Goal: Information Seeking & Learning: Learn about a topic

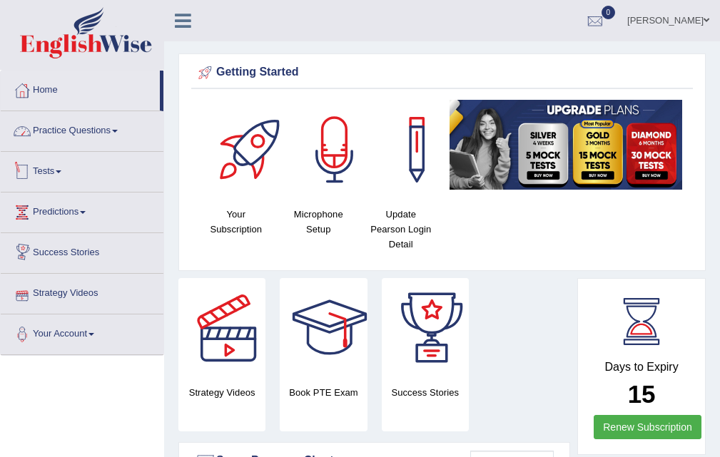
click at [0, 122] on div "Home Practice Questions Speaking Practice Read Aloud Repeat Sentence Describe I…" at bounding box center [82, 213] width 184 height 285
click at [69, 133] on link "Practice Questions" at bounding box center [82, 129] width 163 height 36
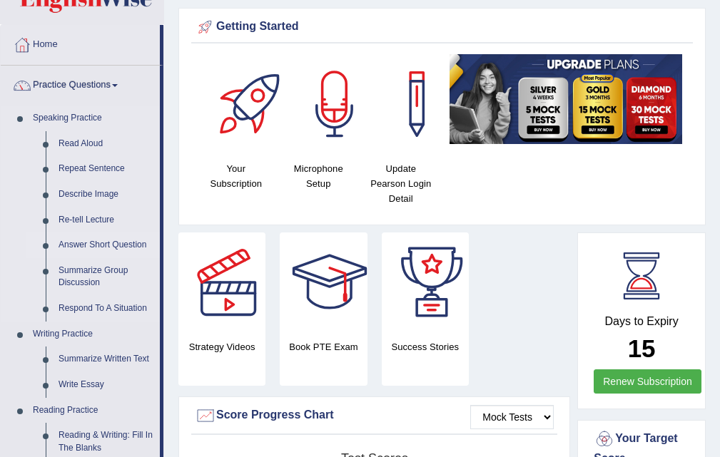
scroll to position [71, 0]
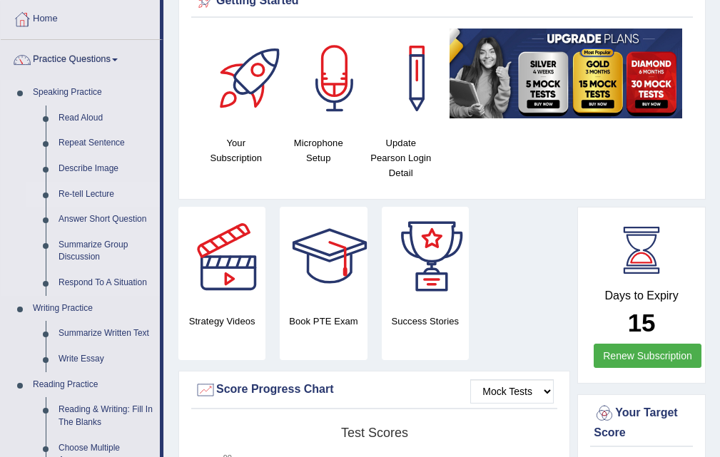
click at [108, 183] on link "Re-tell Lecture" at bounding box center [106, 195] width 108 height 26
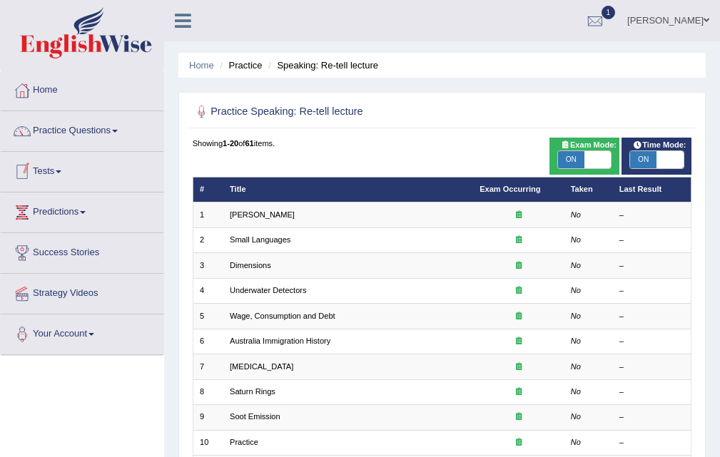
click at [243, 215] on link "[PERSON_NAME]" at bounding box center [262, 214] width 65 height 9
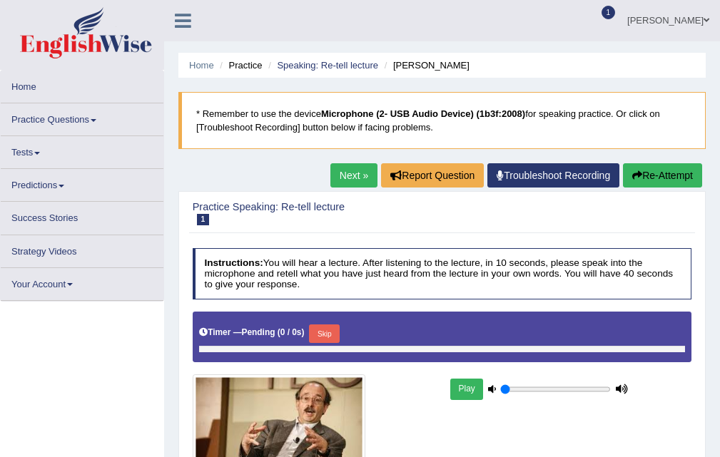
type input "1"
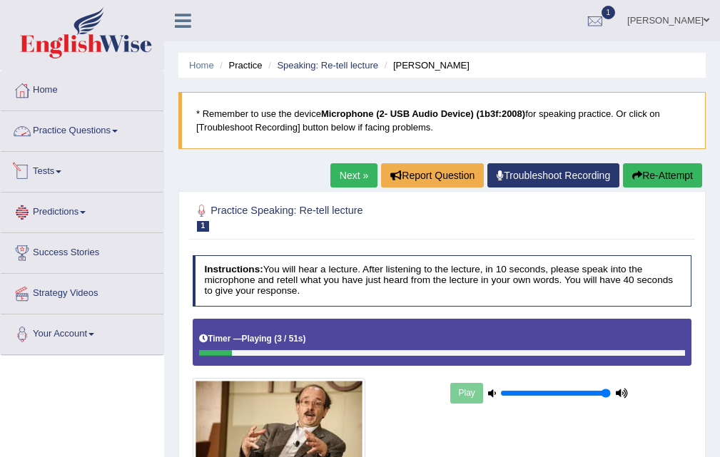
click at [103, 127] on link "Practice Questions" at bounding box center [82, 129] width 163 height 36
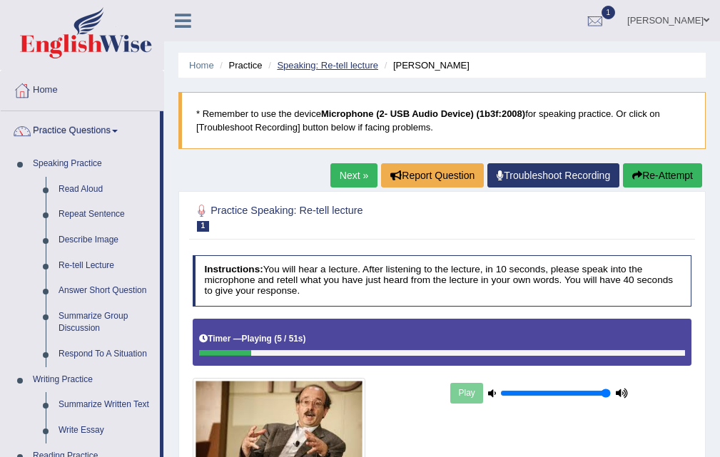
click at [295, 61] on link "Speaking: Re-tell lecture" at bounding box center [327, 65] width 101 height 11
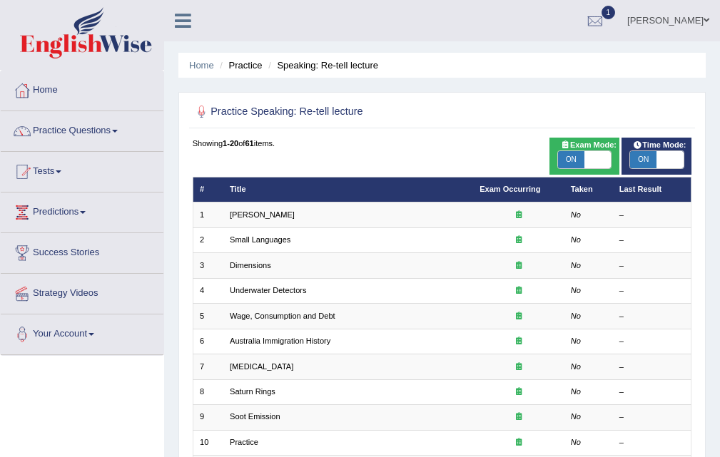
click at [569, 155] on span "ON" at bounding box center [571, 159] width 26 height 17
checkbox input "false"
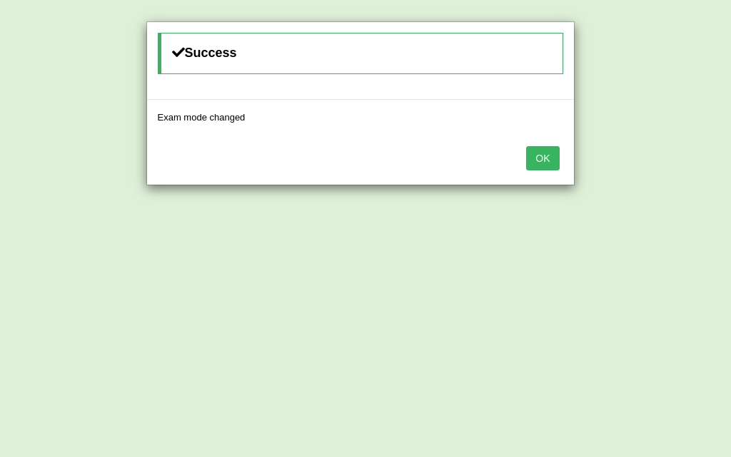
click at [529, 143] on div "OK" at bounding box center [360, 160] width 427 height 50
click at [532, 151] on button "OK" at bounding box center [542, 158] width 33 height 24
click at [544, 146] on button "OK" at bounding box center [542, 158] width 33 height 24
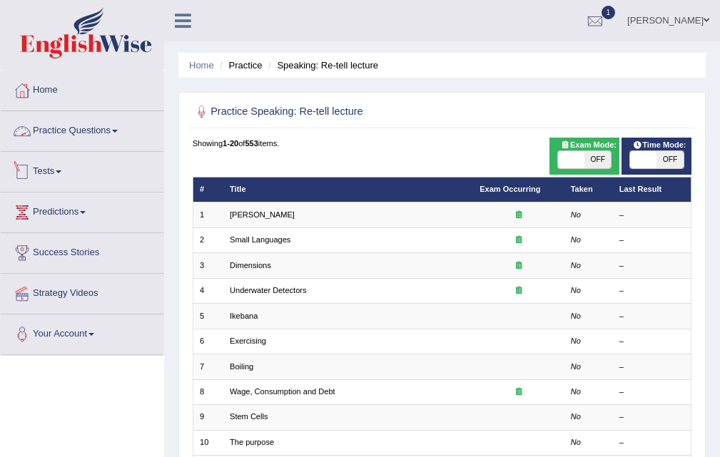
click at [71, 126] on link "Practice Questions" at bounding box center [82, 129] width 163 height 36
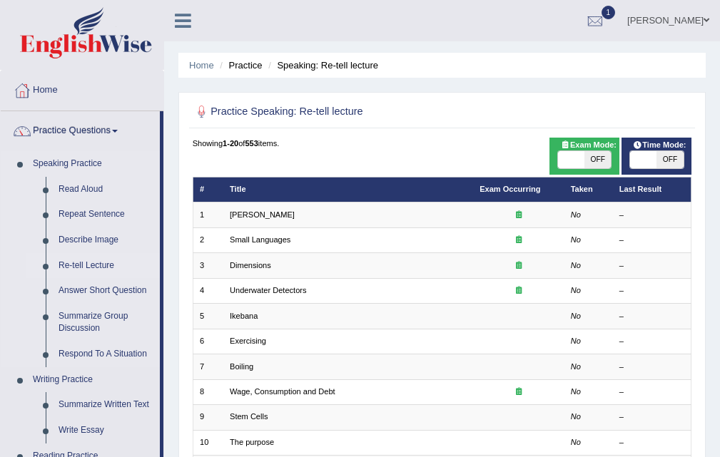
click at [93, 265] on link "Re-tell Lecture" at bounding box center [106, 266] width 108 height 26
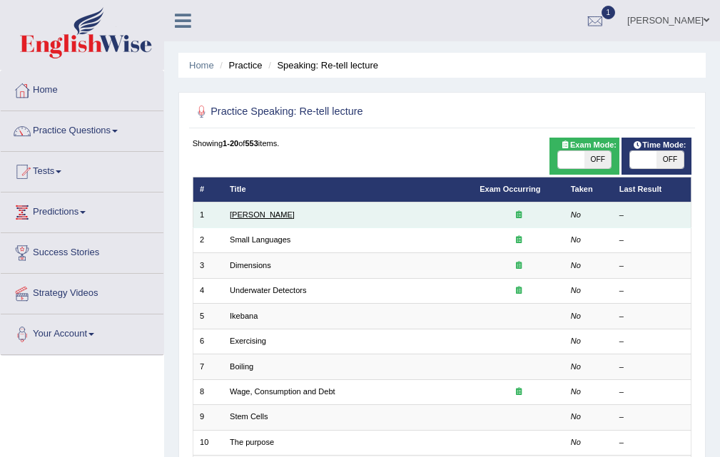
click at [251, 213] on link "[PERSON_NAME]" at bounding box center [262, 214] width 65 height 9
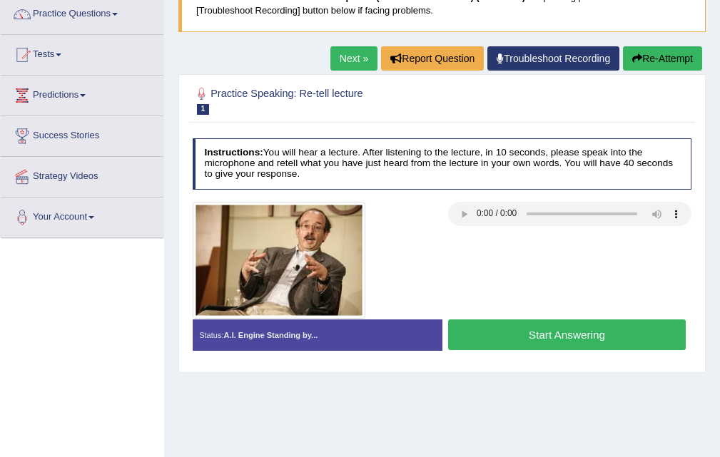
scroll to position [285, 0]
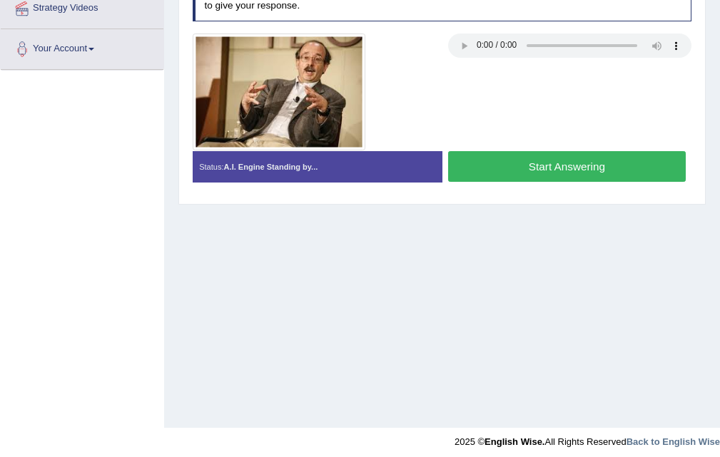
click at [543, 163] on button "Start Answering" at bounding box center [567, 166] width 238 height 31
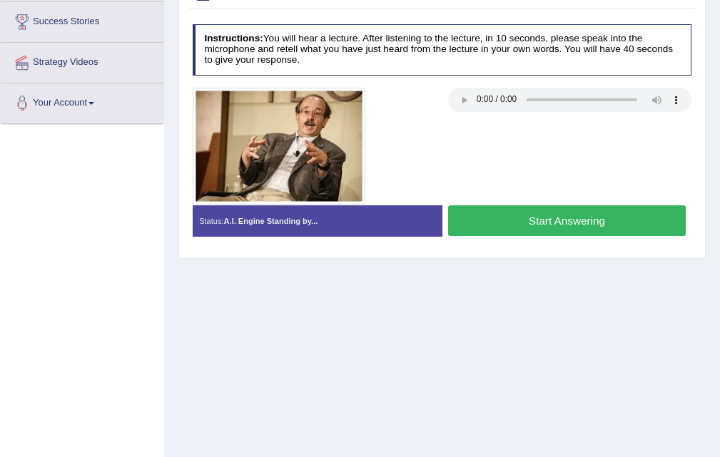
scroll to position [143, 0]
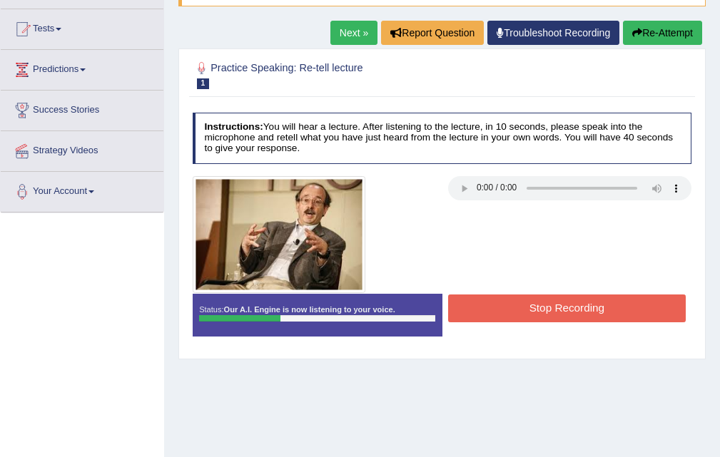
click at [579, 295] on button "Stop Recording" at bounding box center [567, 309] width 238 height 28
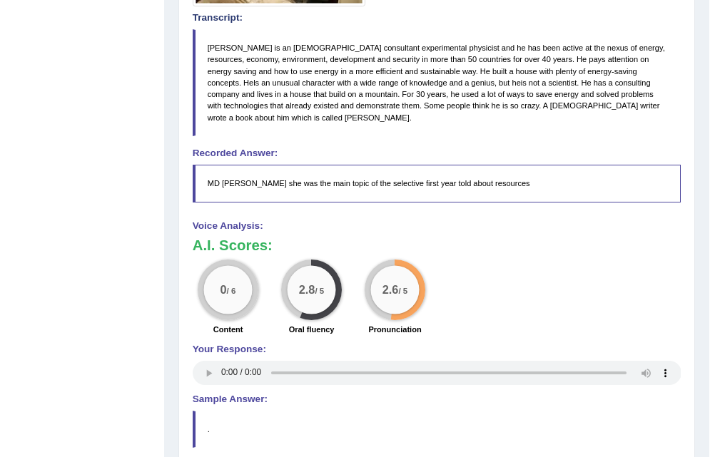
scroll to position [73, 0]
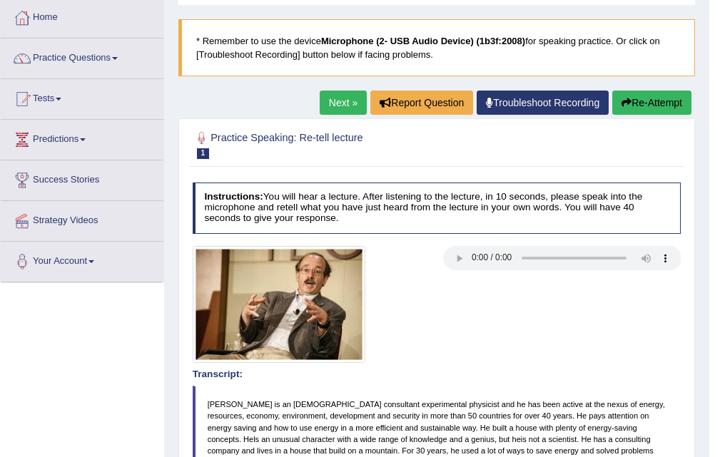
click at [353, 93] on link "Next »" at bounding box center [343, 103] width 47 height 24
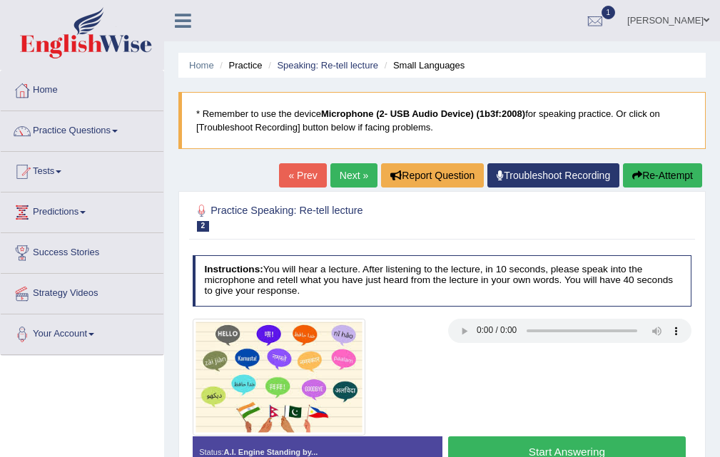
click at [296, 183] on link "« Prev" at bounding box center [302, 175] width 47 height 24
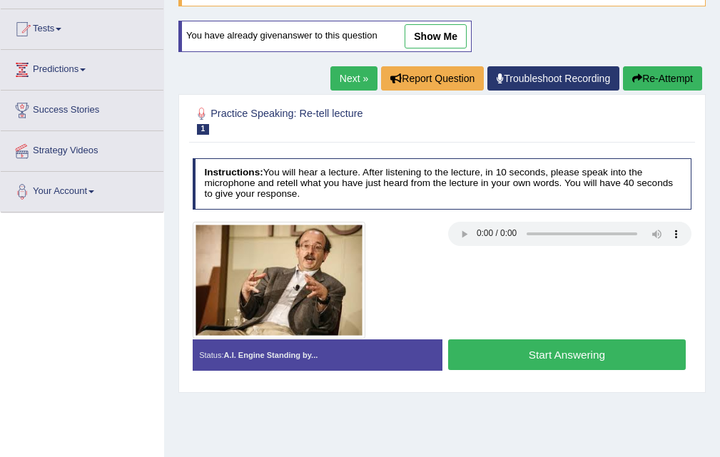
click at [595, 375] on div "Status: A.I. Engine Standing by... Start Answering Stop Recording" at bounding box center [442, 362] width 499 height 44
click at [574, 351] on button "Start Answering" at bounding box center [567, 355] width 238 height 31
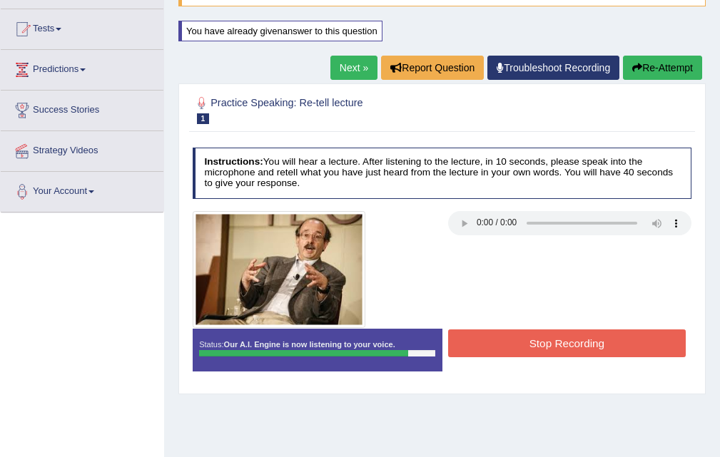
click at [582, 339] on button "Stop Recording" at bounding box center [567, 344] width 238 height 28
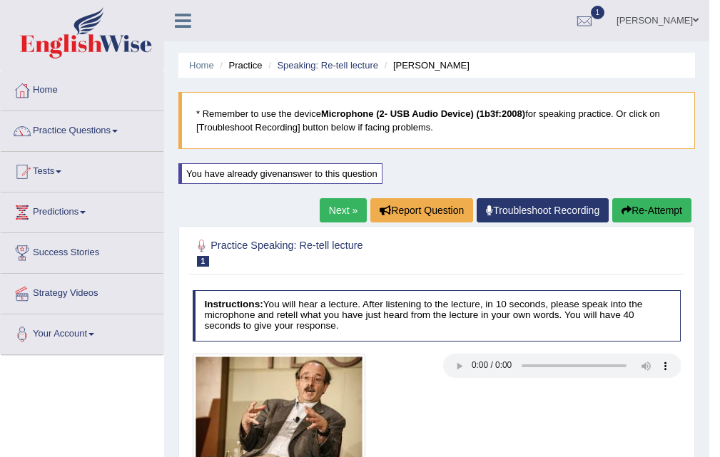
click at [338, 202] on link "Next »" at bounding box center [343, 210] width 47 height 24
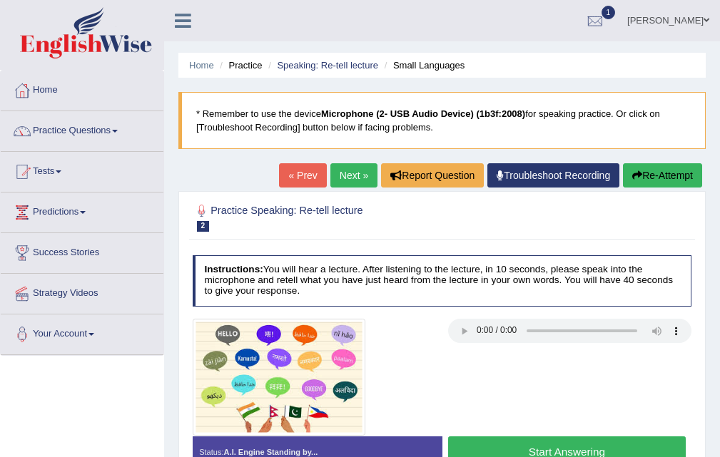
click at [345, 201] on div "Practice Speaking: Re-tell lecture 2 Small Languages" at bounding box center [441, 219] width 505 height 42
click at [513, 322] on div "Practice Speaking: Re-tell lecture 2 Small Languages Instructions: You will hea…" at bounding box center [441, 340] width 527 height 299
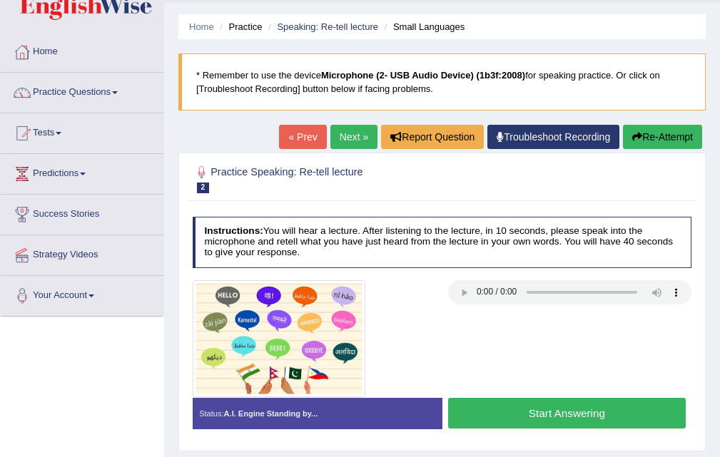
scroll to position [71, 0]
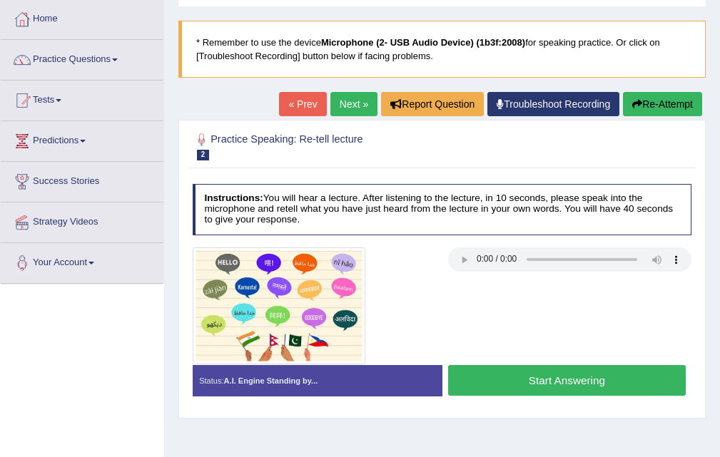
click at [547, 379] on button "Start Answering" at bounding box center [567, 380] width 238 height 31
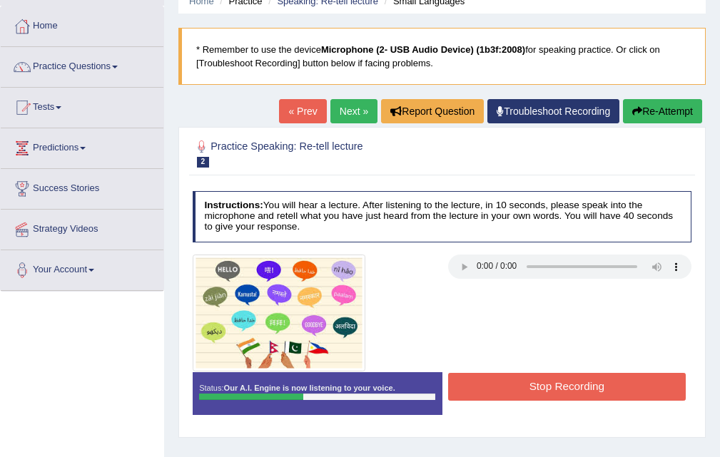
scroll to position [143, 0]
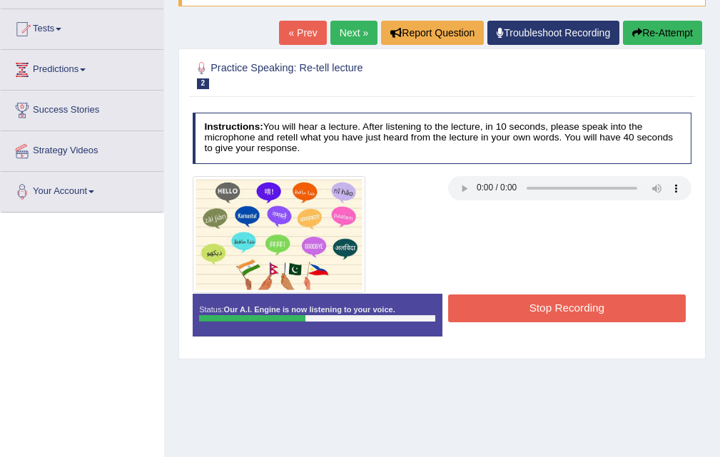
click at [569, 303] on button "Stop Recording" at bounding box center [567, 309] width 238 height 28
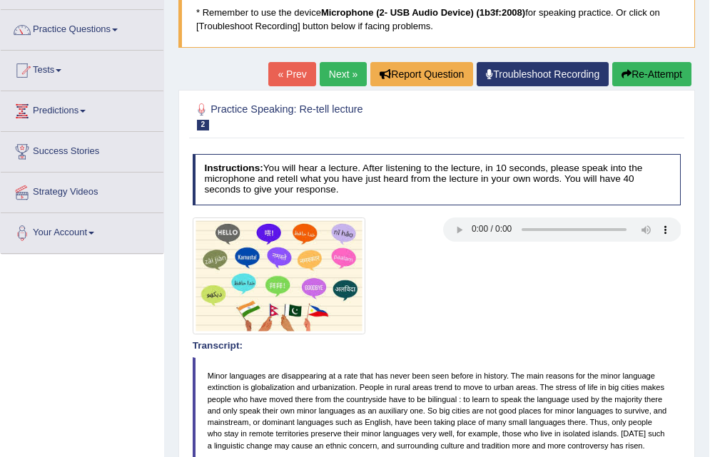
scroll to position [0, 0]
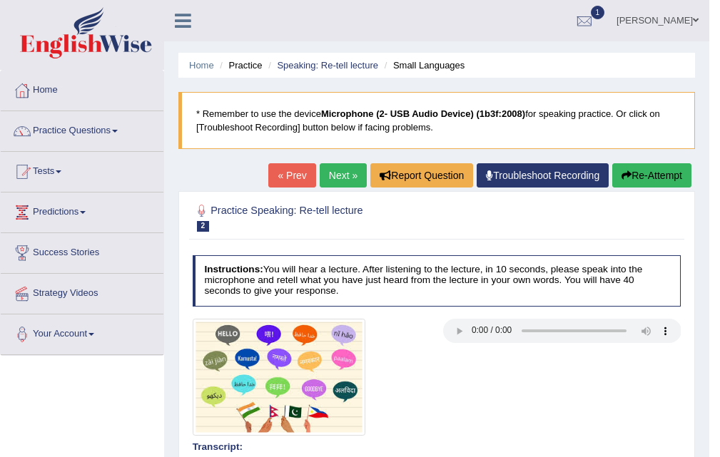
click at [328, 177] on link "Next »" at bounding box center [343, 175] width 47 height 24
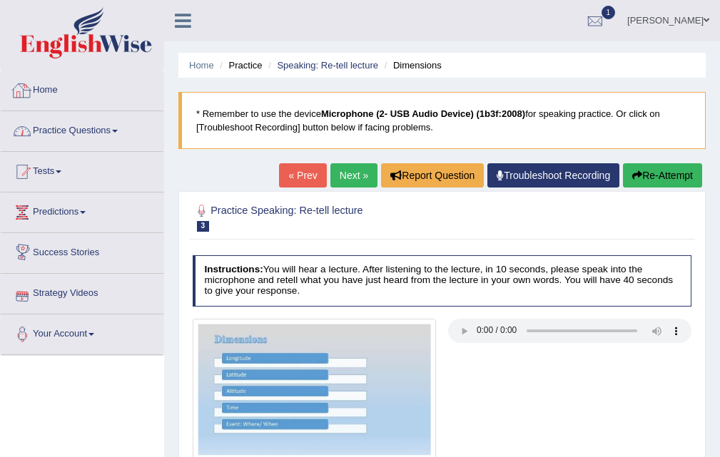
click at [91, 130] on link "Practice Questions" at bounding box center [82, 129] width 163 height 36
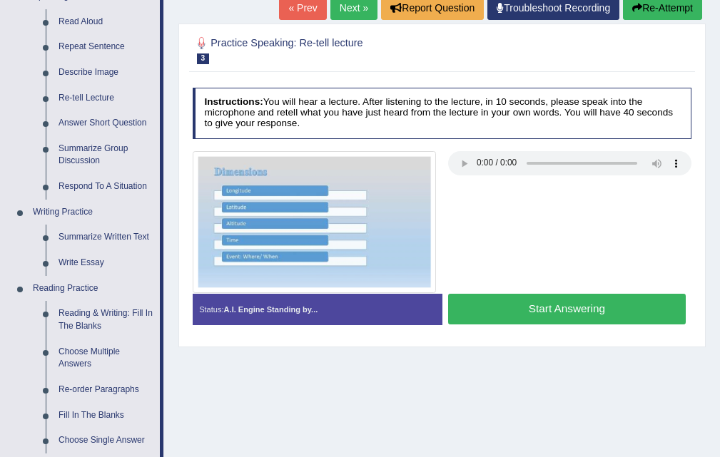
scroll to position [143, 0]
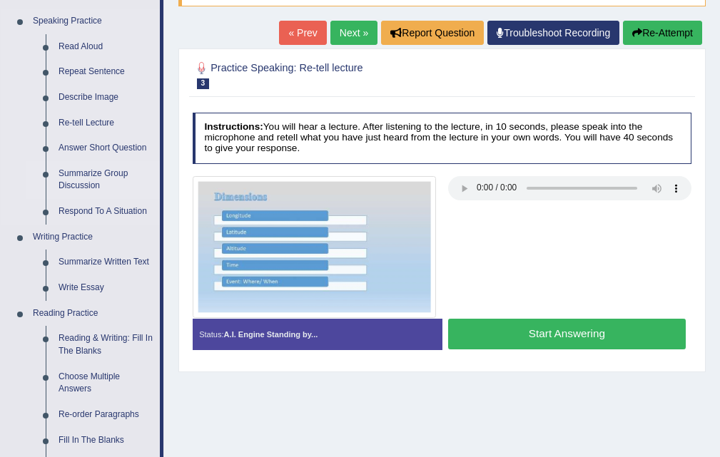
click at [97, 164] on link "Summarize Group Discussion" at bounding box center [106, 180] width 108 height 38
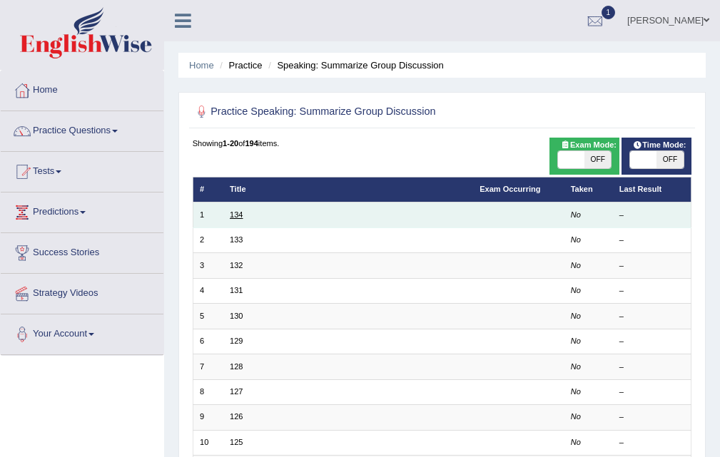
click at [232, 213] on link "134" at bounding box center [236, 214] width 13 height 9
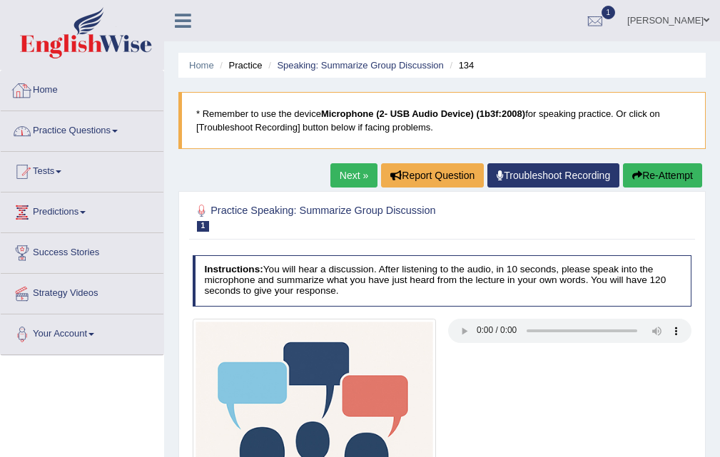
click at [60, 132] on link "Practice Questions" at bounding box center [82, 129] width 163 height 36
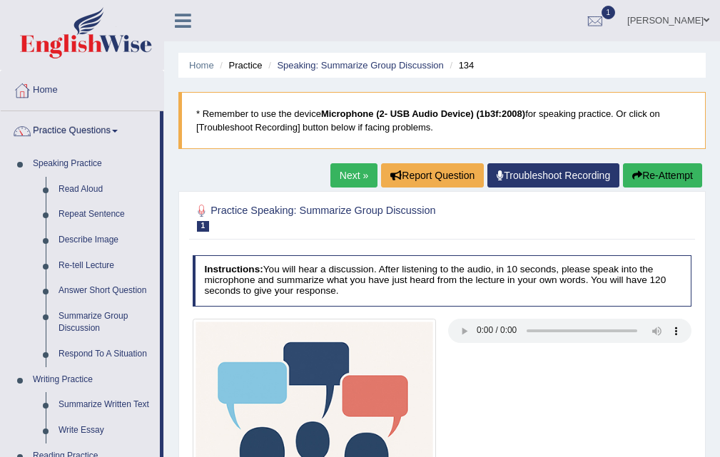
click at [353, 166] on link "Next »" at bounding box center [353, 175] width 47 height 24
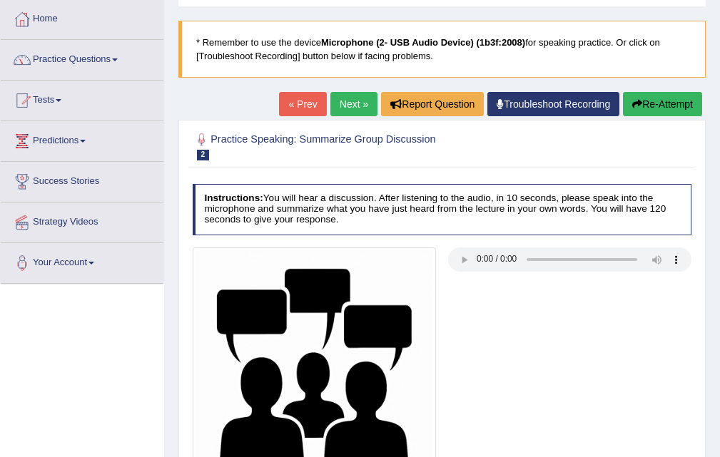
click at [352, 105] on link "Next »" at bounding box center [353, 104] width 47 height 24
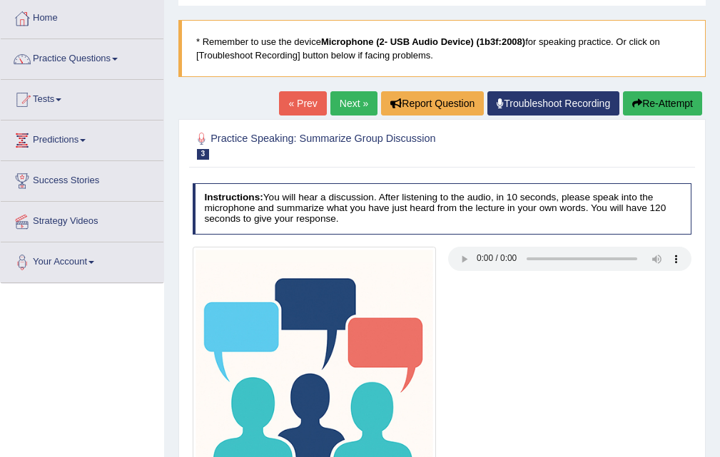
scroll to position [71, 0]
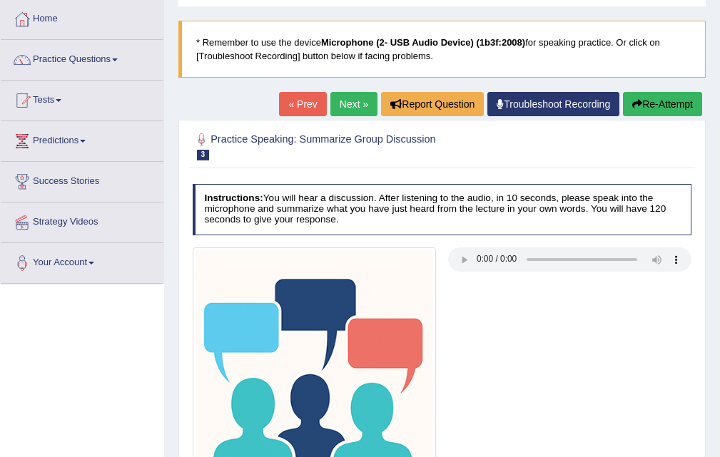
click at [334, 105] on link "Next »" at bounding box center [353, 104] width 47 height 24
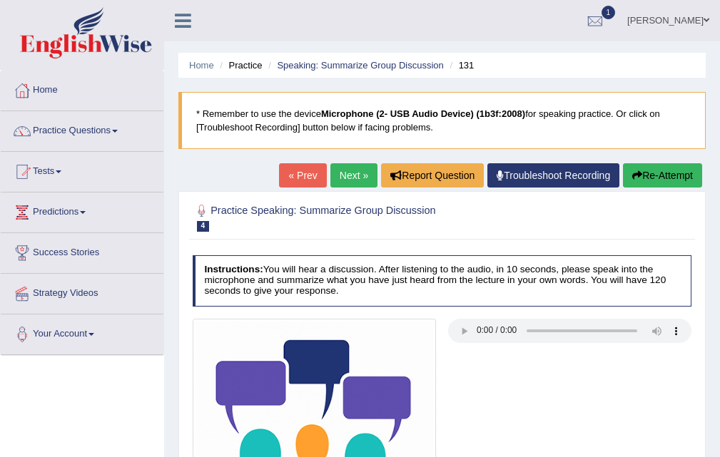
click at [341, 173] on link "Next »" at bounding box center [353, 175] width 47 height 24
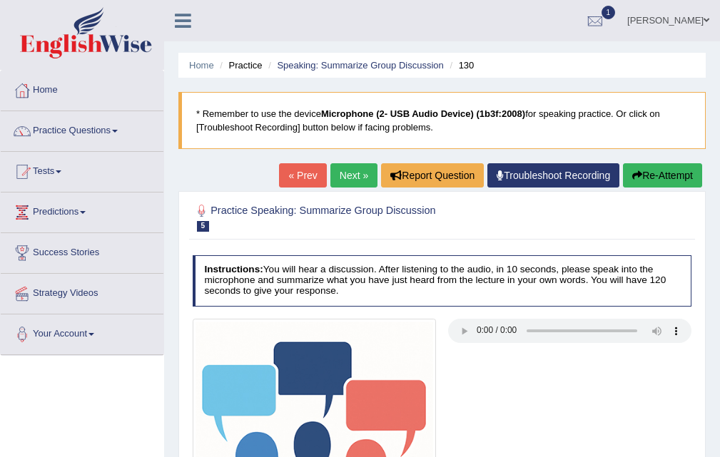
click at [347, 194] on div "Practice Speaking: Summarize Group Discussion 5 130 Instructions: You will hear…" at bounding box center [441, 403] width 527 height 425
click at [358, 176] on link "Next »" at bounding box center [353, 175] width 47 height 24
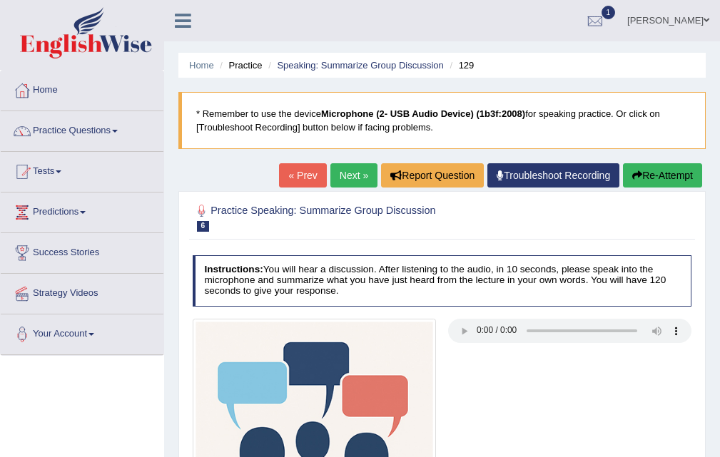
click at [330, 169] on link "Next »" at bounding box center [353, 175] width 47 height 24
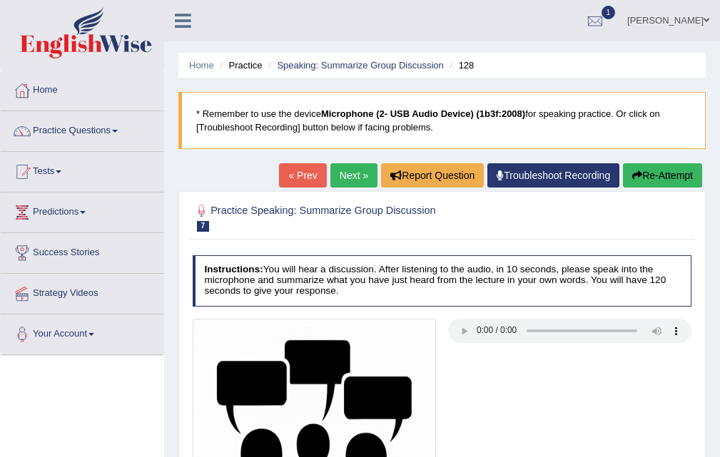
click at [360, 165] on link "Next »" at bounding box center [353, 175] width 47 height 24
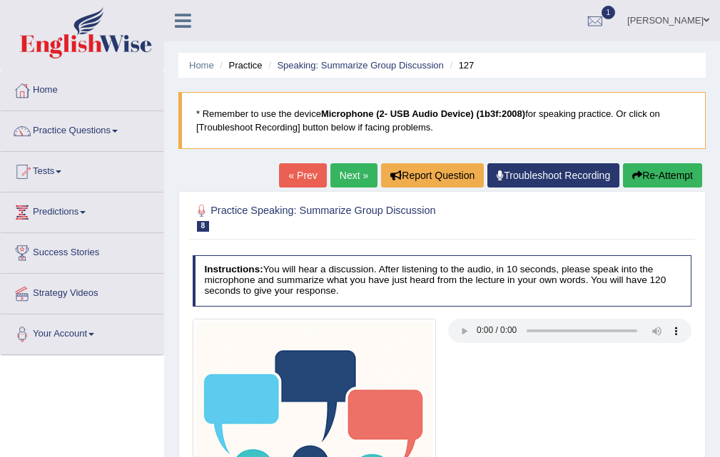
click at [354, 169] on link "Next »" at bounding box center [353, 175] width 47 height 24
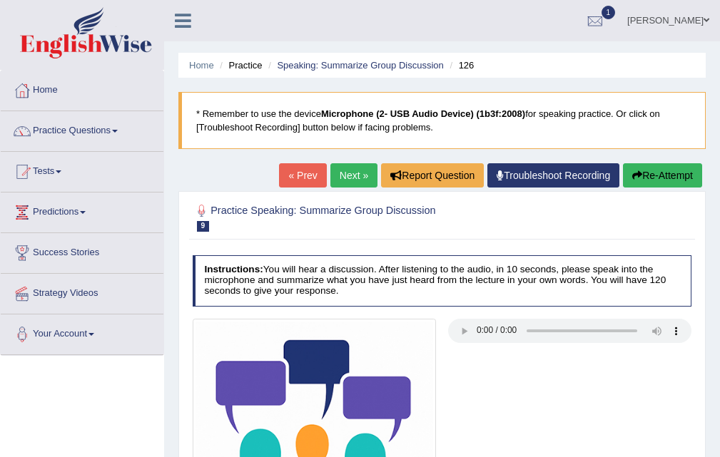
click at [347, 172] on link "Next »" at bounding box center [353, 175] width 47 height 24
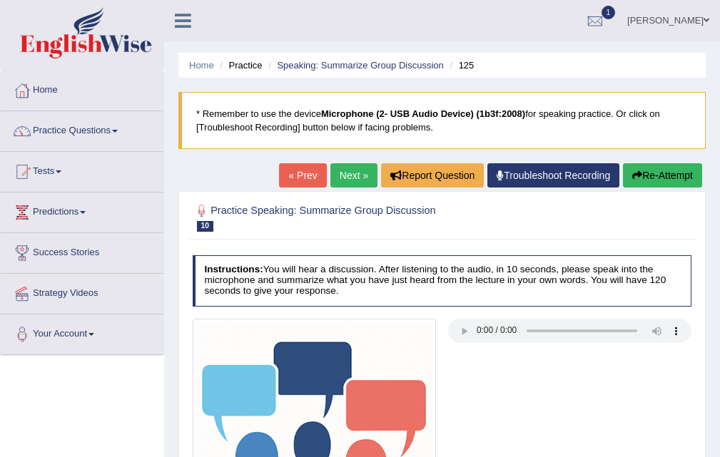
click at [333, 178] on link "Next »" at bounding box center [353, 175] width 47 height 24
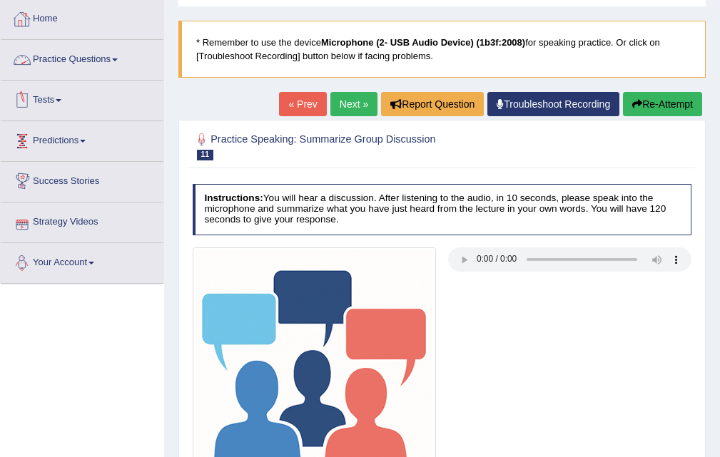
click at [355, 108] on link "Next »" at bounding box center [353, 104] width 47 height 24
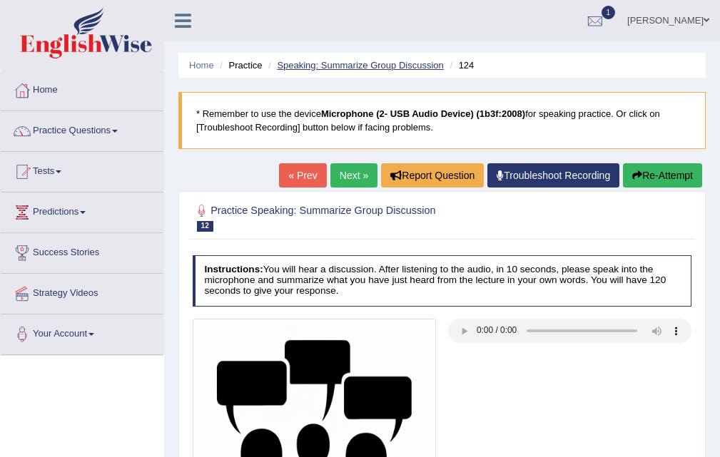
click at [332, 62] on link "Speaking: Summarize Group Discussion" at bounding box center [360, 65] width 166 height 11
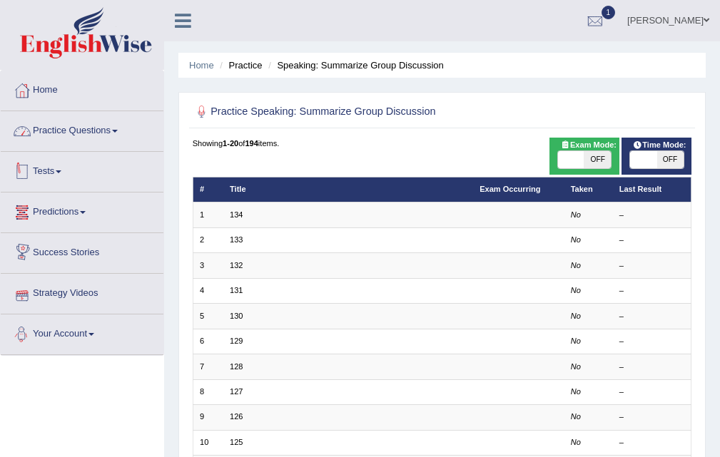
click at [51, 126] on link "Practice Questions" at bounding box center [82, 129] width 163 height 36
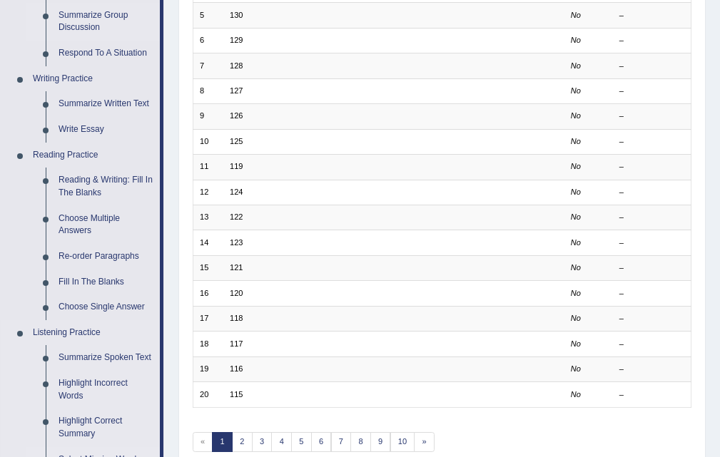
scroll to position [499, 0]
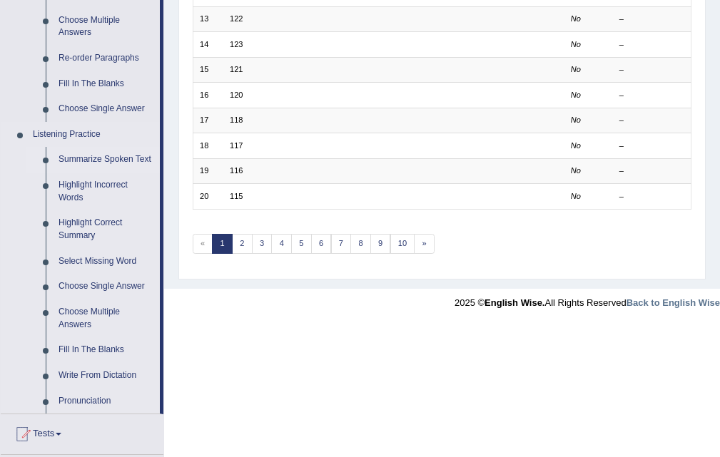
click at [95, 152] on link "Summarize Spoken Text" at bounding box center [106, 160] width 108 height 26
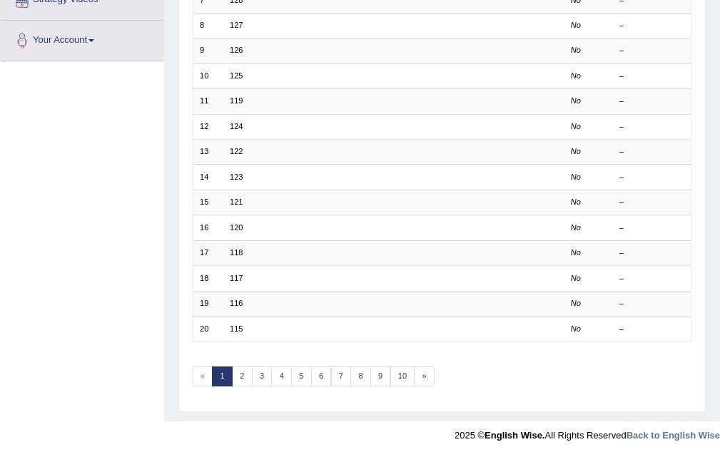
scroll to position [197, 0]
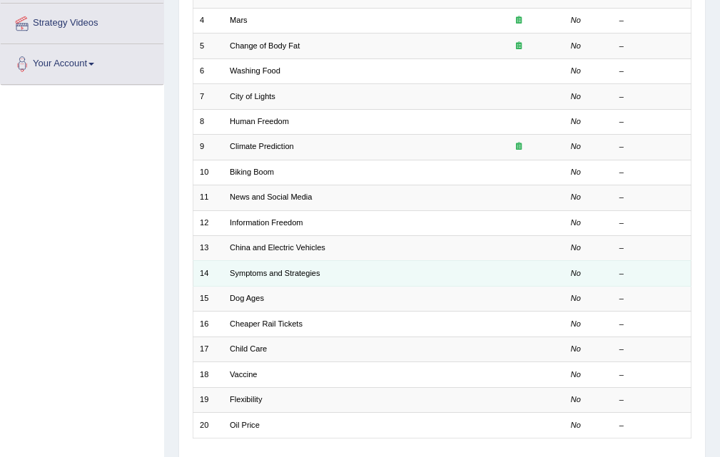
scroll to position [357, 0]
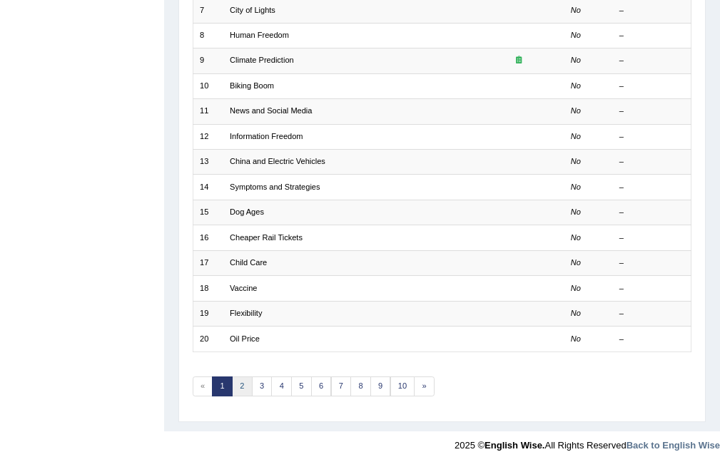
click at [243, 382] on link "2" at bounding box center [242, 387] width 21 height 20
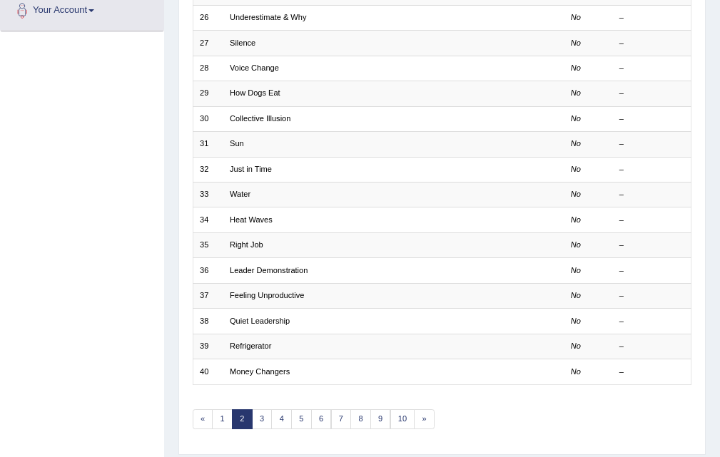
scroll to position [357, 0]
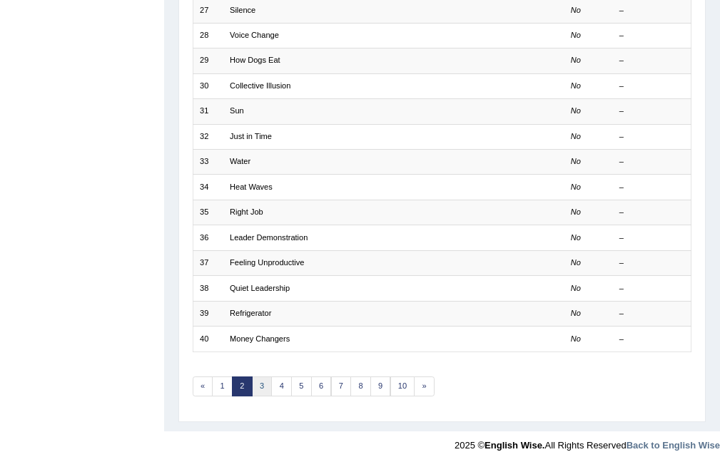
click at [260, 378] on link "3" at bounding box center [262, 387] width 21 height 20
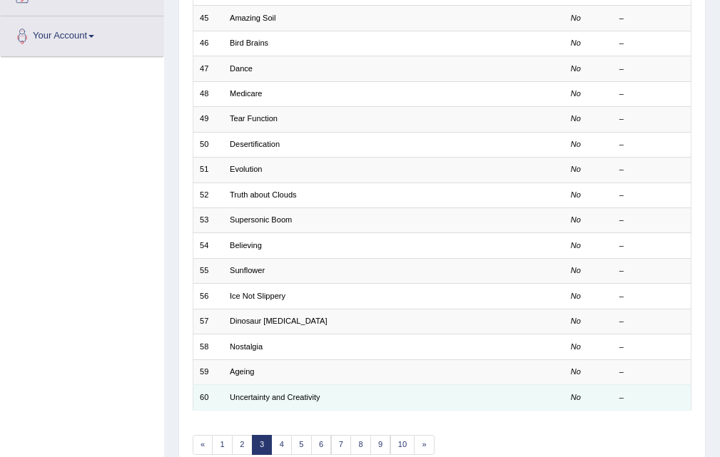
scroll to position [295, 0]
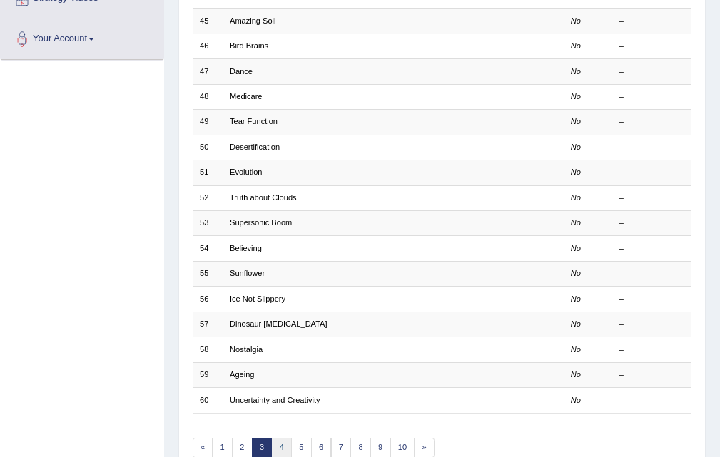
click at [282, 446] on link "4" at bounding box center [281, 448] width 21 height 20
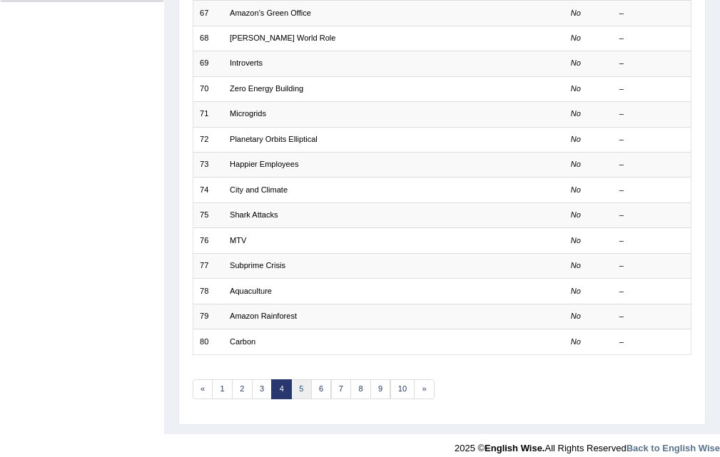
scroll to position [357, 0]
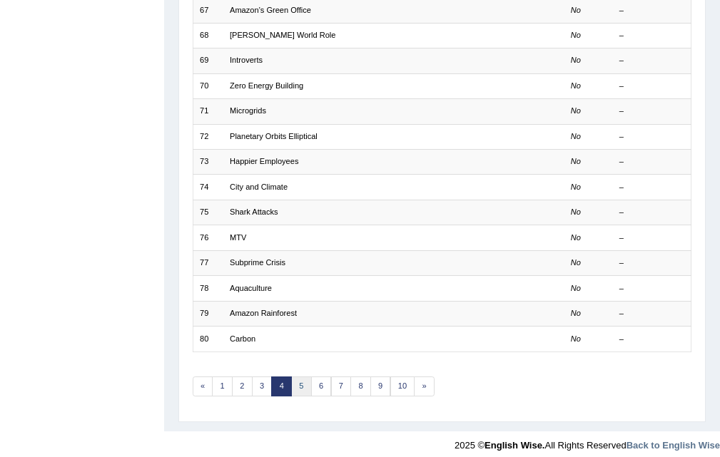
click at [301, 382] on link "5" at bounding box center [301, 387] width 21 height 20
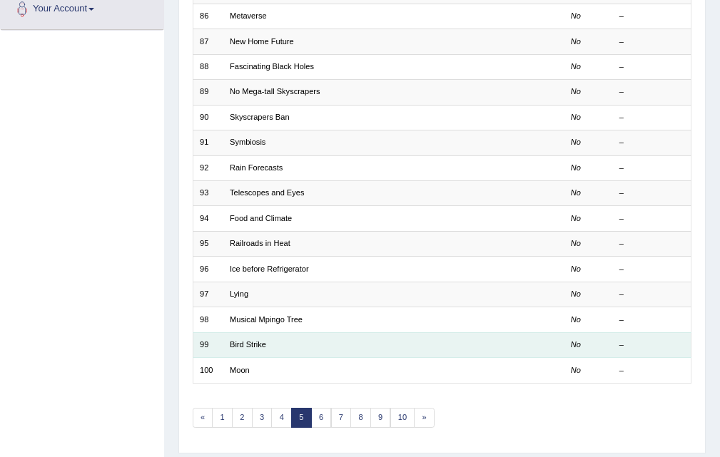
scroll to position [367, 0]
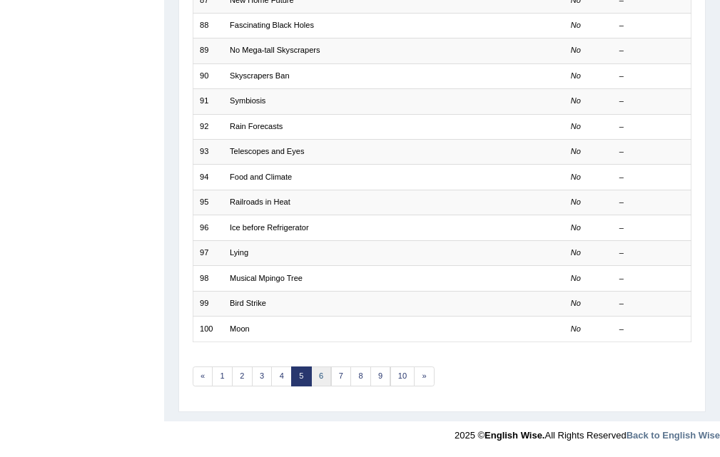
click at [325, 373] on link "6" at bounding box center [321, 377] width 21 height 20
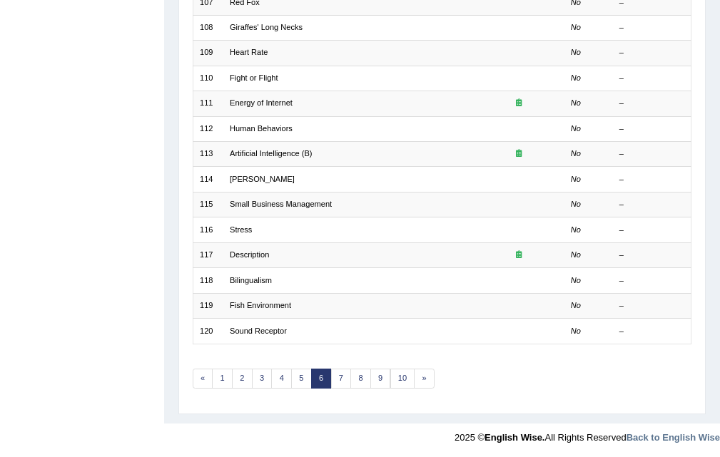
scroll to position [367, 0]
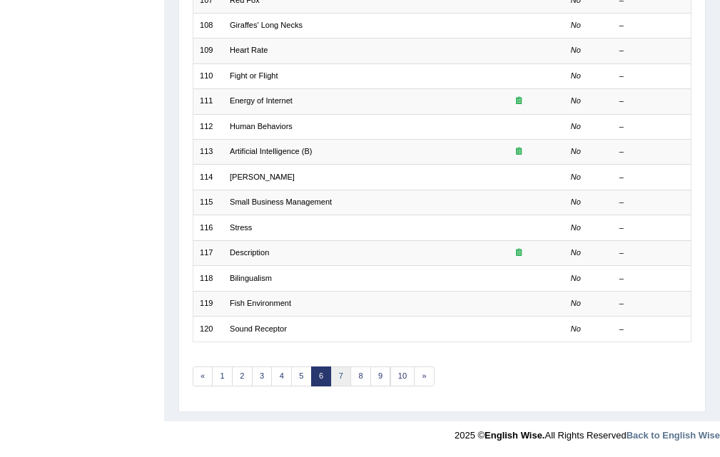
click at [341, 369] on link "7" at bounding box center [341, 377] width 21 height 20
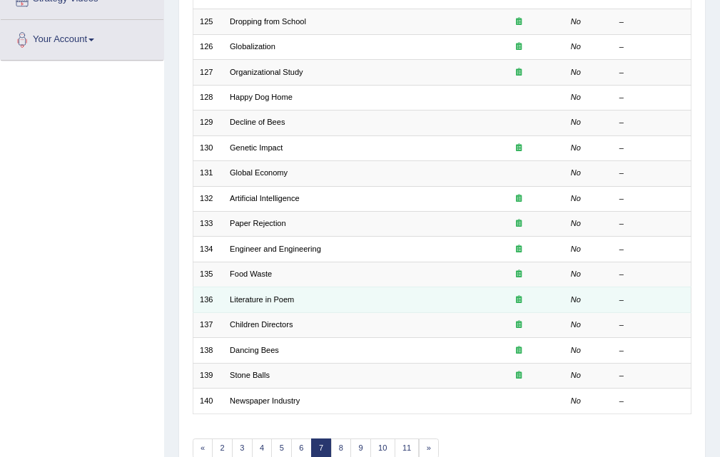
scroll to position [367, 0]
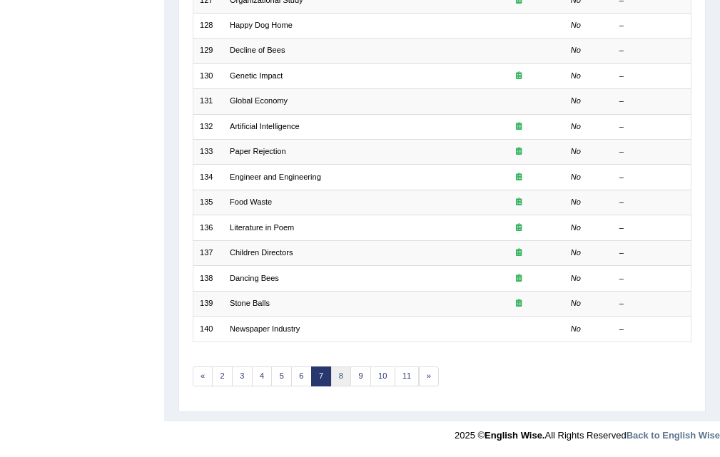
click at [347, 375] on link "8" at bounding box center [341, 377] width 21 height 20
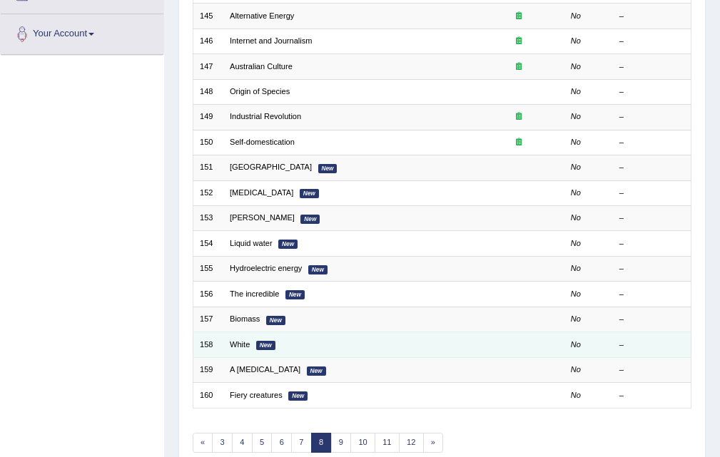
scroll to position [357, 0]
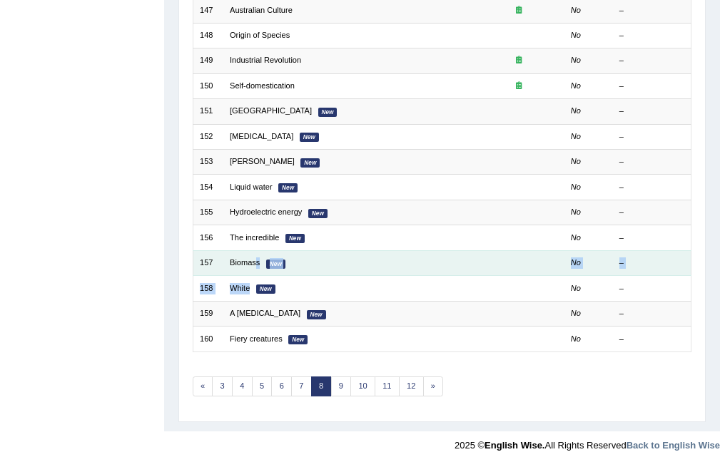
drag, startPoint x: 250, startPoint y: 289, endPoint x: 258, endPoint y: 268, distance: 22.8
click at [258, 268] on tbody "141 Patients' Recovery No – 142 Chimpanzees No – 143 Climate Change Experiment …" at bounding box center [442, 99] width 499 height 506
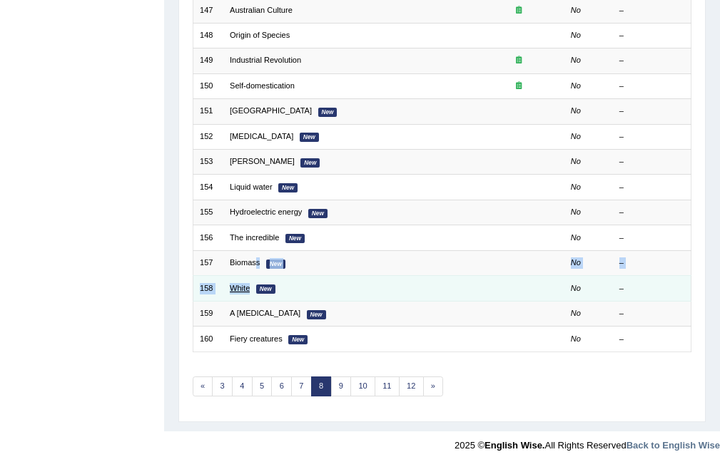
click at [246, 284] on link "White" at bounding box center [240, 288] width 20 height 9
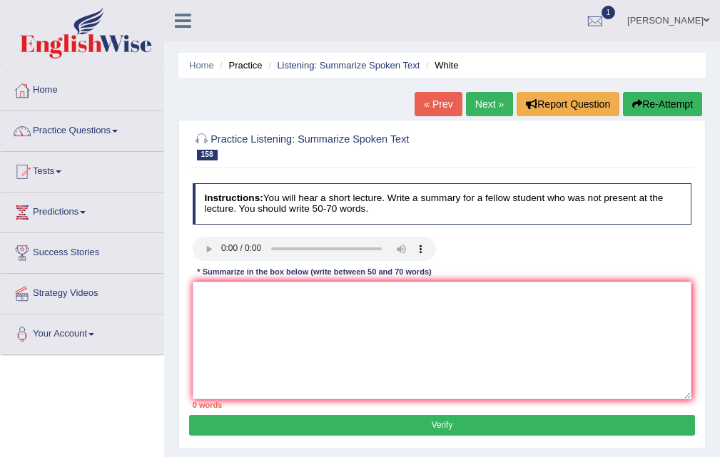
click at [466, 98] on link "Next »" at bounding box center [489, 104] width 47 height 24
click at [327, 66] on link "Listening: Summarize Spoken Text" at bounding box center [348, 65] width 143 height 11
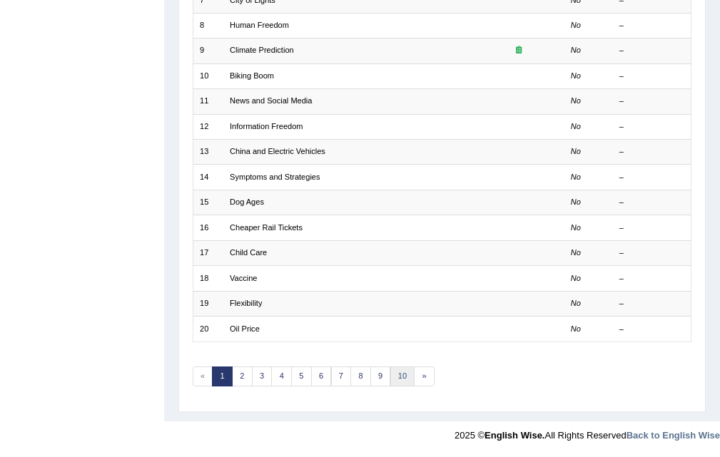
click at [405, 376] on link "10" at bounding box center [402, 377] width 25 height 20
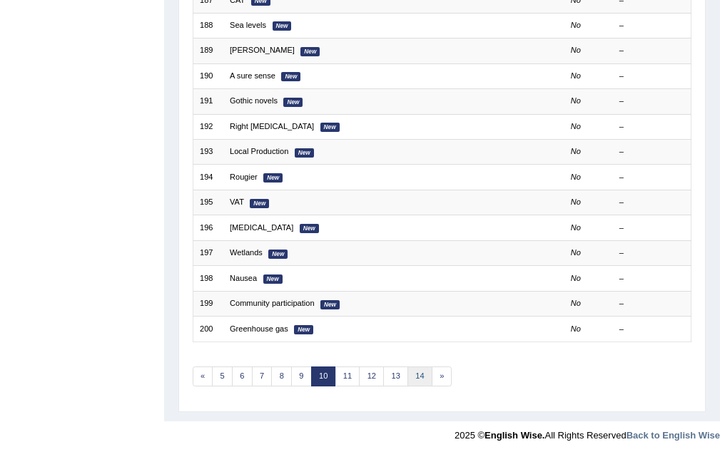
click at [417, 377] on link "14" at bounding box center [419, 377] width 25 height 20
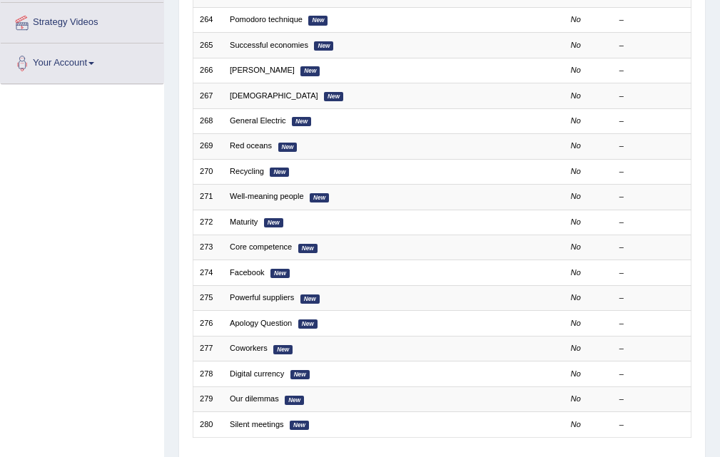
scroll to position [357, 0]
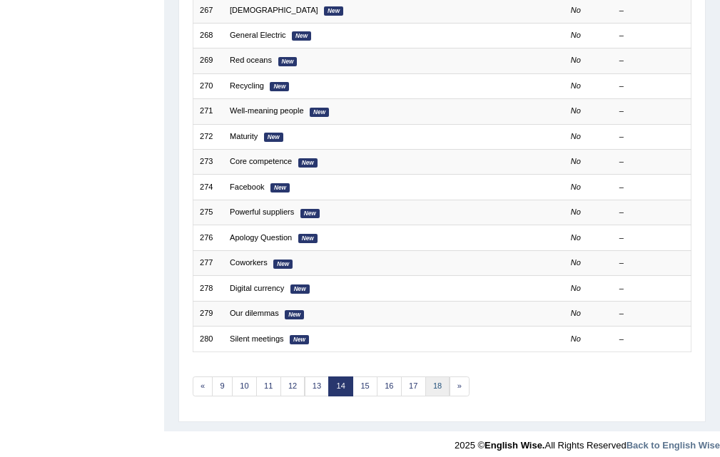
click at [432, 381] on link "18" at bounding box center [437, 387] width 25 height 20
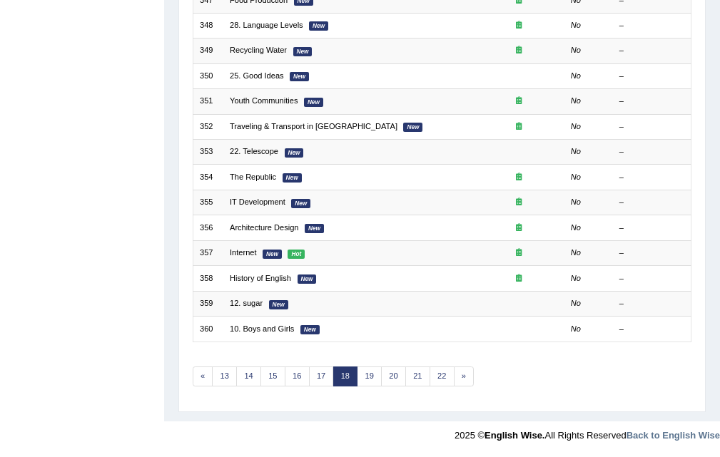
scroll to position [367, 0]
click at [447, 369] on link "22" at bounding box center [442, 377] width 25 height 20
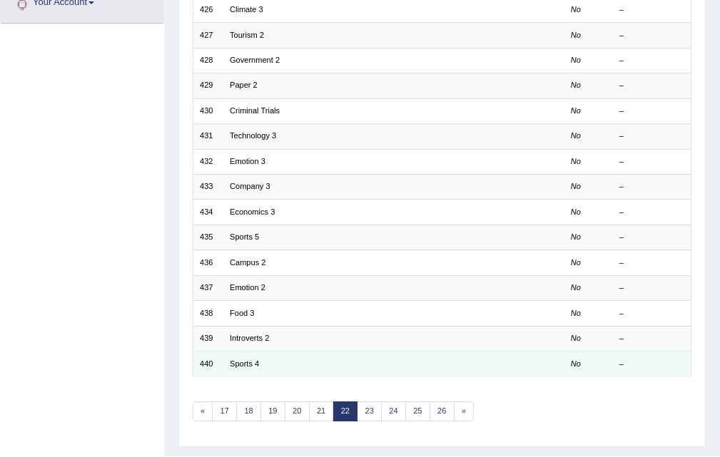
scroll to position [367, 0]
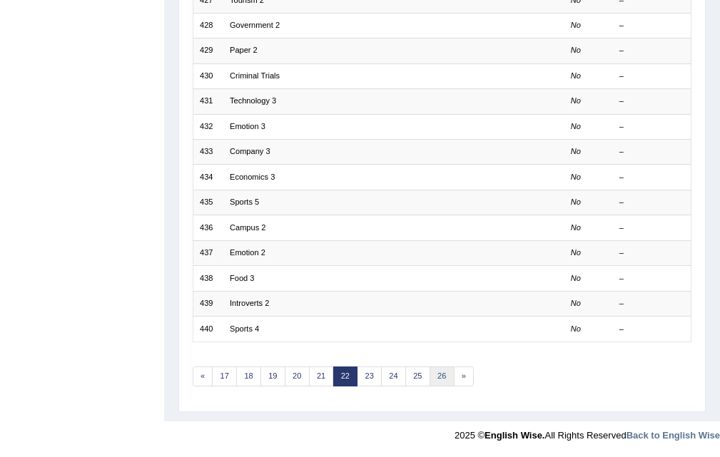
click at [443, 386] on link "26" at bounding box center [442, 377] width 25 height 20
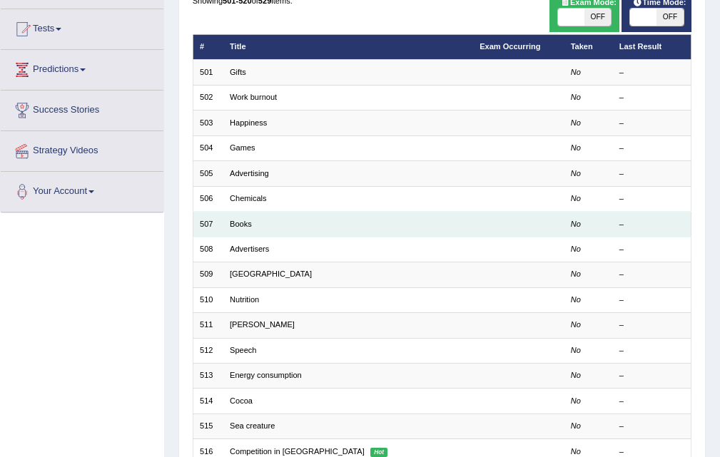
scroll to position [357, 0]
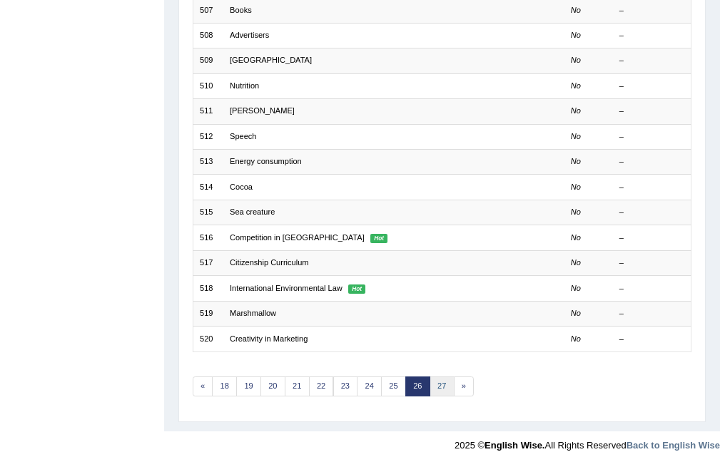
click at [445, 382] on link "27" at bounding box center [442, 387] width 25 height 20
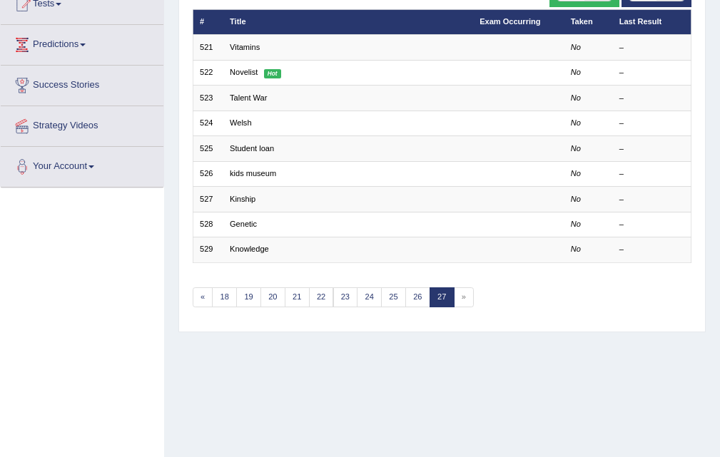
scroll to position [143, 0]
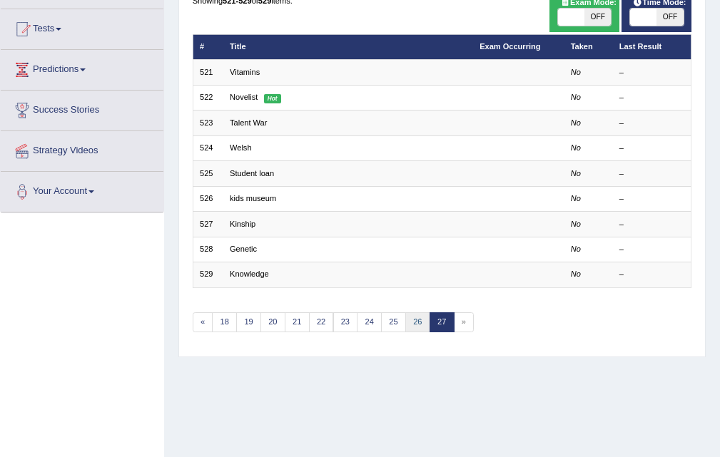
click at [415, 319] on link "26" at bounding box center [417, 323] width 25 height 20
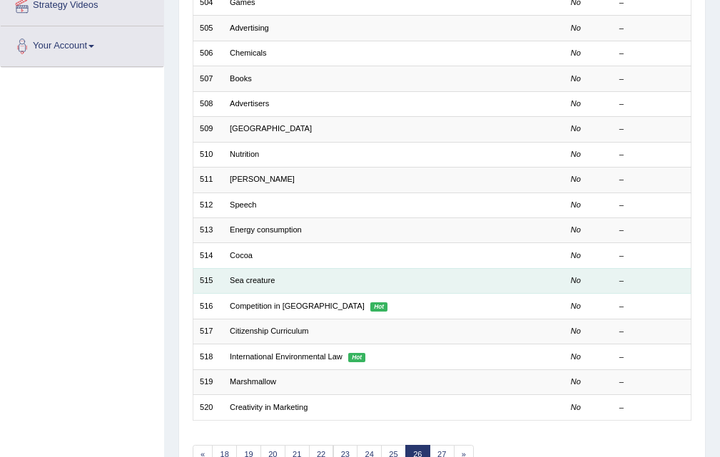
scroll to position [357, 0]
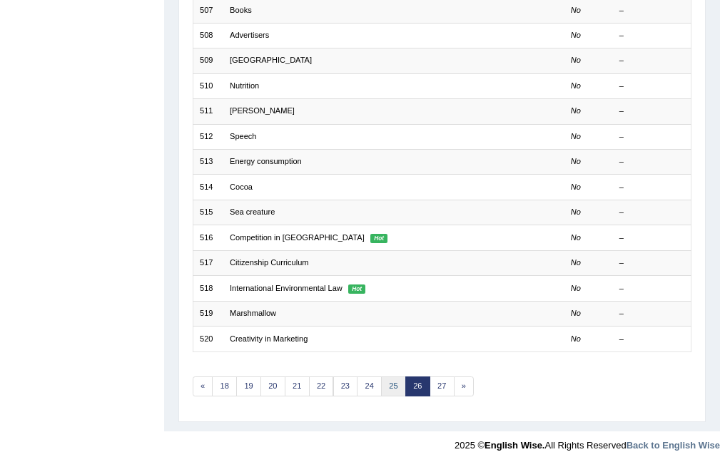
click at [395, 383] on link "25" at bounding box center [393, 387] width 25 height 20
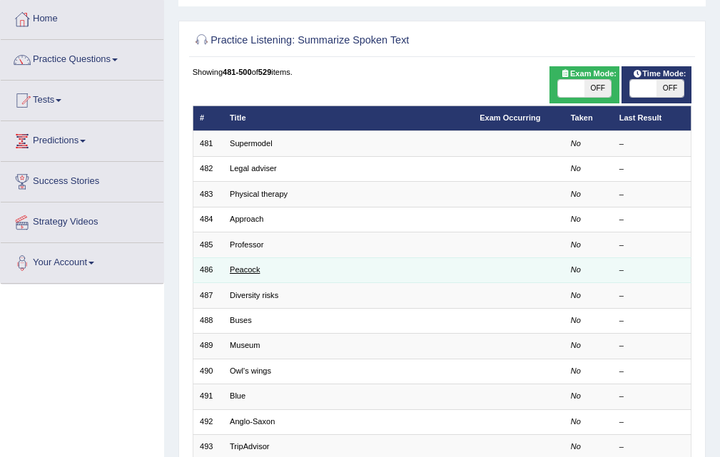
click at [245, 271] on link "Peacock" at bounding box center [245, 269] width 30 height 9
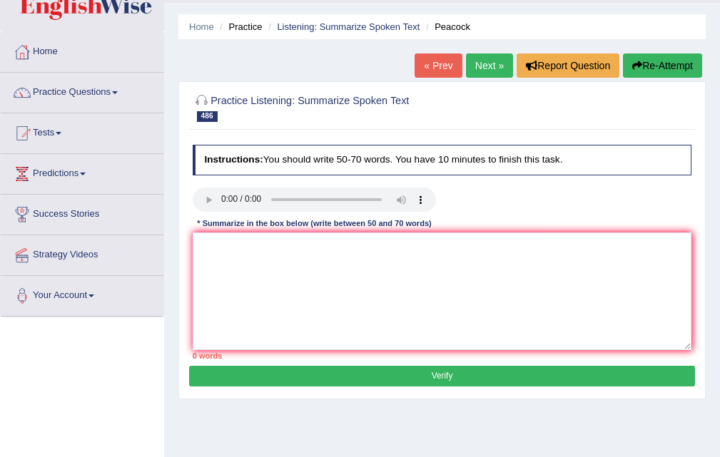
scroll to position [71, 0]
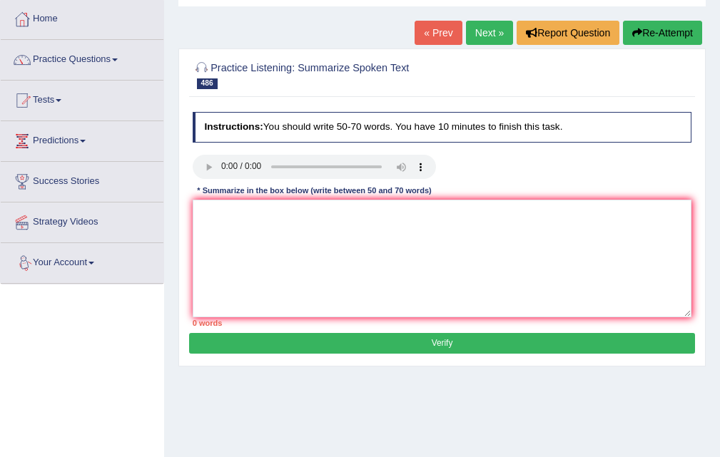
click at [479, 33] on link "Next »" at bounding box center [489, 33] width 47 height 24
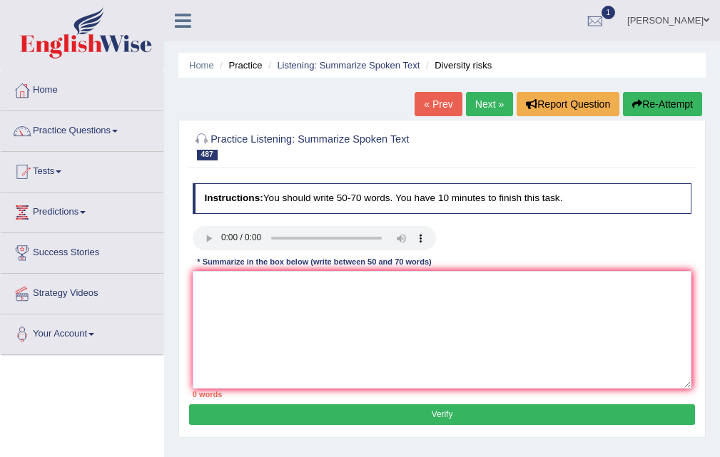
click at [335, 71] on li "Listening: Summarize Spoken Text" at bounding box center [342, 66] width 155 height 14
click at [340, 64] on link "Listening: Summarize Spoken Text" at bounding box center [348, 65] width 143 height 11
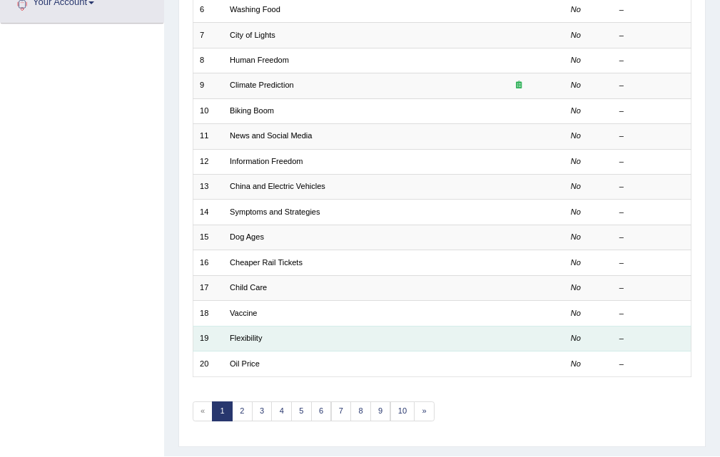
scroll to position [357, 0]
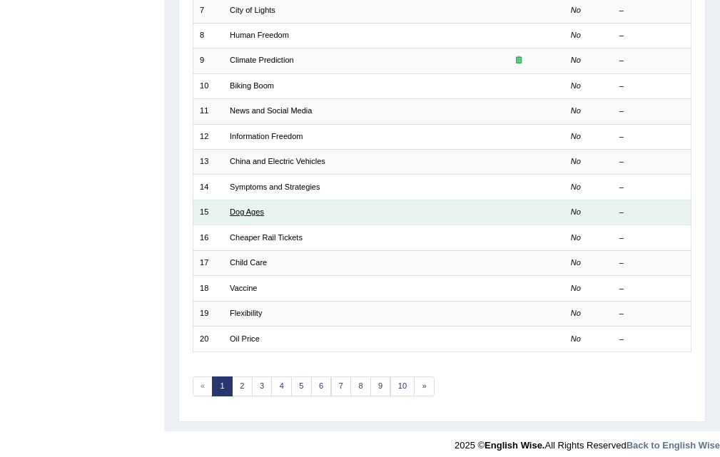
click at [263, 210] on link "Dog Ages" at bounding box center [247, 212] width 34 height 9
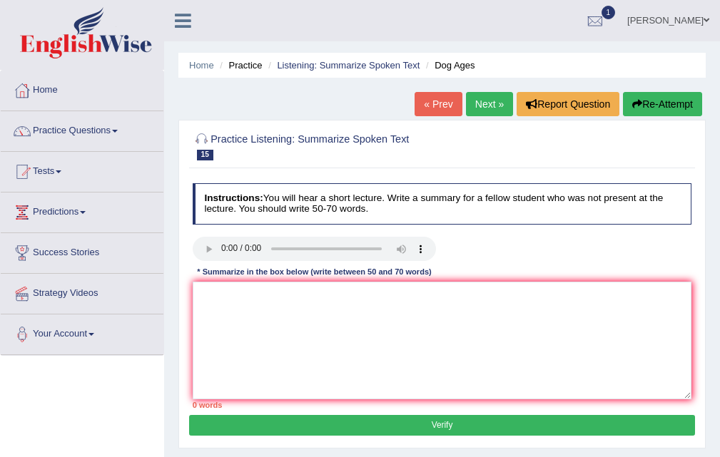
drag, startPoint x: 492, startPoint y: 87, endPoint x: 486, endPoint y: 93, distance: 8.6
click at [492, 87] on div "Home Practice Listening: Summarize Spoken Text Dog Ages « Prev Next » Report Qu…" at bounding box center [442, 357] width 556 height 714
click at [483, 96] on link "Next »" at bounding box center [489, 104] width 47 height 24
click at [347, 56] on ul "Home Practice Listening: Summarize Spoken Text Cheaper Rail Tickets" at bounding box center [441, 65] width 527 height 25
click at [347, 58] on ul "Home Practice Listening: Summarize Spoken Text Cheaper Rail Tickets" at bounding box center [441, 65] width 527 height 25
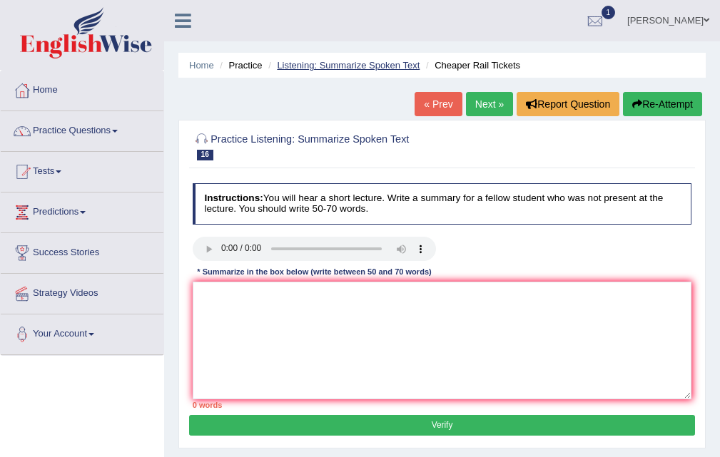
click at [347, 66] on link "Listening: Summarize Spoken Text" at bounding box center [348, 65] width 143 height 11
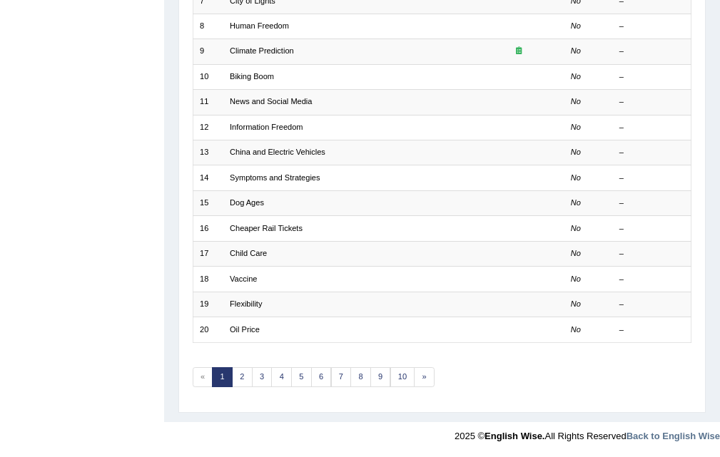
scroll to position [367, 0]
click at [409, 377] on link "10" at bounding box center [402, 377] width 25 height 20
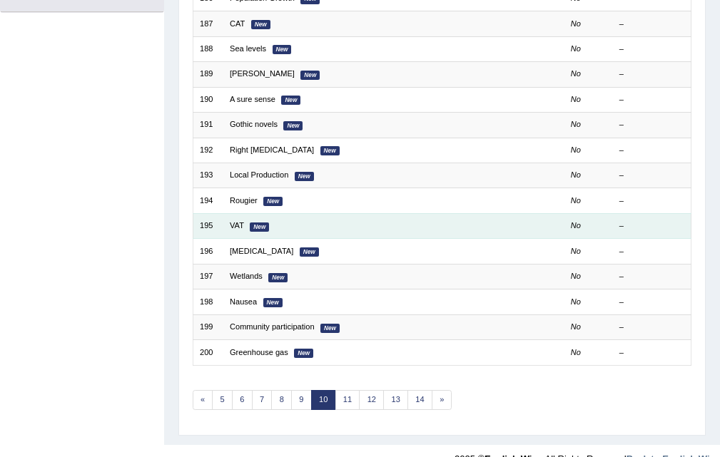
scroll to position [367, 0]
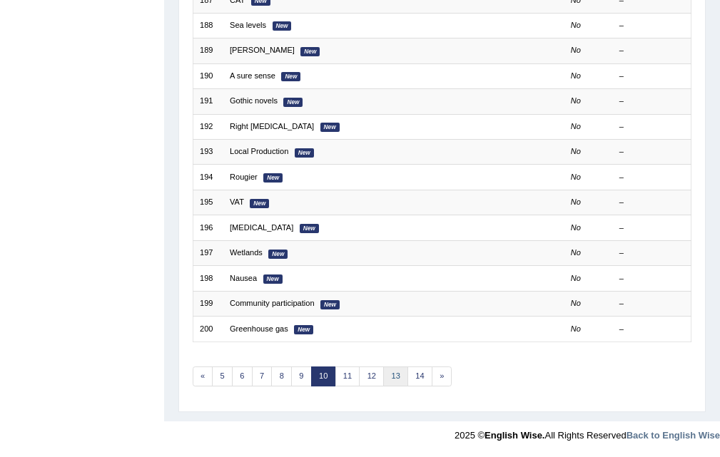
click at [395, 377] on link "13" at bounding box center [395, 377] width 25 height 20
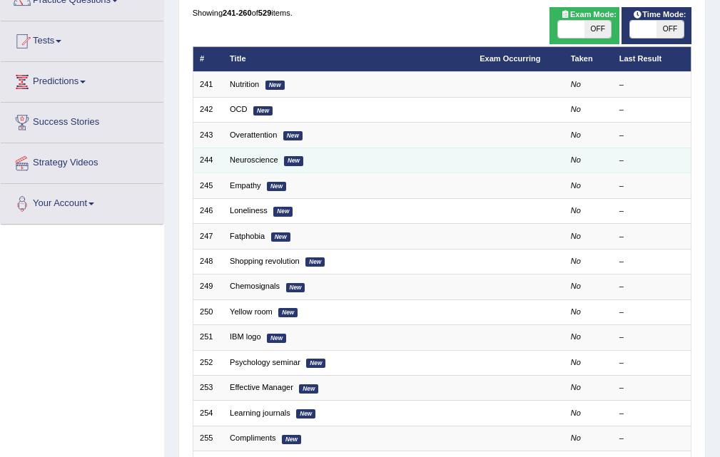
scroll to position [357, 0]
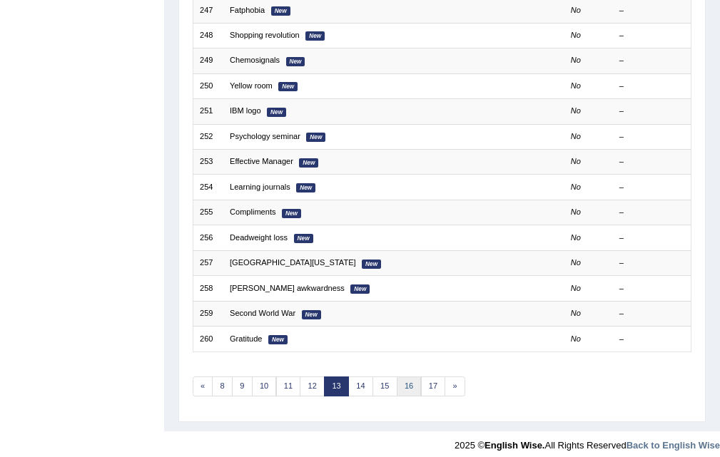
click at [418, 381] on link "16" at bounding box center [409, 387] width 25 height 20
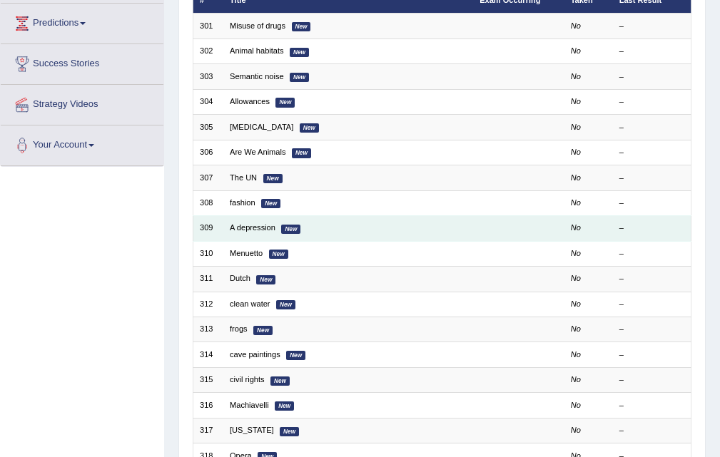
scroll to position [214, 0]
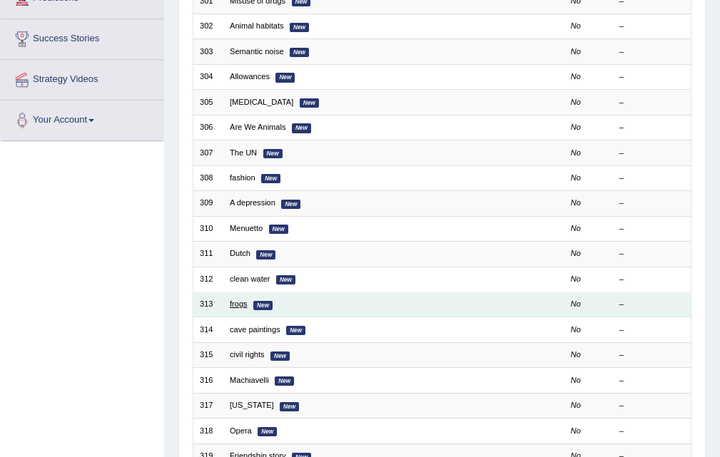
click at [241, 303] on link "frogs" at bounding box center [239, 304] width 18 height 9
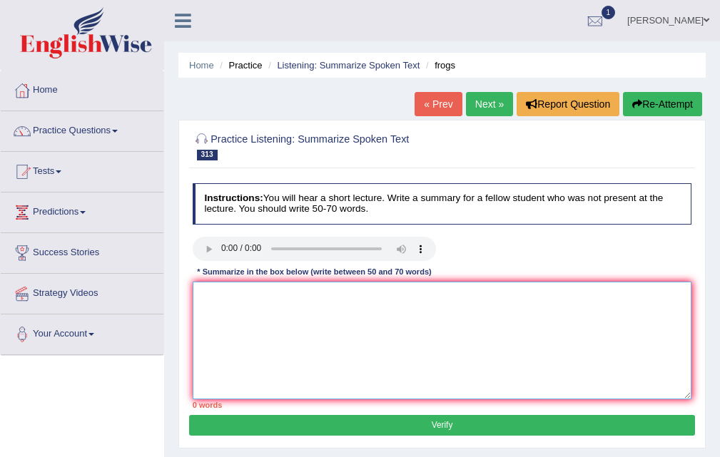
click at [235, 306] on textarea at bounding box center [442, 341] width 499 height 118
click at [323, 69] on link "Listening: Summarize Spoken Text" at bounding box center [348, 65] width 143 height 11
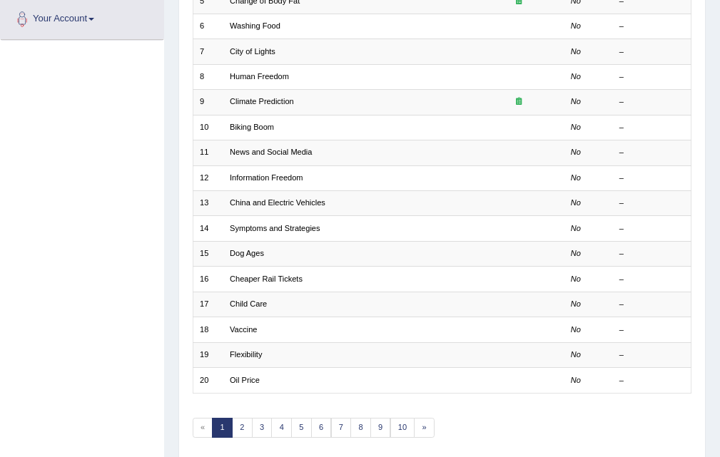
scroll to position [367, 0]
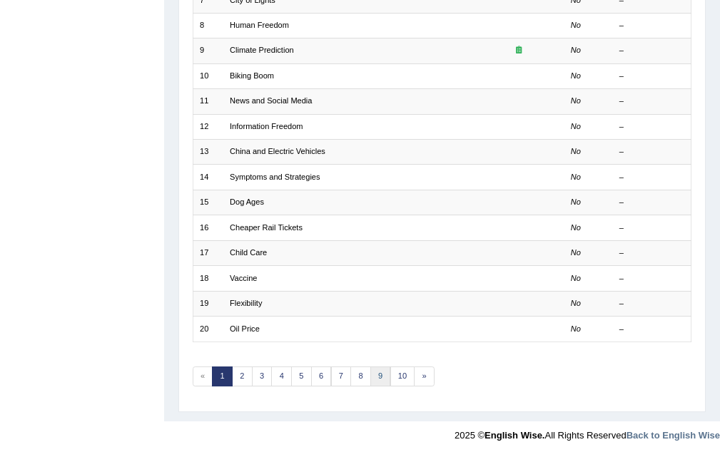
click at [386, 375] on link "9" at bounding box center [380, 377] width 21 height 20
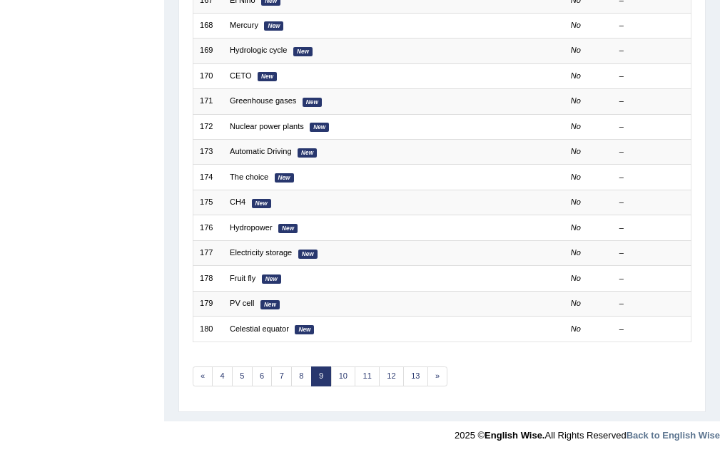
scroll to position [367, 0]
click at [408, 370] on link "13" at bounding box center [415, 377] width 25 height 20
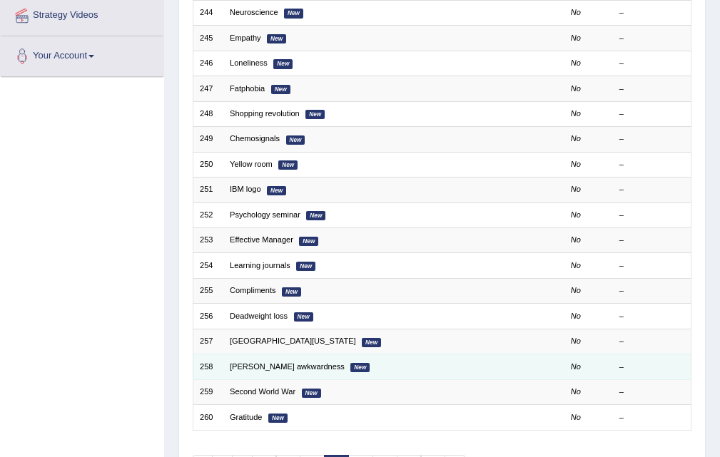
scroll to position [367, 0]
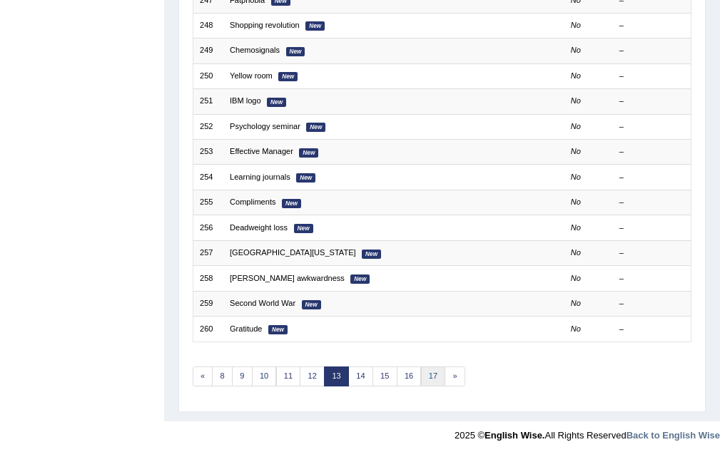
click at [428, 378] on link "17" at bounding box center [433, 377] width 25 height 20
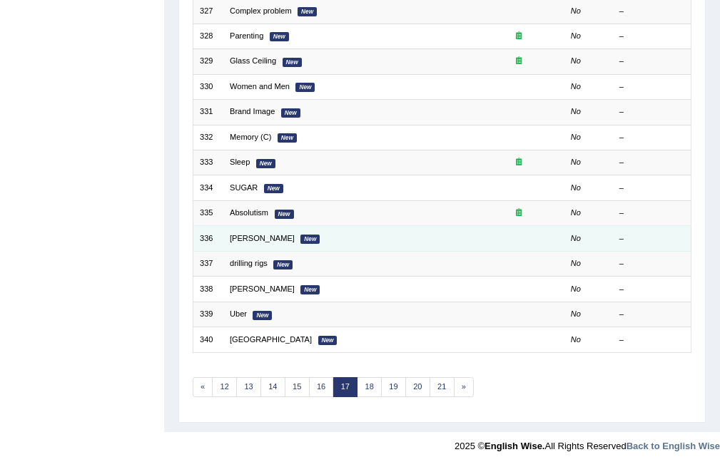
scroll to position [357, 0]
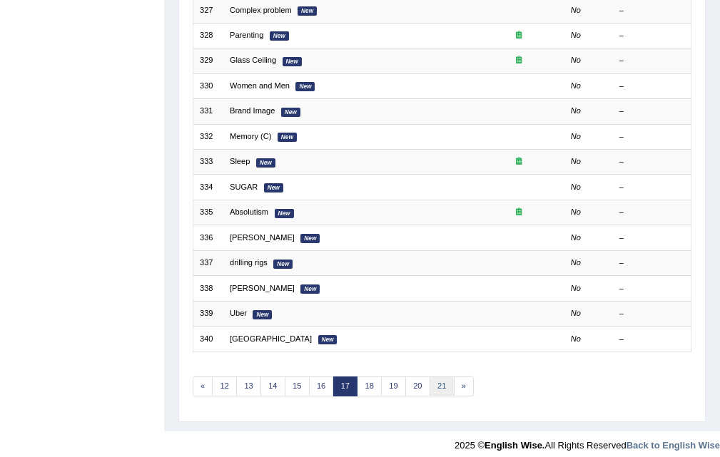
click at [438, 392] on link "21" at bounding box center [442, 387] width 25 height 20
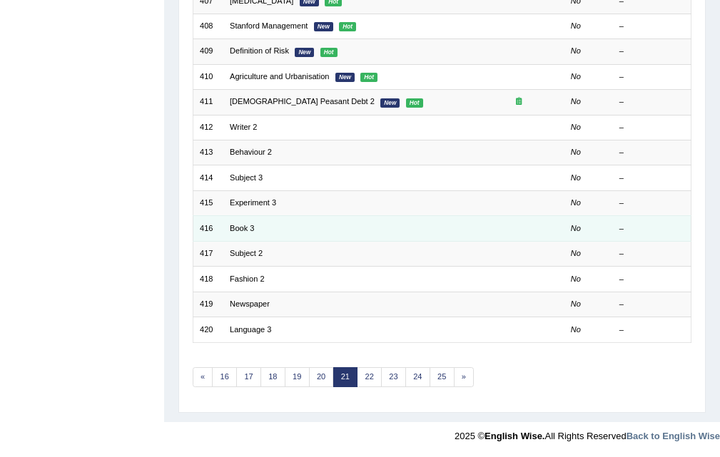
scroll to position [367, 0]
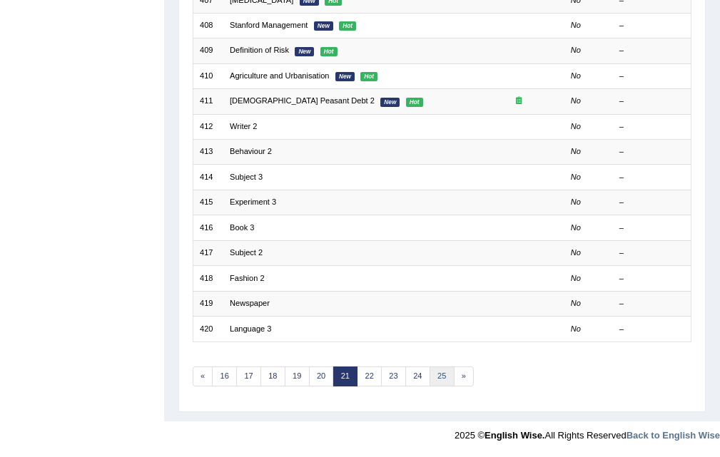
click at [443, 375] on link "25" at bounding box center [442, 377] width 25 height 20
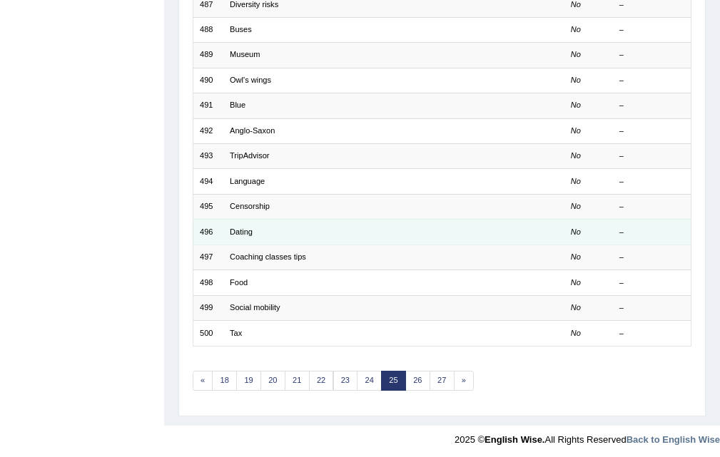
scroll to position [367, 0]
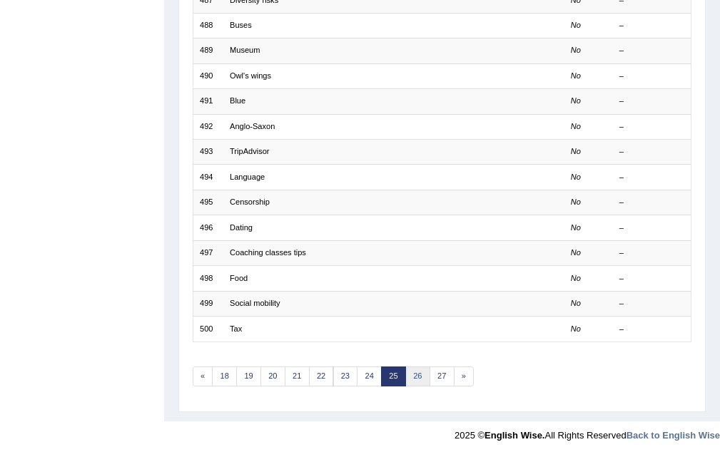
click at [415, 380] on link "26" at bounding box center [417, 377] width 25 height 20
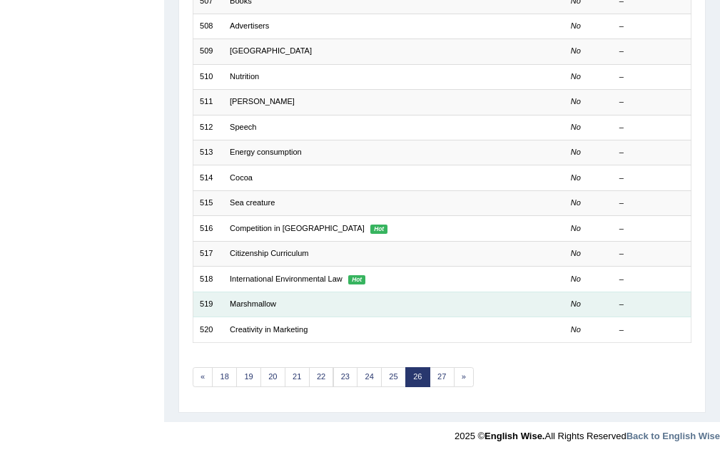
scroll to position [367, 0]
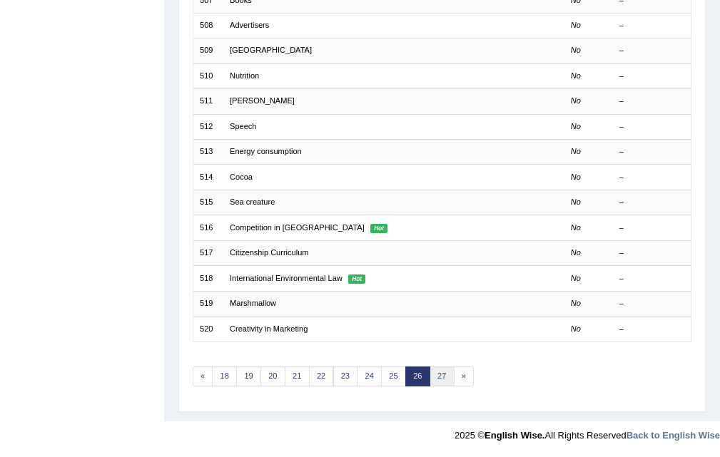
click at [440, 372] on link "27" at bounding box center [442, 377] width 25 height 20
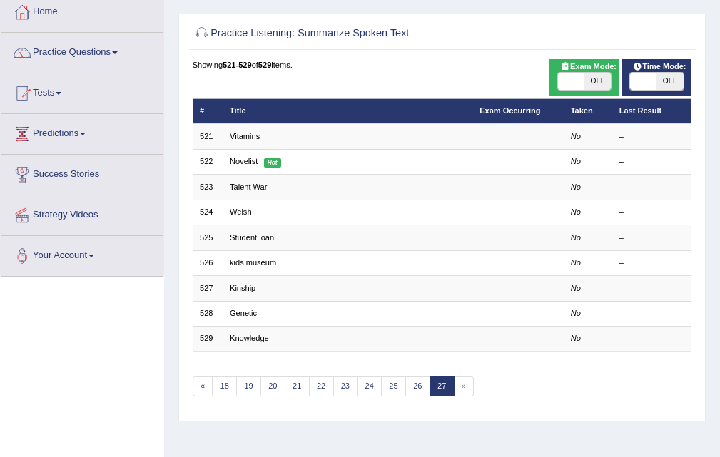
scroll to position [78, 0]
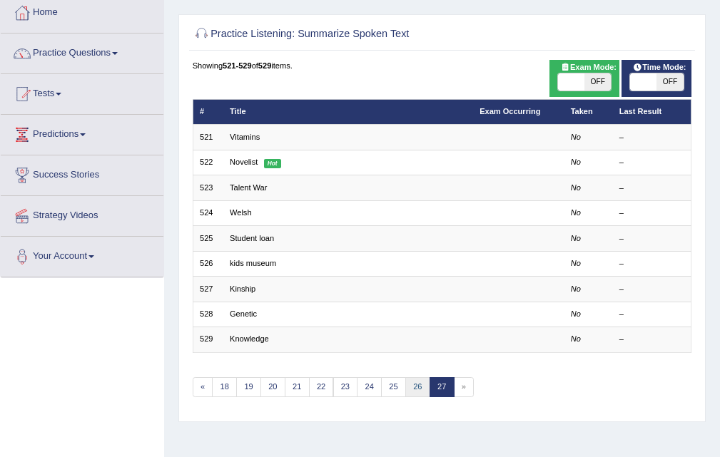
click at [414, 386] on link "26" at bounding box center [417, 387] width 25 height 20
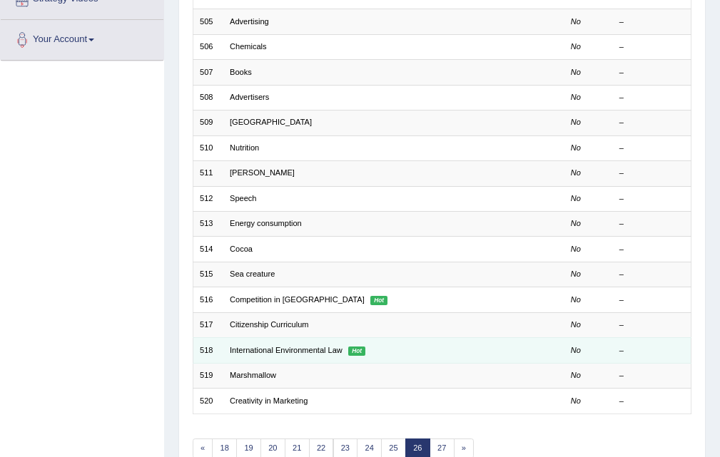
scroll to position [357, 0]
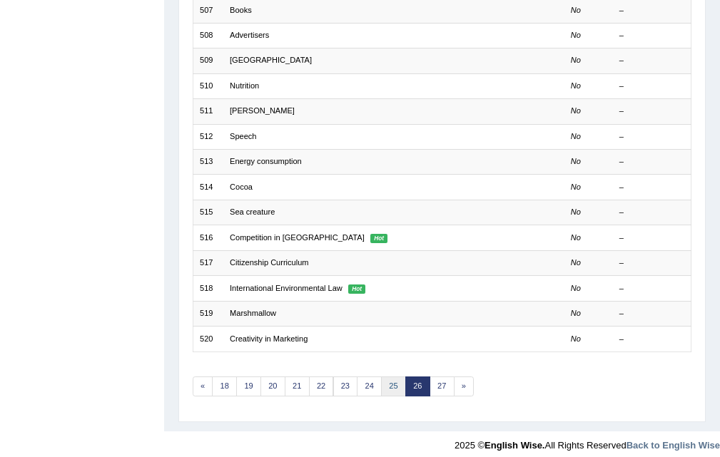
click at [392, 392] on link "25" at bounding box center [393, 387] width 25 height 20
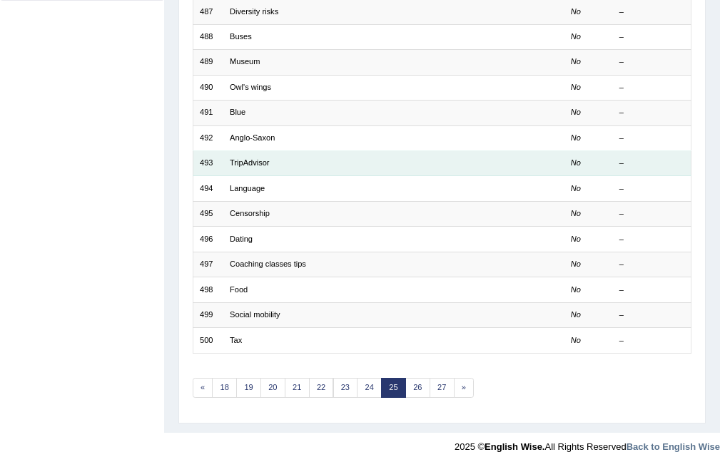
scroll to position [357, 0]
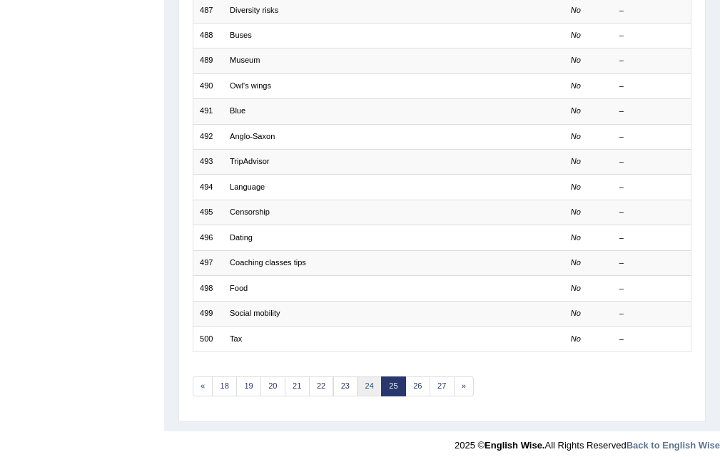
click at [370, 381] on link "24" at bounding box center [369, 387] width 25 height 20
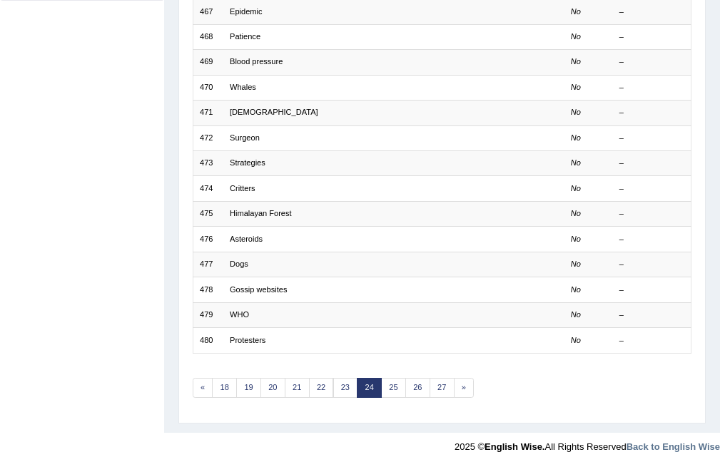
scroll to position [357, 0]
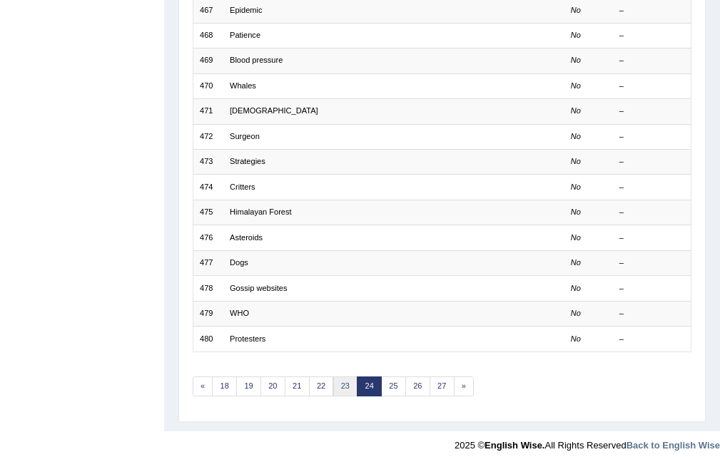
click at [345, 388] on link "23" at bounding box center [345, 387] width 25 height 20
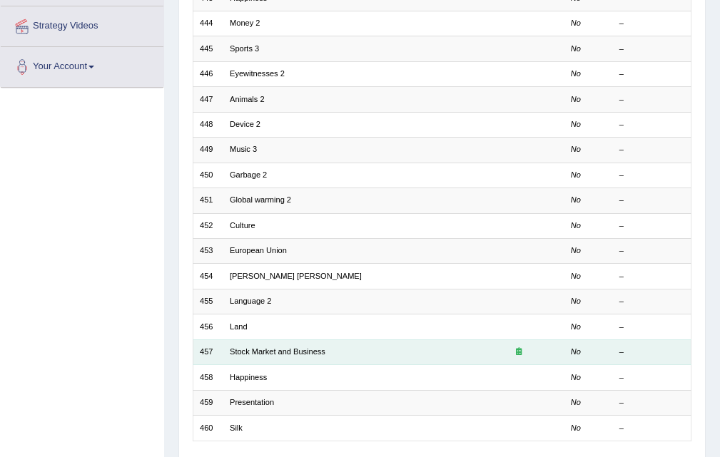
scroll to position [357, 0]
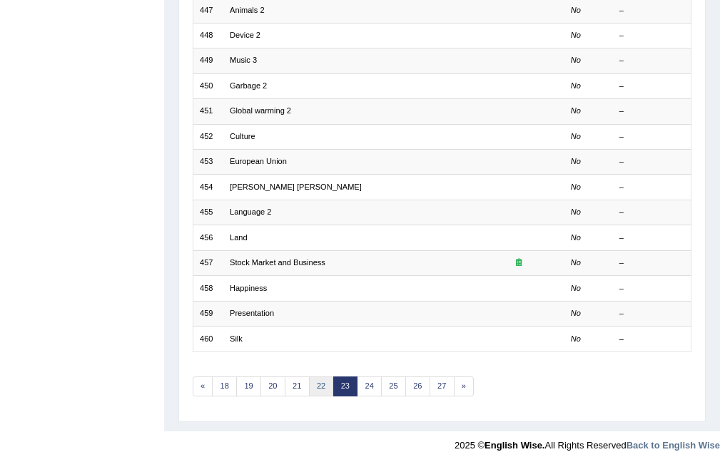
click at [323, 386] on link "22" at bounding box center [321, 387] width 25 height 20
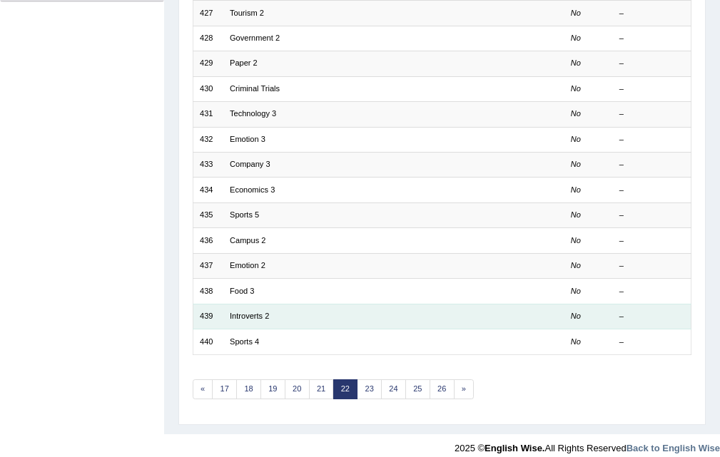
scroll to position [367, 0]
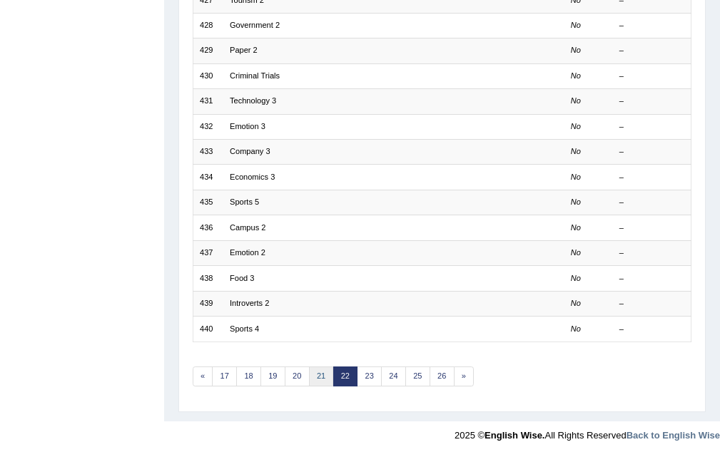
click at [324, 379] on link "21" at bounding box center [321, 377] width 25 height 20
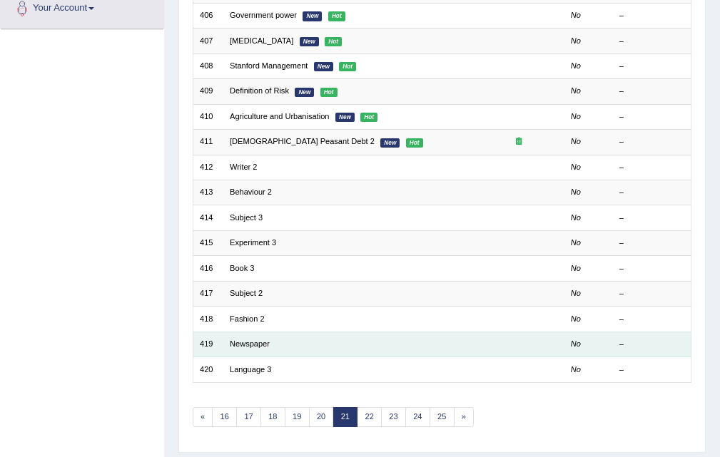
scroll to position [367, 0]
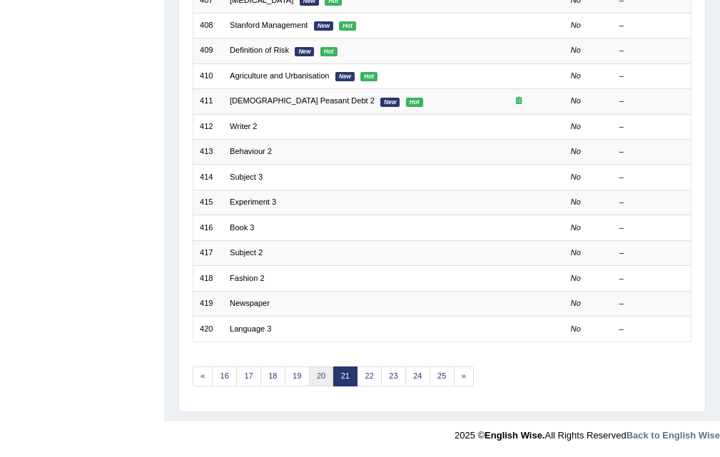
click at [323, 375] on link "20" at bounding box center [321, 377] width 25 height 20
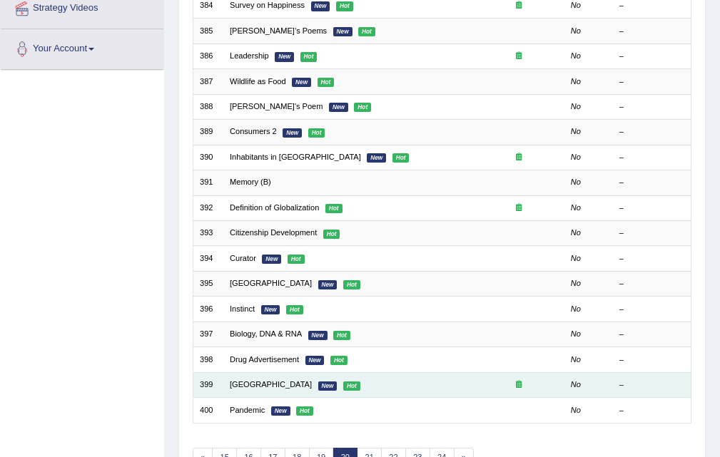
scroll to position [367, 0]
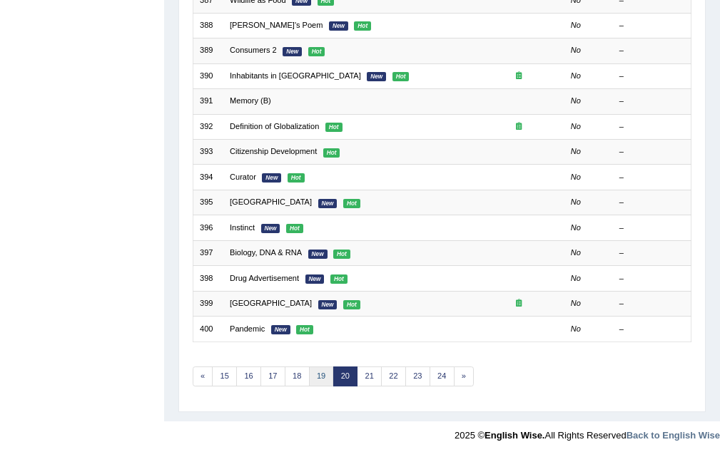
click at [315, 369] on link "19" at bounding box center [321, 377] width 25 height 20
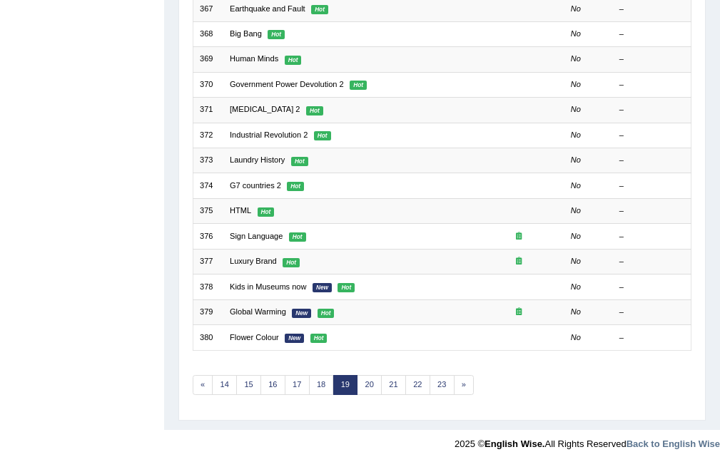
scroll to position [367, 0]
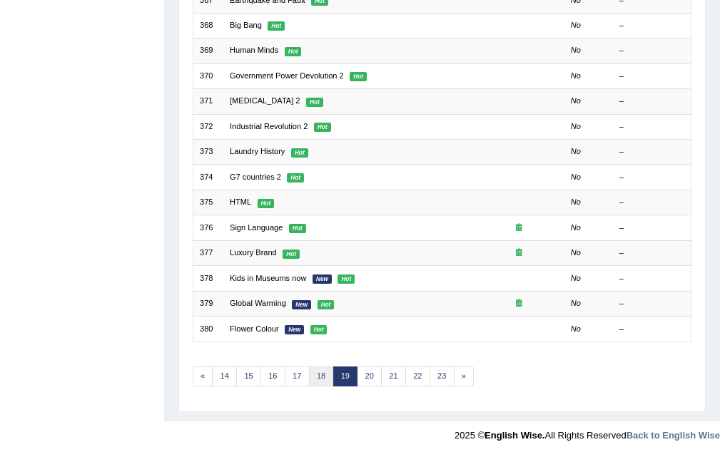
click at [328, 376] on link "18" at bounding box center [321, 377] width 25 height 20
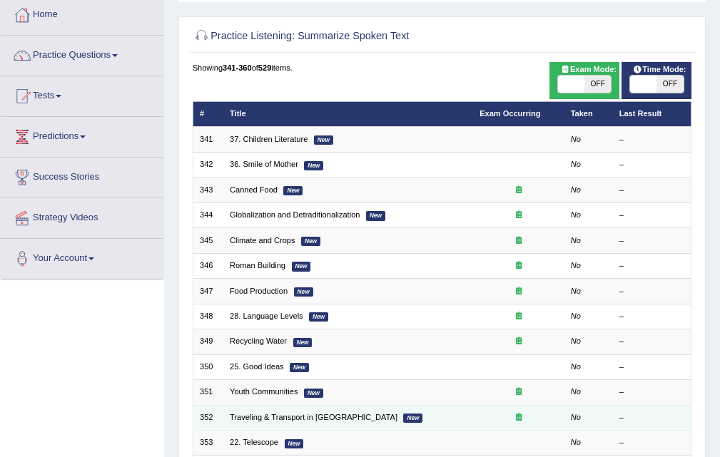
scroll to position [367, 0]
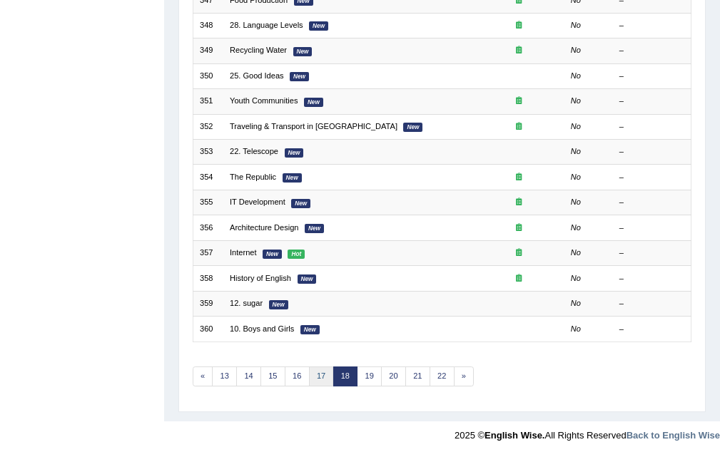
click at [327, 379] on link "17" at bounding box center [321, 377] width 25 height 20
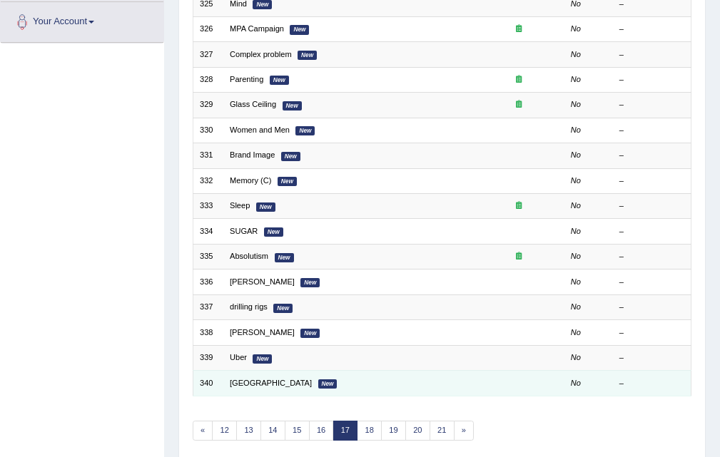
scroll to position [357, 0]
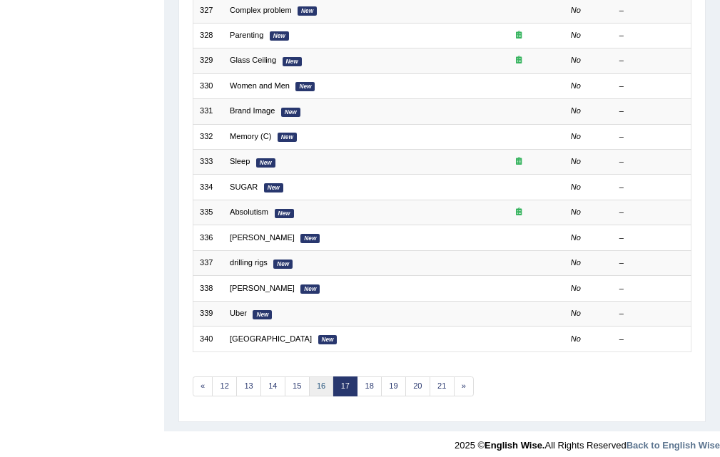
click at [322, 381] on link "16" at bounding box center [321, 387] width 25 height 20
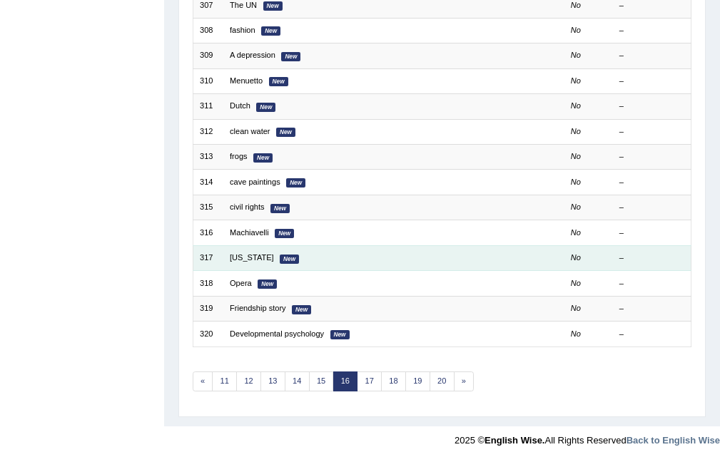
scroll to position [367, 0]
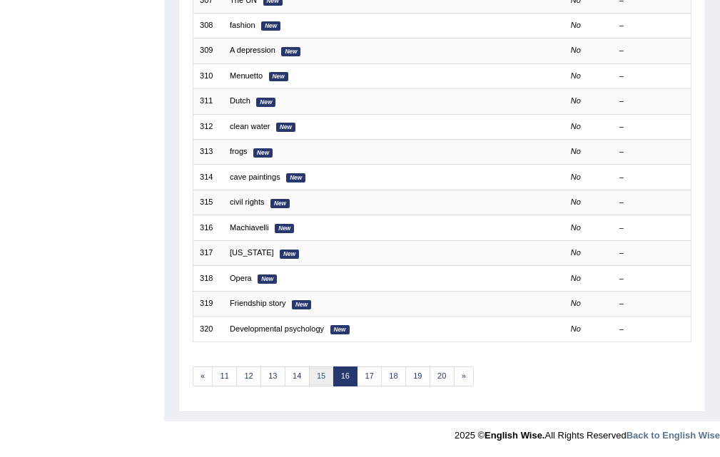
click at [316, 380] on link "15" at bounding box center [321, 377] width 25 height 20
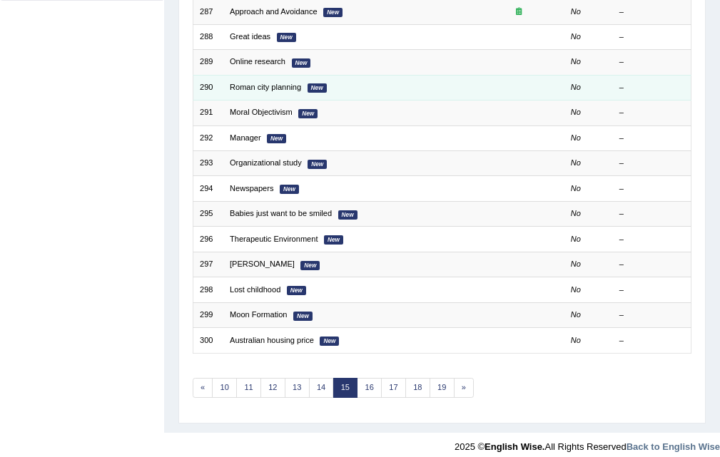
scroll to position [357, 0]
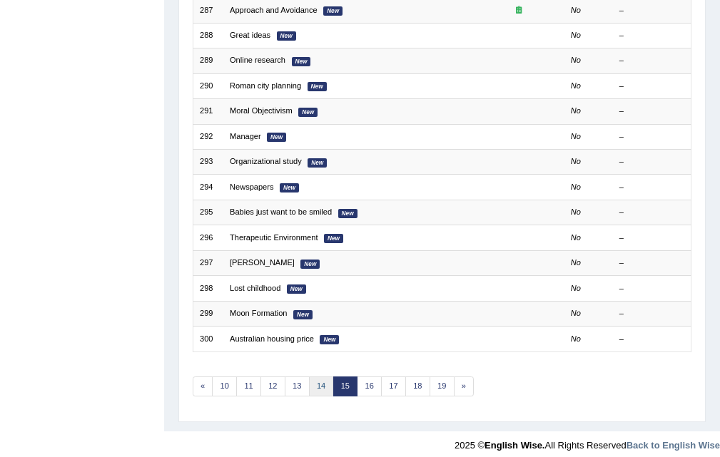
click at [316, 385] on link "14" at bounding box center [321, 387] width 25 height 20
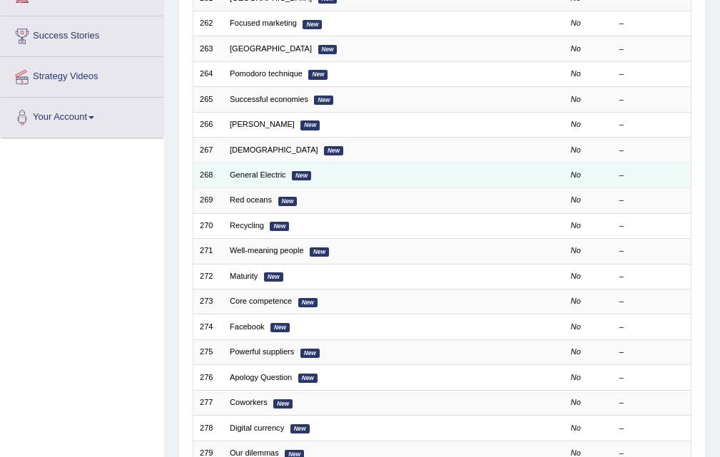
scroll to position [295, 0]
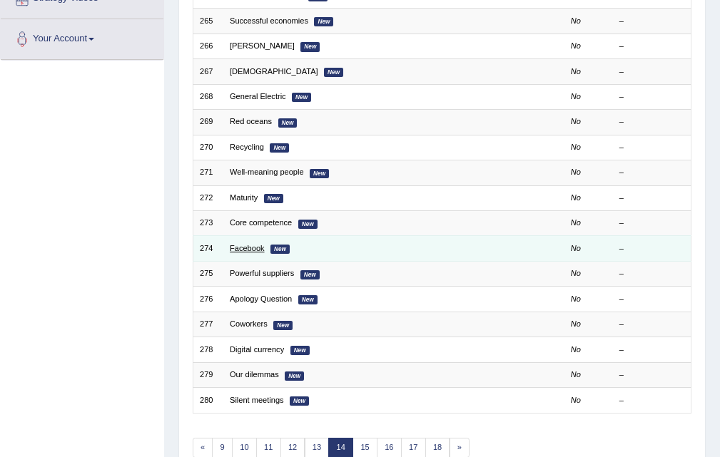
click at [245, 249] on link "Facebook" at bounding box center [247, 248] width 35 height 9
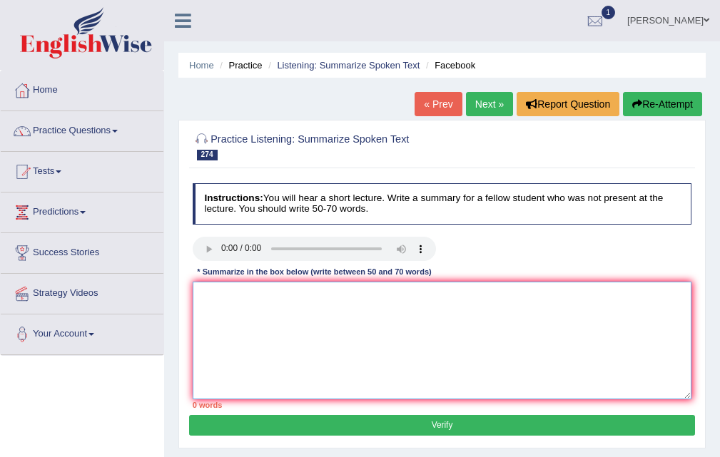
drag, startPoint x: 240, startPoint y: 320, endPoint x: 235, endPoint y: 330, distance: 11.8
click at [235, 325] on textarea at bounding box center [442, 341] width 499 height 118
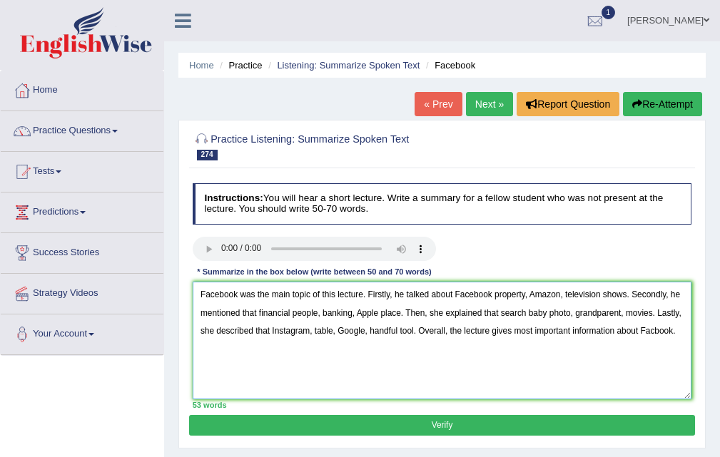
type textarea "Facebook was the main topic of this lecture. Firstly, he talked about Facebook …"
click at [447, 432] on button "Verify" at bounding box center [441, 425] width 505 height 21
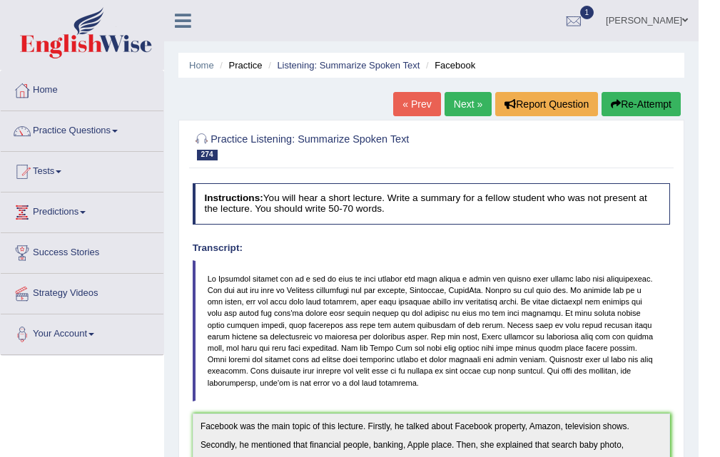
click at [467, 106] on link "Next »" at bounding box center [468, 104] width 47 height 24
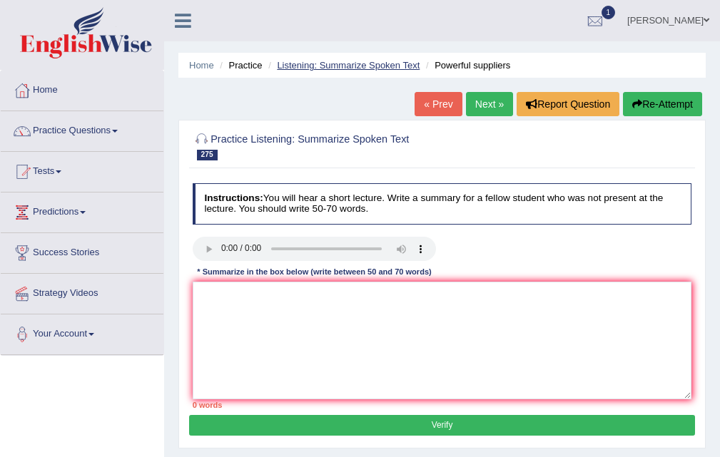
click at [360, 61] on link "Listening: Summarize Spoken Text" at bounding box center [348, 65] width 143 height 11
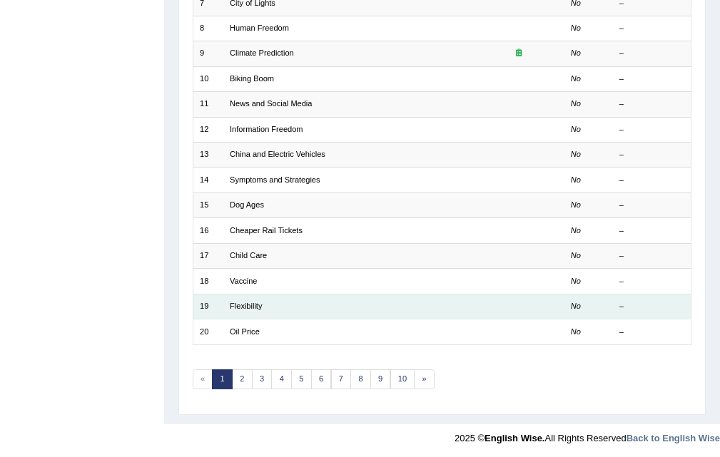
scroll to position [367, 0]
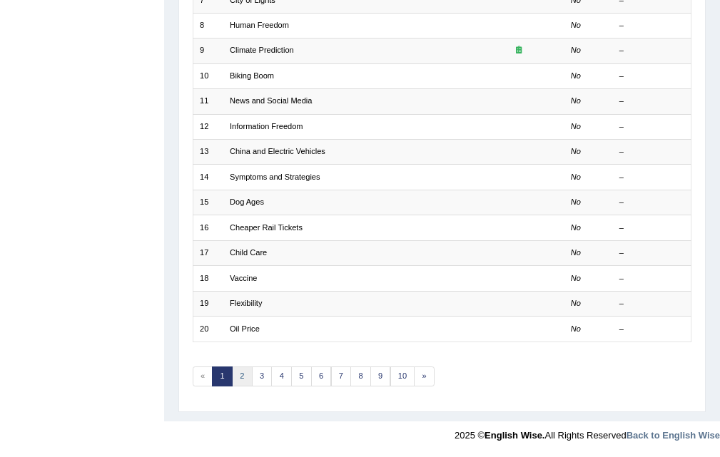
click at [247, 371] on link "2" at bounding box center [242, 377] width 21 height 20
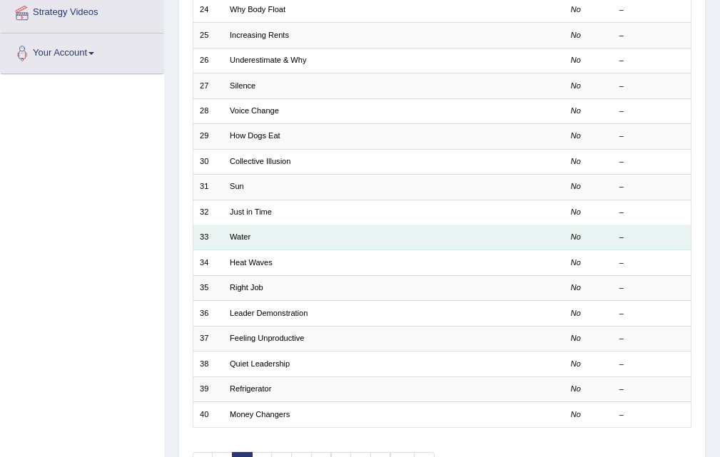
scroll to position [367, 0]
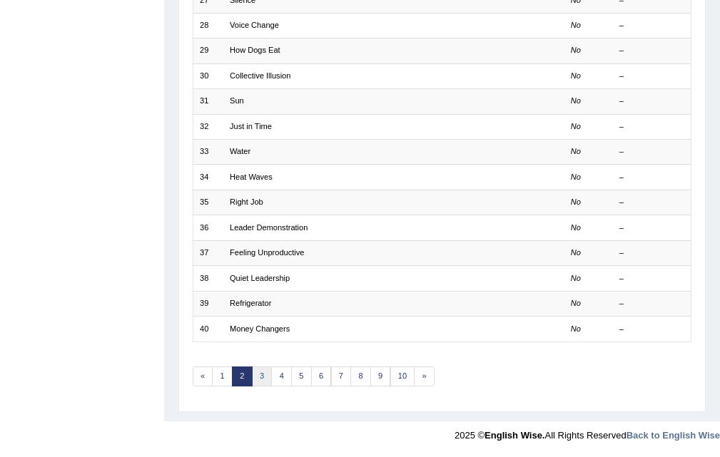
click at [264, 372] on link "3" at bounding box center [262, 377] width 21 height 20
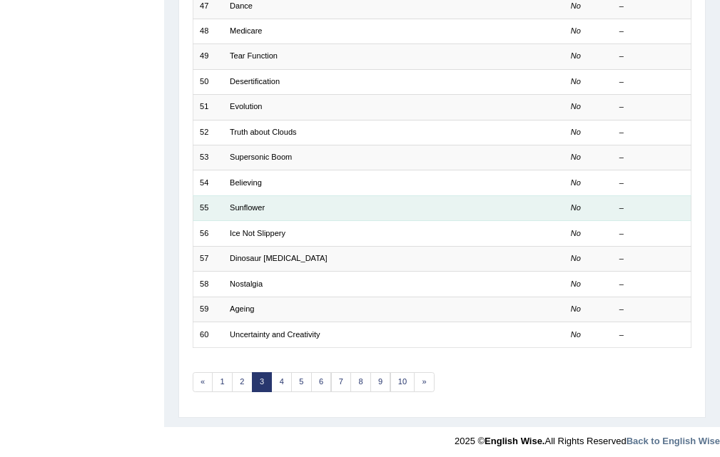
scroll to position [367, 0]
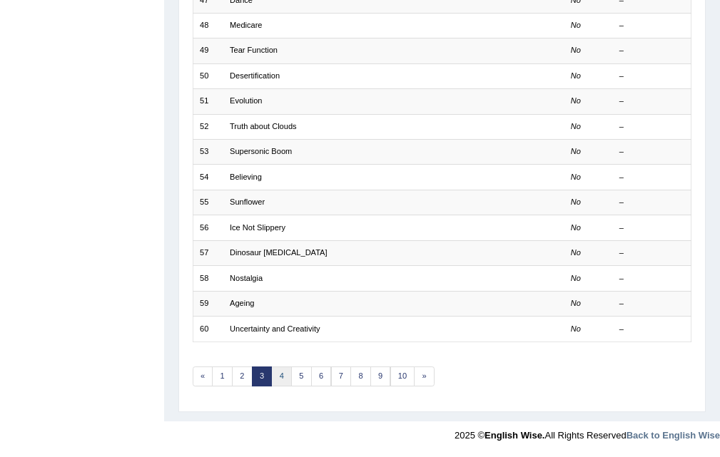
click at [281, 380] on link "4" at bounding box center [281, 377] width 21 height 20
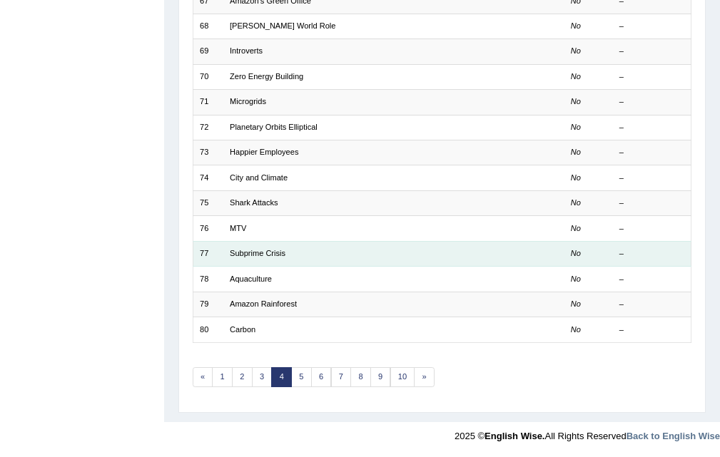
scroll to position [367, 0]
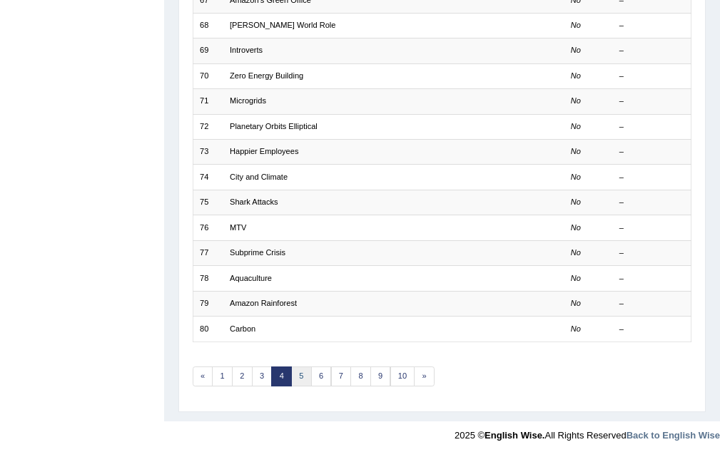
click at [303, 384] on link "5" at bounding box center [301, 377] width 21 height 20
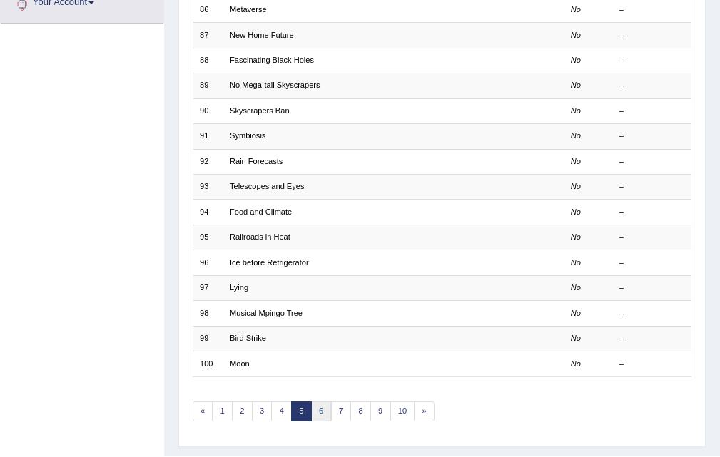
scroll to position [357, 0]
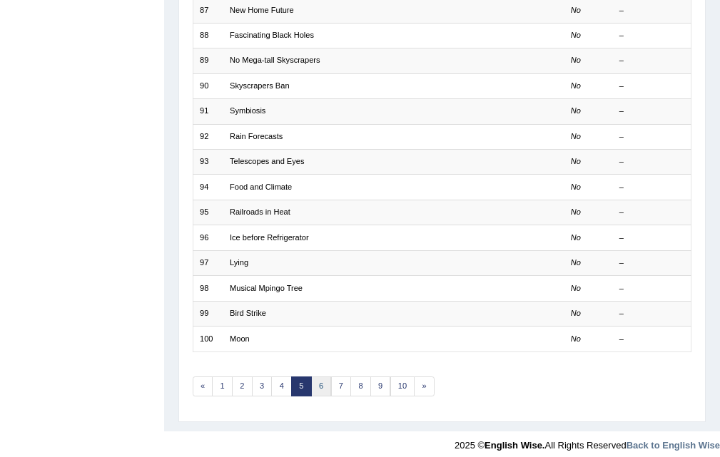
click at [324, 390] on link "6" at bounding box center [321, 387] width 21 height 20
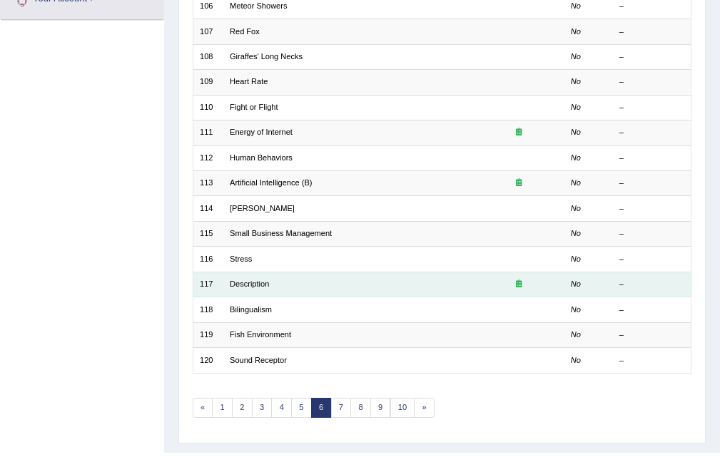
scroll to position [367, 0]
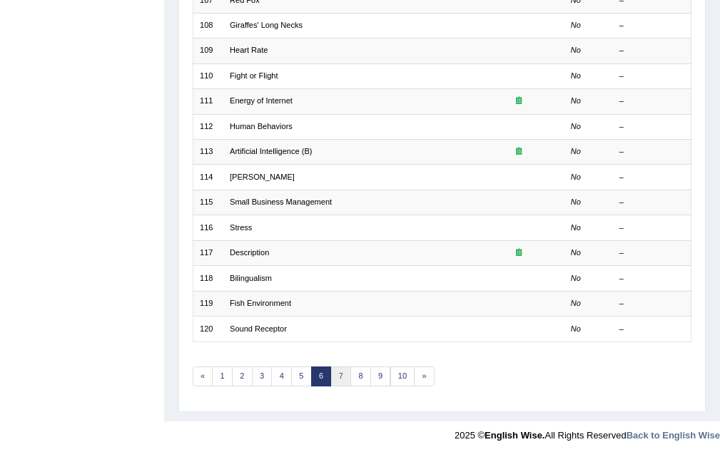
click at [332, 368] on link "7" at bounding box center [341, 377] width 21 height 20
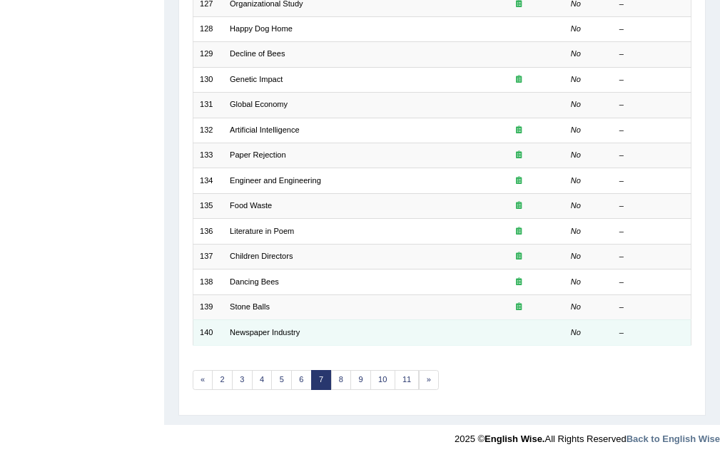
scroll to position [367, 0]
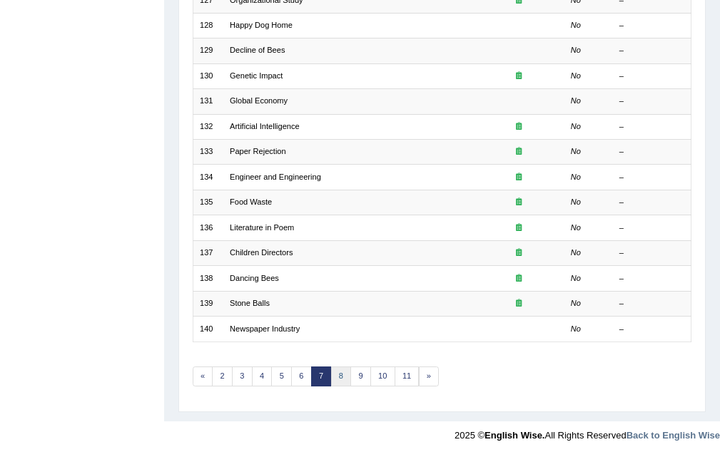
click at [341, 368] on link "8" at bounding box center [341, 377] width 21 height 20
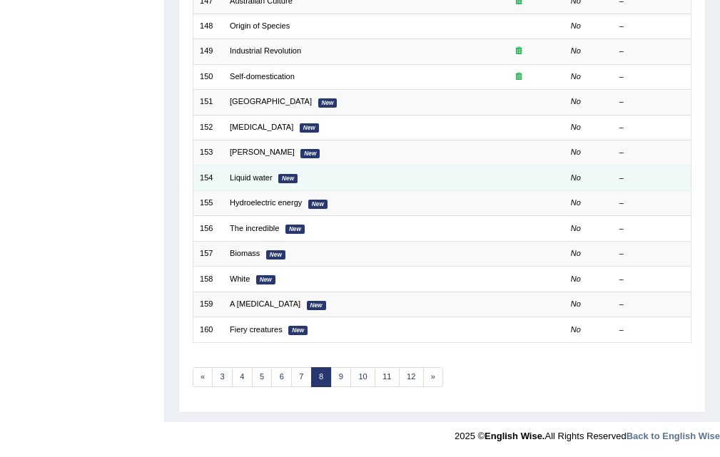
scroll to position [367, 0]
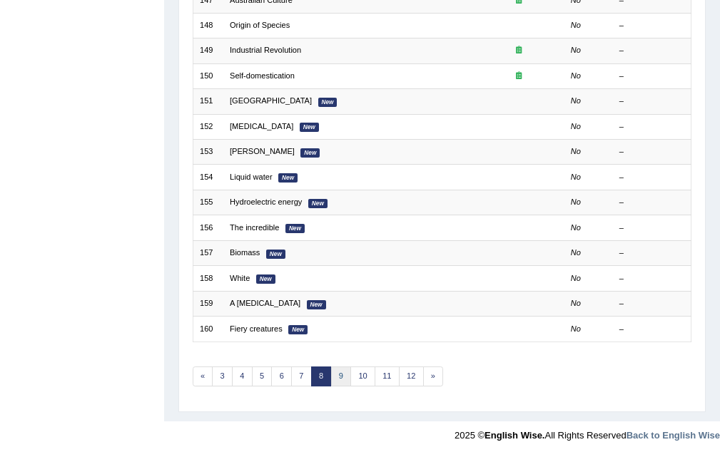
click at [342, 375] on link "9" at bounding box center [341, 377] width 21 height 20
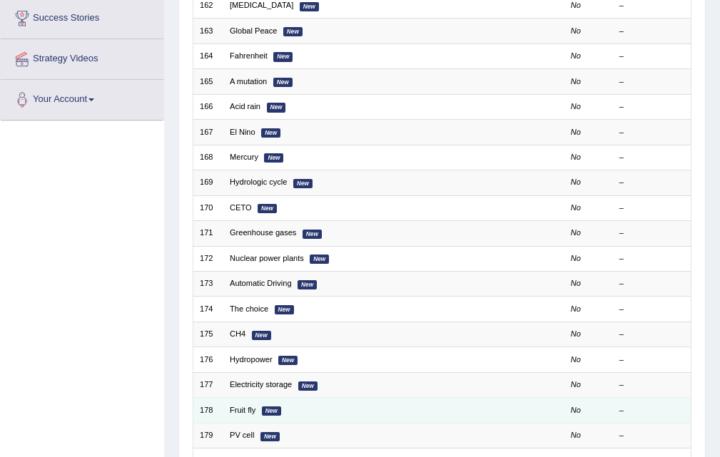
scroll to position [357, 0]
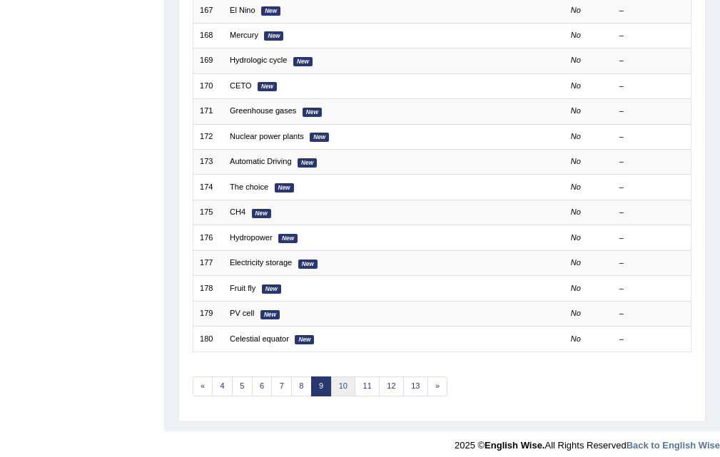
click at [344, 387] on link "10" at bounding box center [343, 387] width 25 height 20
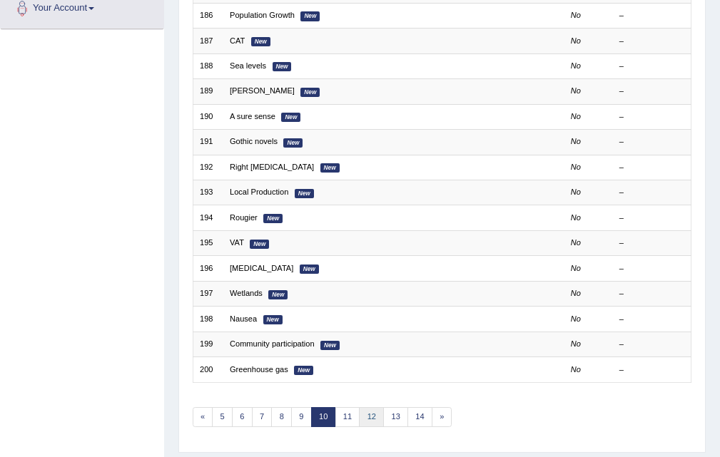
scroll to position [367, 0]
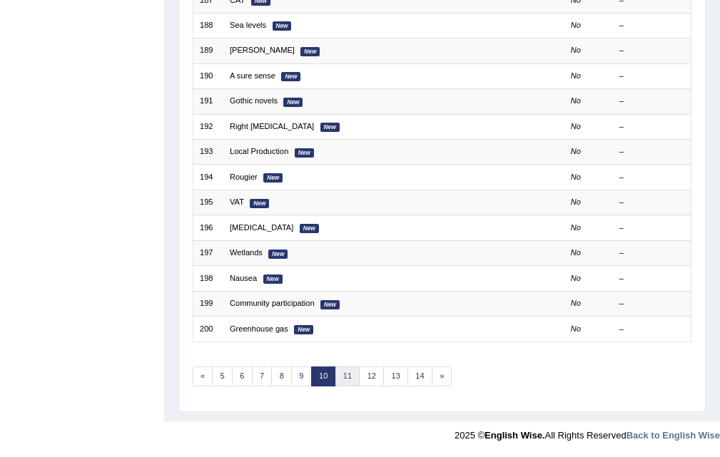
click at [346, 376] on link "11" at bounding box center [347, 377] width 25 height 20
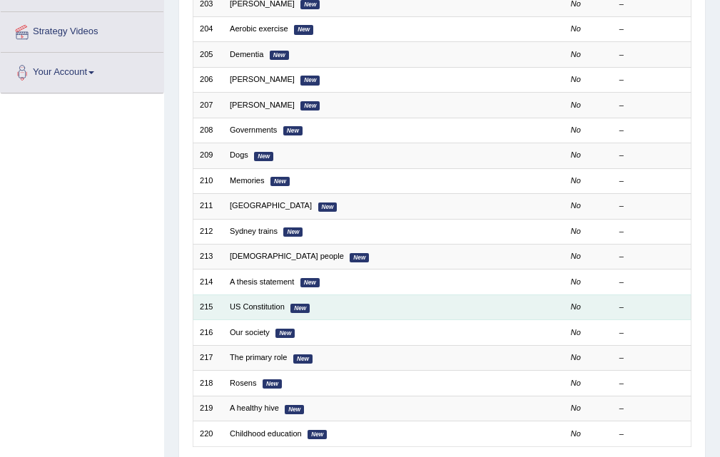
scroll to position [357, 0]
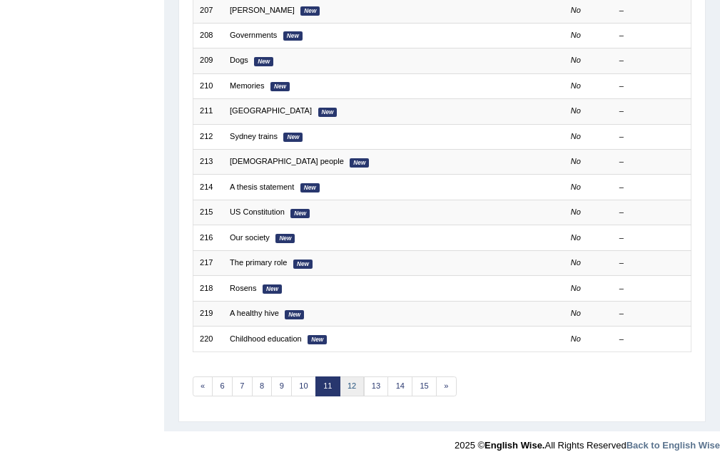
click at [360, 388] on link "12" at bounding box center [352, 387] width 25 height 20
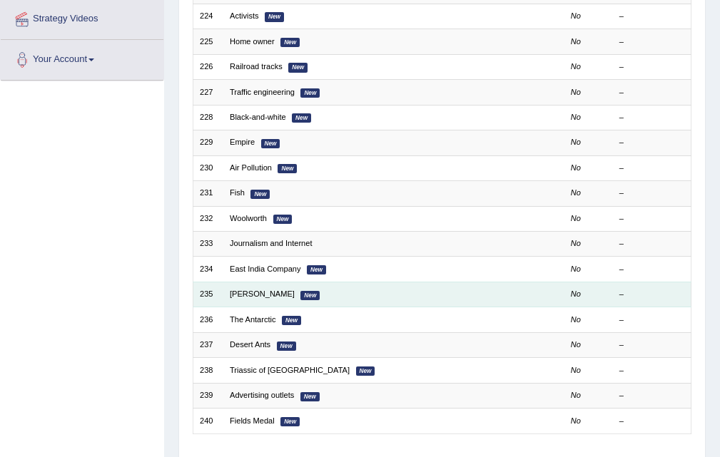
scroll to position [357, 0]
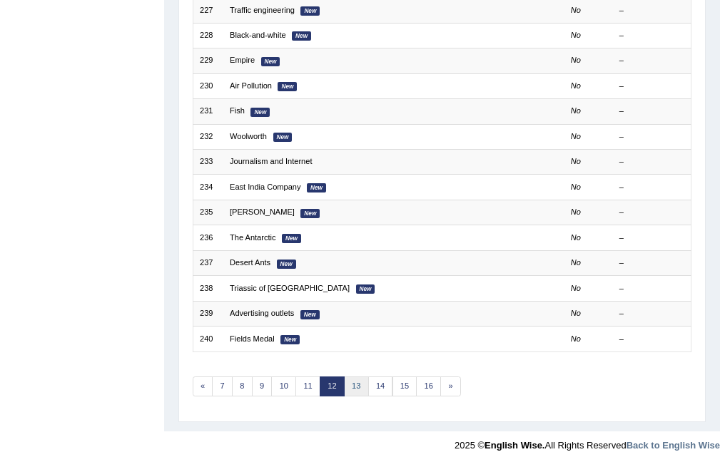
click at [365, 382] on link "13" at bounding box center [356, 387] width 25 height 20
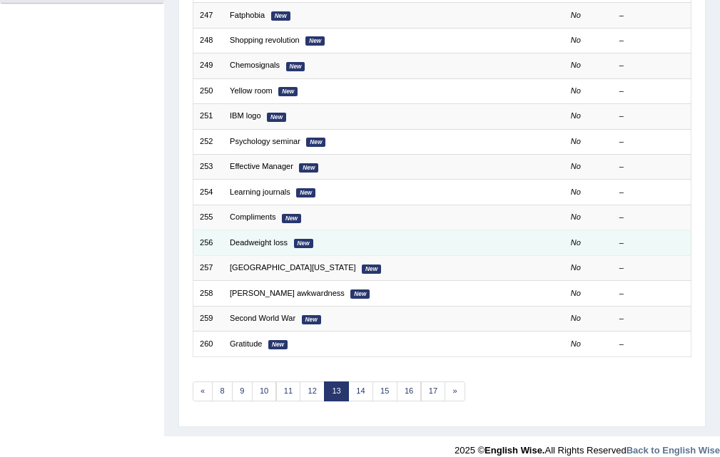
scroll to position [357, 0]
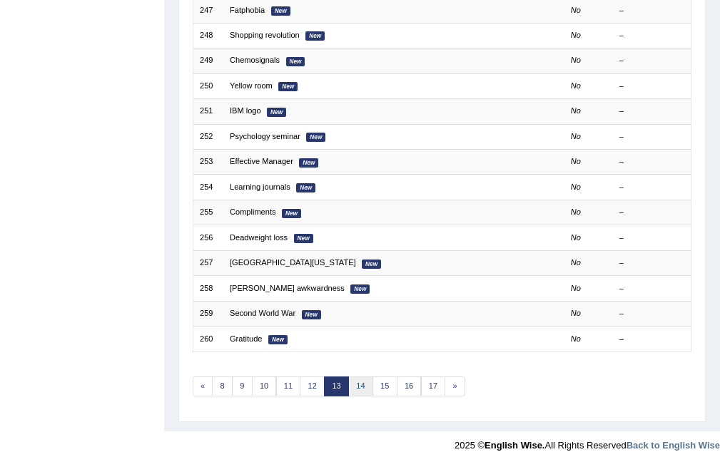
click at [362, 385] on link "14" at bounding box center [360, 387] width 25 height 20
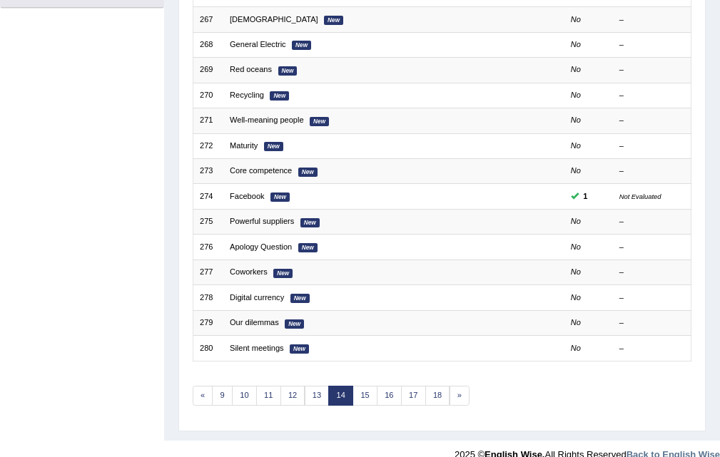
scroll to position [367, 0]
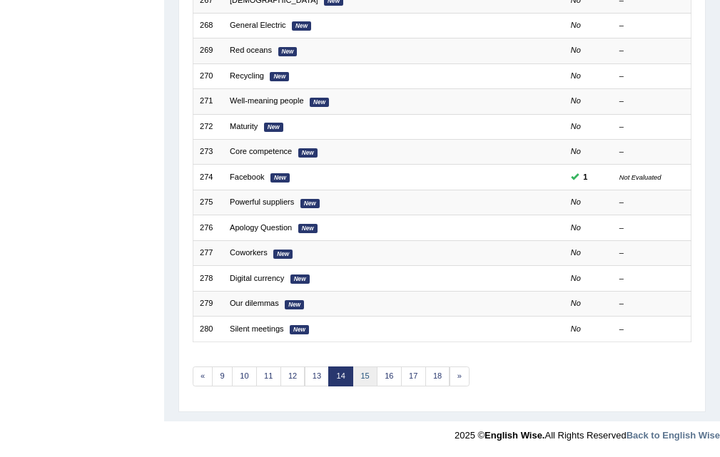
click at [363, 377] on link "15" at bounding box center [364, 377] width 25 height 20
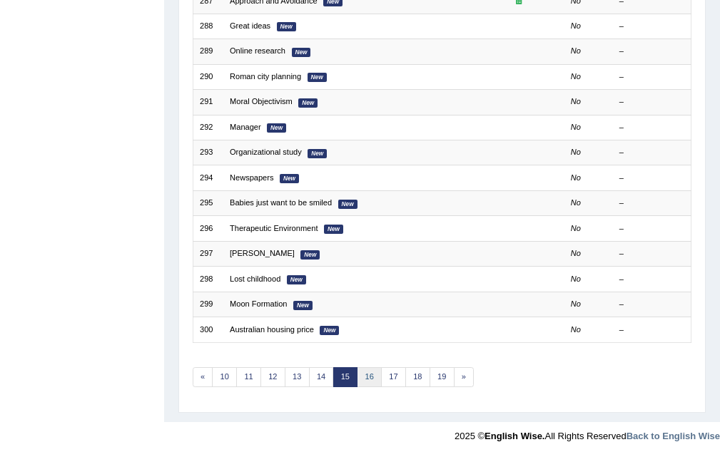
scroll to position [367, 0]
click at [369, 382] on link "16" at bounding box center [369, 377] width 25 height 20
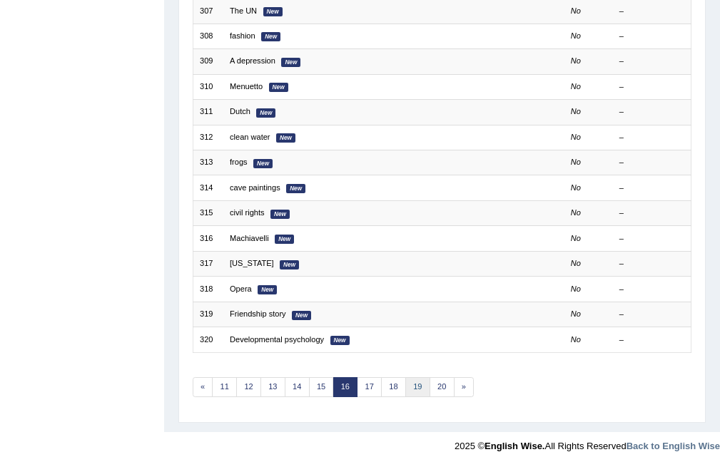
scroll to position [367, 0]
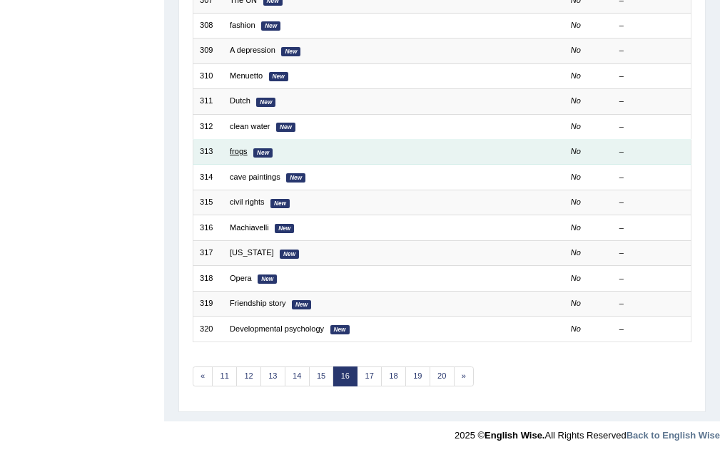
click at [236, 148] on link "frogs" at bounding box center [239, 151] width 18 height 9
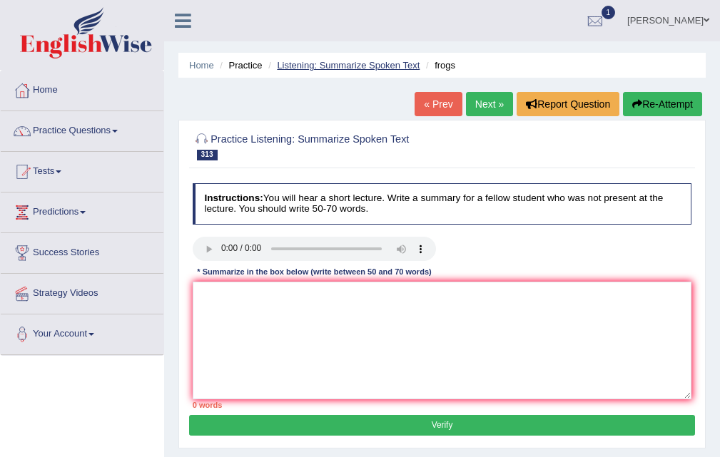
click at [310, 64] on link "Listening: Summarize Spoken Text" at bounding box center [348, 65] width 143 height 11
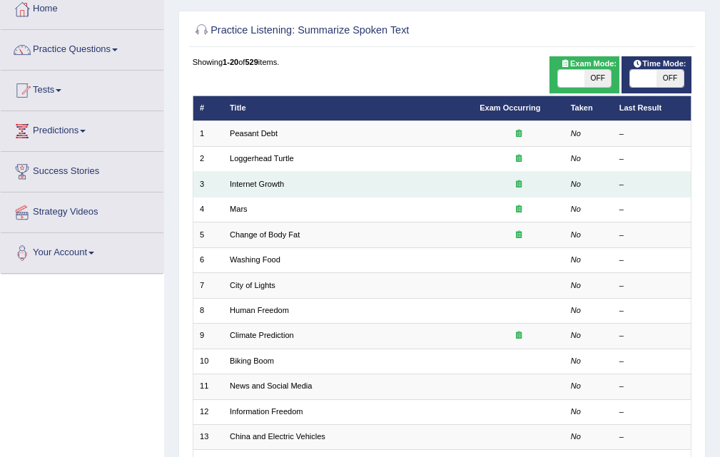
scroll to position [367, 0]
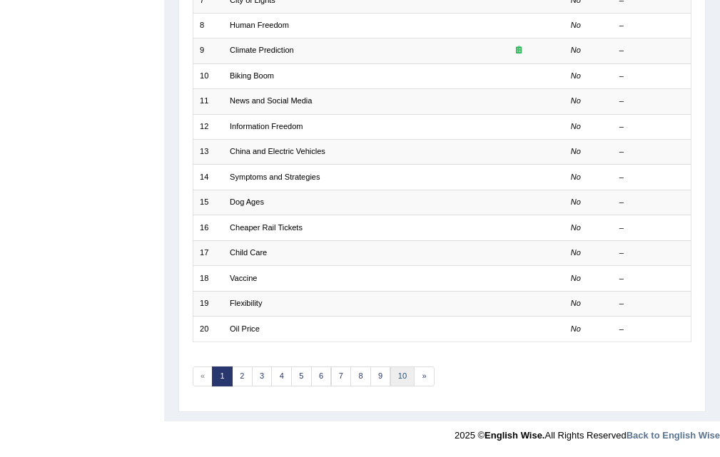
click at [404, 383] on link "10" at bounding box center [402, 377] width 25 height 20
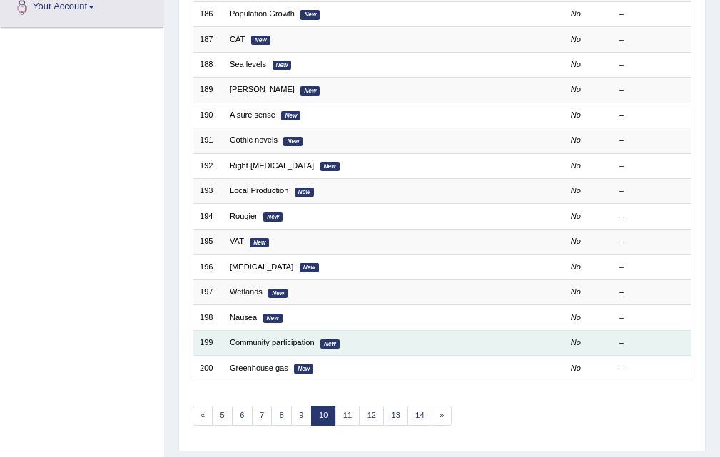
scroll to position [367, 0]
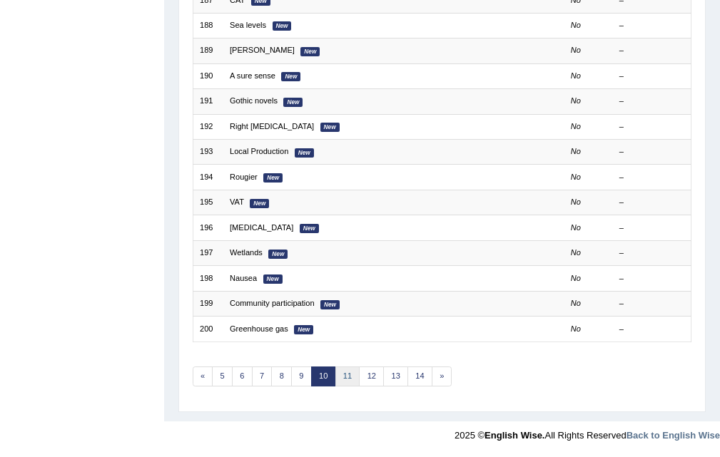
click at [349, 367] on link "11" at bounding box center [347, 377] width 25 height 20
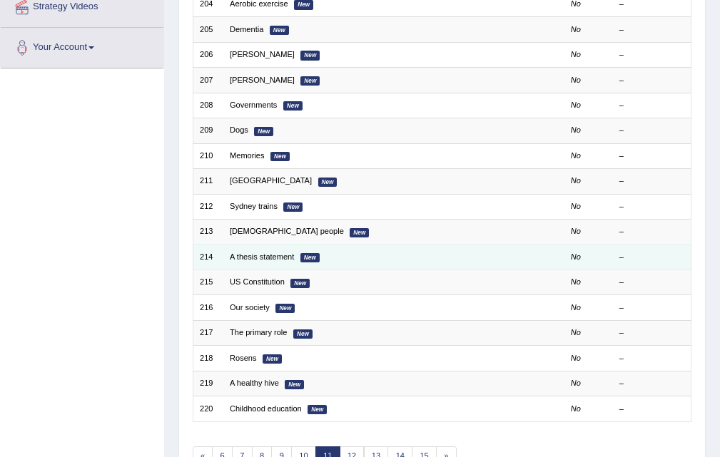
scroll to position [367, 0]
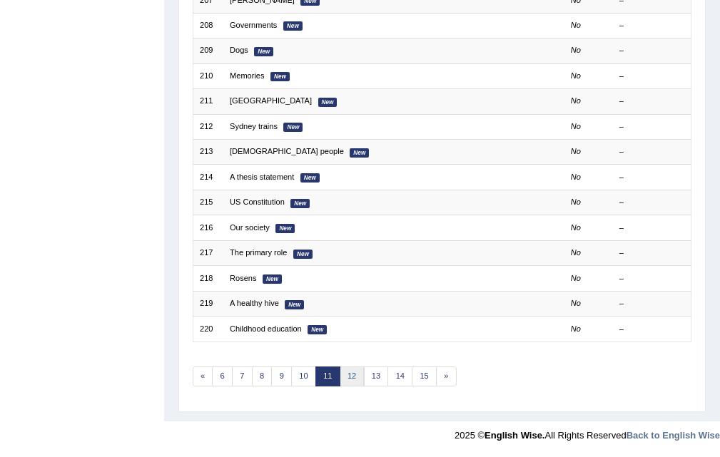
click at [350, 373] on link "12" at bounding box center [352, 377] width 25 height 20
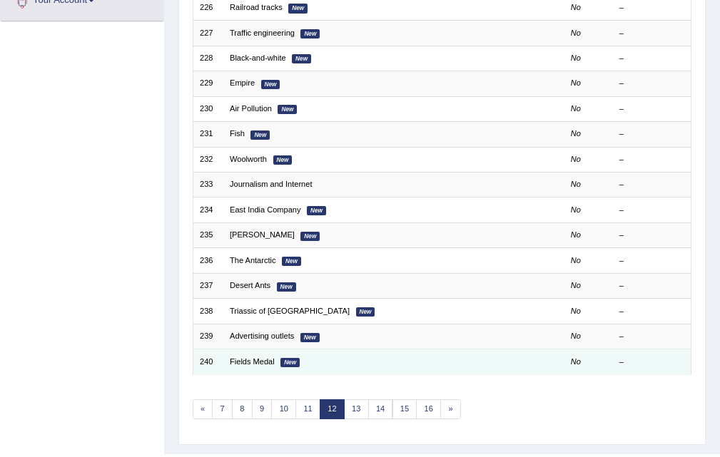
scroll to position [357, 0]
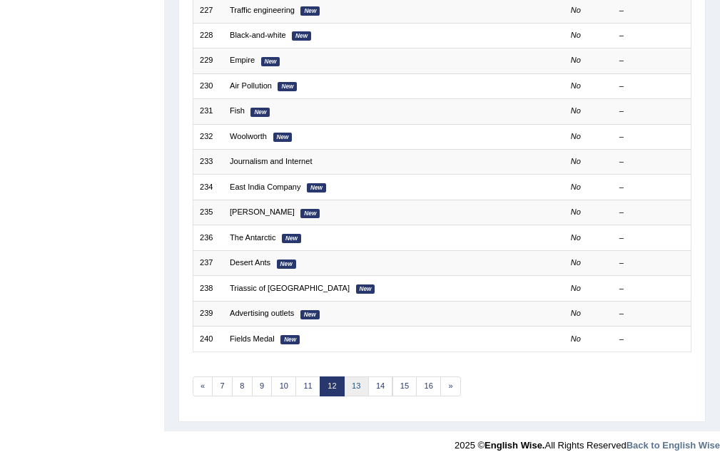
click at [355, 385] on link "13" at bounding box center [356, 387] width 25 height 20
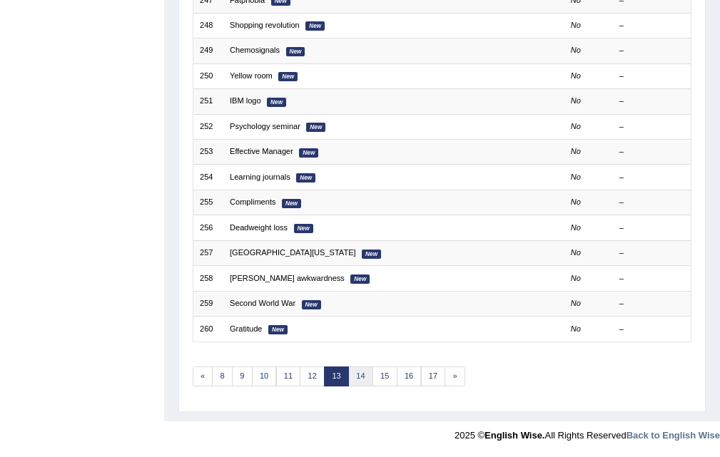
click at [355, 373] on link "14" at bounding box center [360, 377] width 25 height 20
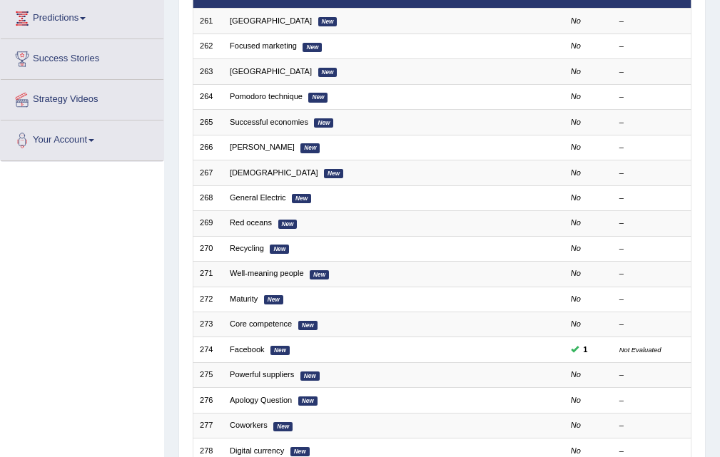
scroll to position [367, 0]
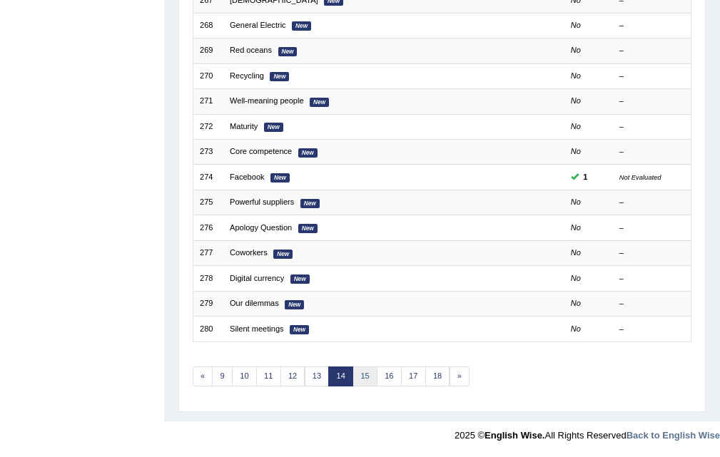
click at [367, 379] on link "15" at bounding box center [364, 377] width 25 height 20
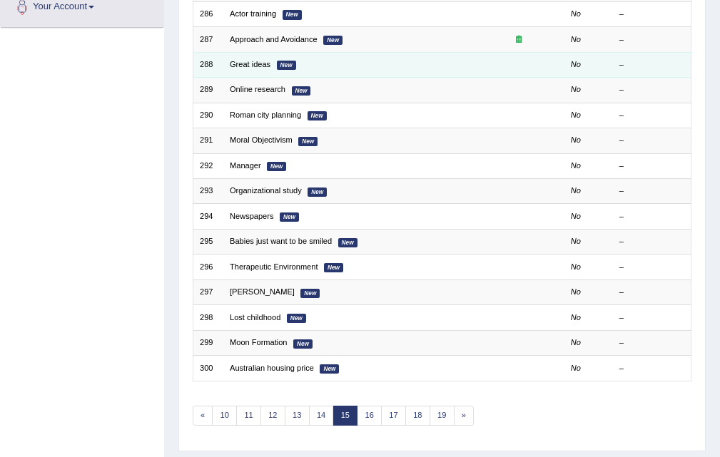
scroll to position [357, 0]
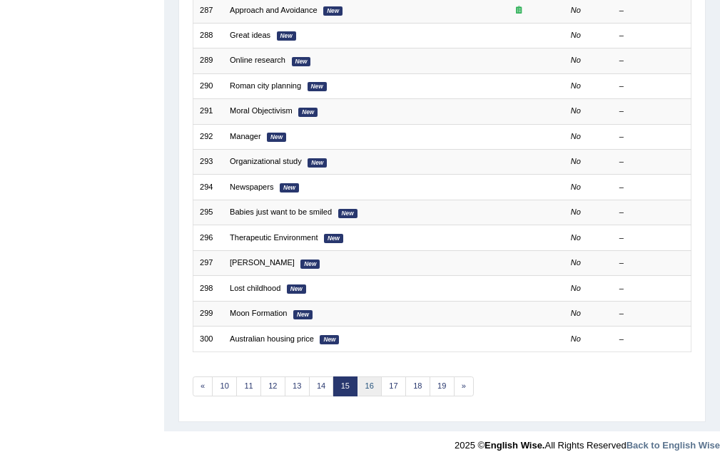
click at [364, 388] on link "16" at bounding box center [369, 387] width 25 height 20
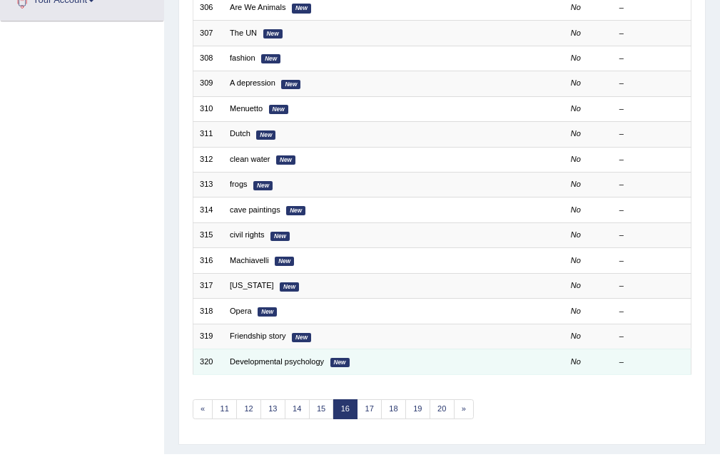
scroll to position [357, 0]
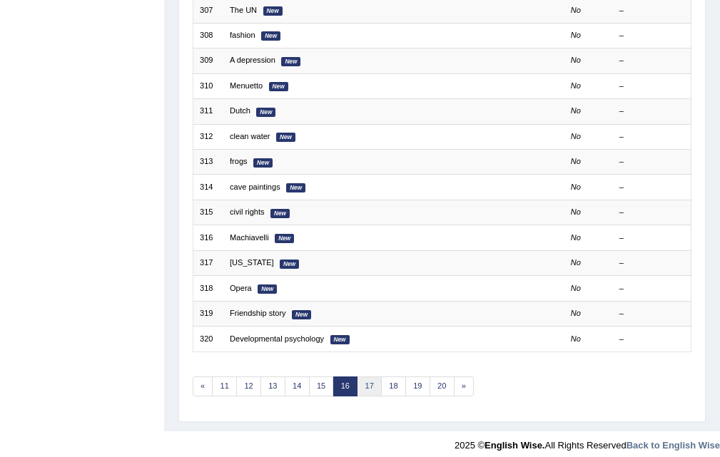
click at [366, 385] on link "17" at bounding box center [369, 387] width 25 height 20
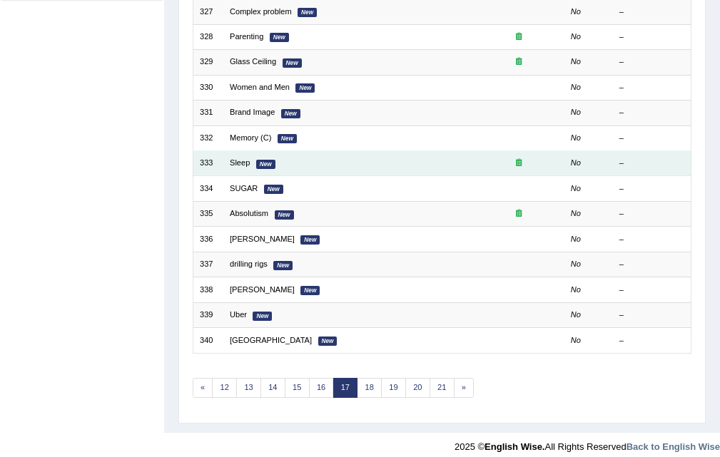
scroll to position [357, 0]
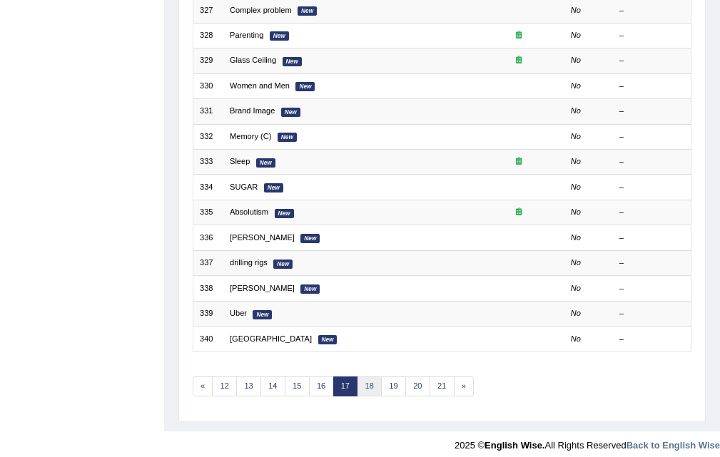
click at [373, 394] on link "18" at bounding box center [369, 387] width 25 height 20
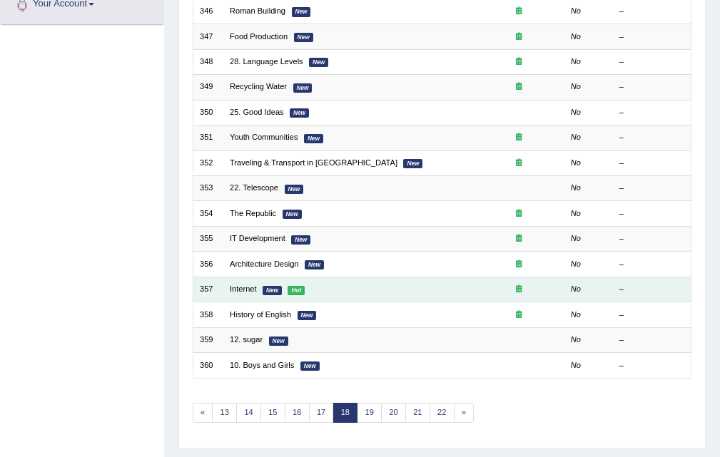
scroll to position [357, 0]
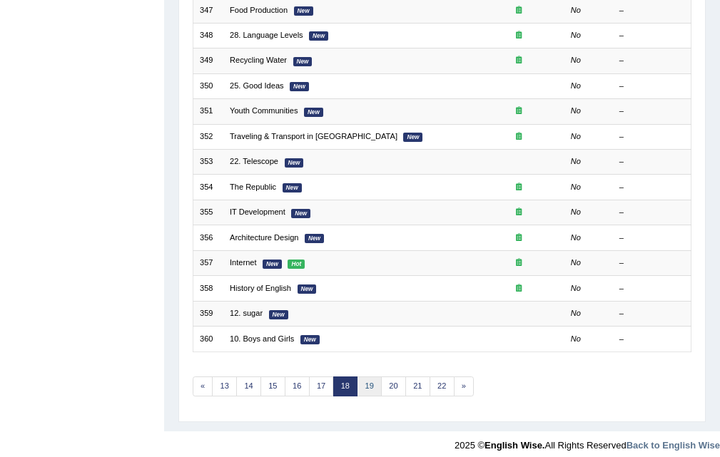
click at [376, 388] on link "19" at bounding box center [369, 387] width 25 height 20
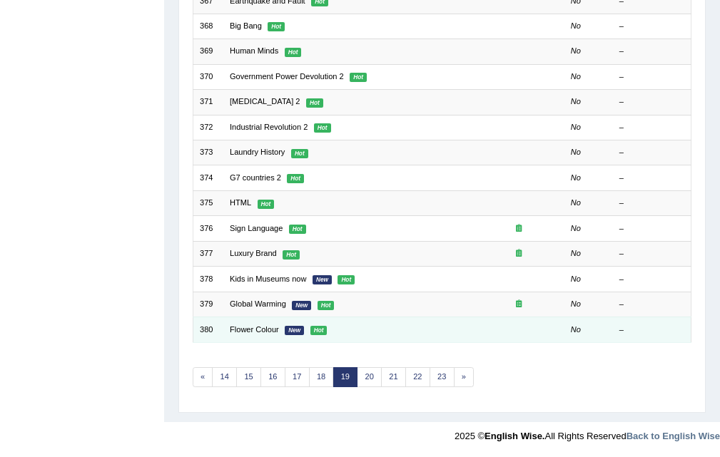
scroll to position [367, 0]
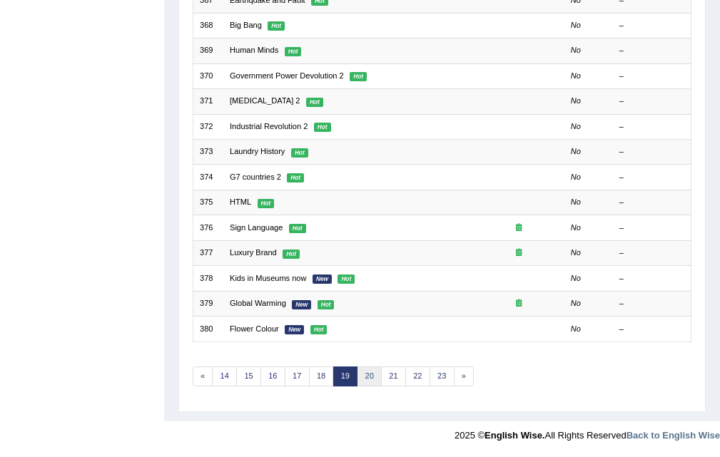
click at [362, 372] on link "20" at bounding box center [369, 377] width 25 height 20
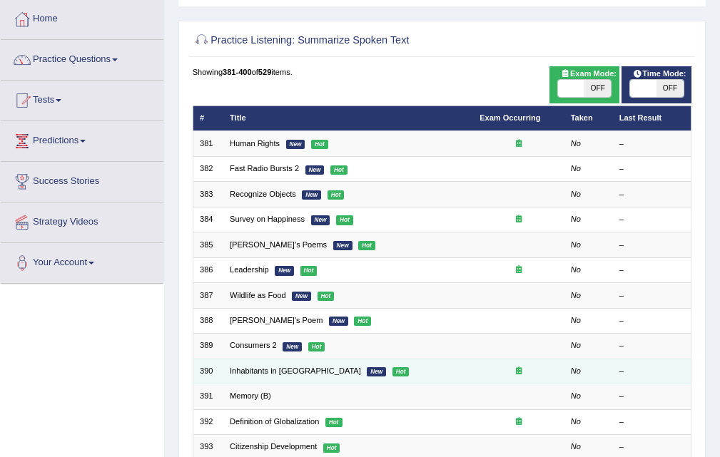
scroll to position [295, 0]
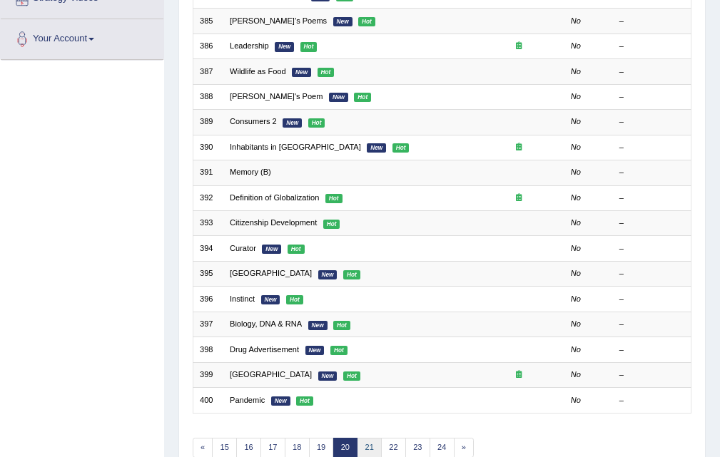
click at [373, 443] on link "21" at bounding box center [369, 448] width 25 height 20
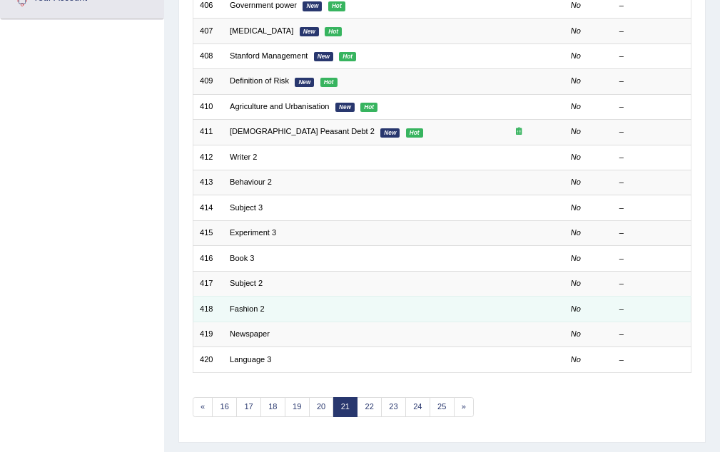
scroll to position [367, 0]
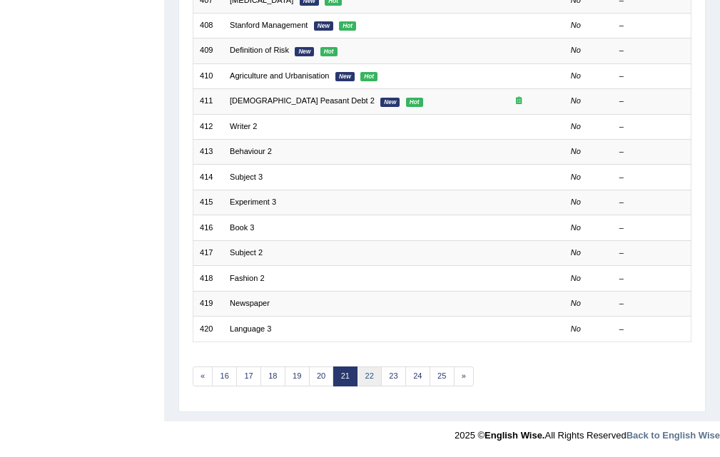
click at [372, 369] on link "22" at bounding box center [369, 377] width 25 height 20
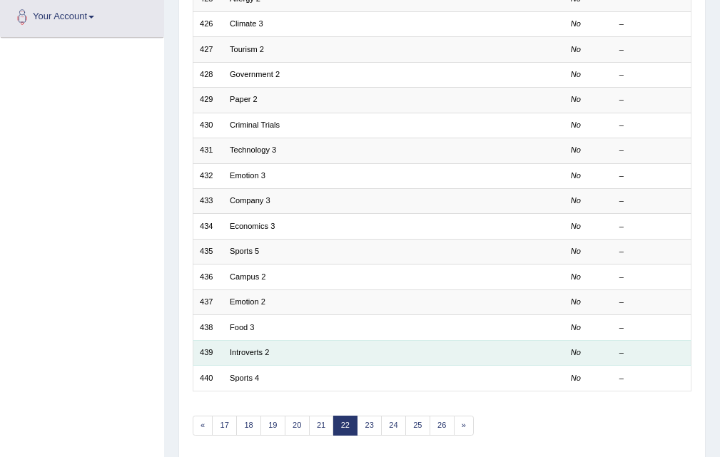
scroll to position [357, 0]
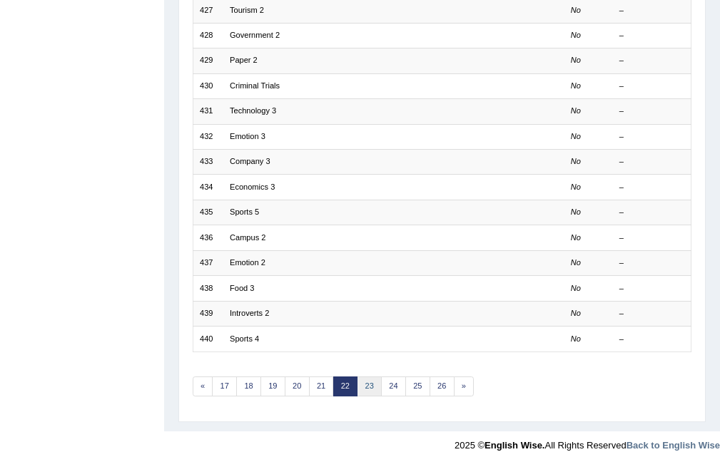
click at [372, 384] on link "23" at bounding box center [369, 387] width 25 height 20
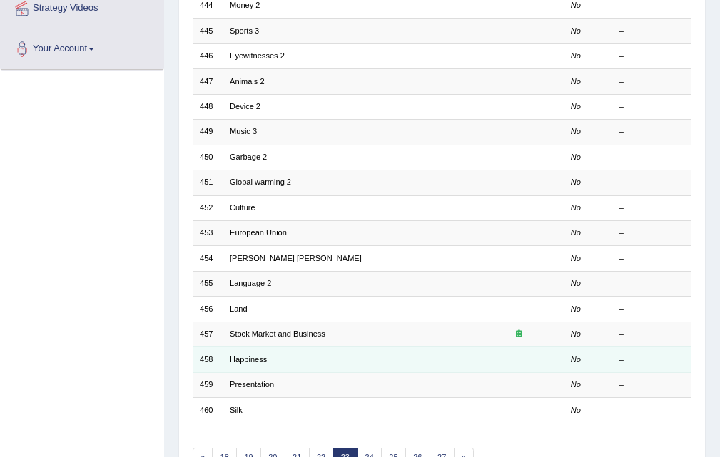
scroll to position [367, 0]
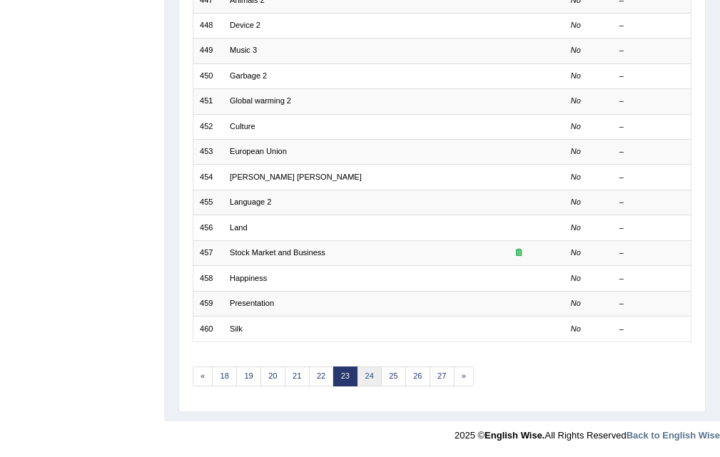
click at [371, 381] on link "24" at bounding box center [369, 377] width 25 height 20
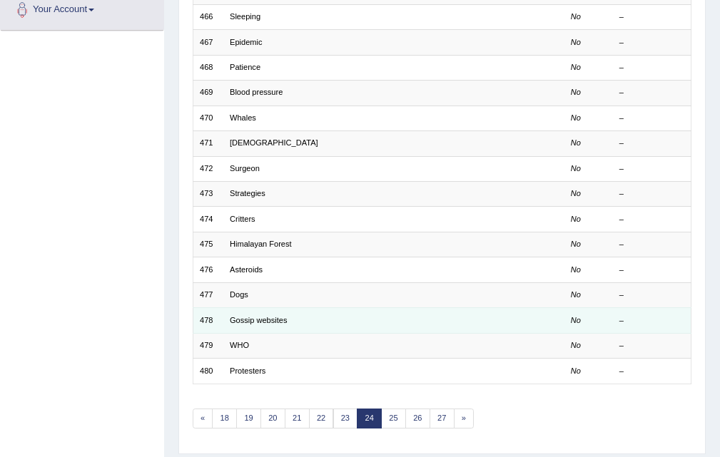
scroll to position [357, 0]
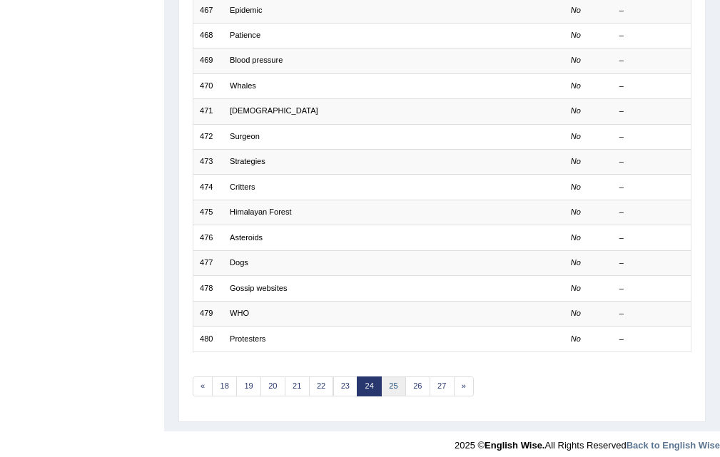
click at [393, 392] on link "25" at bounding box center [393, 387] width 25 height 20
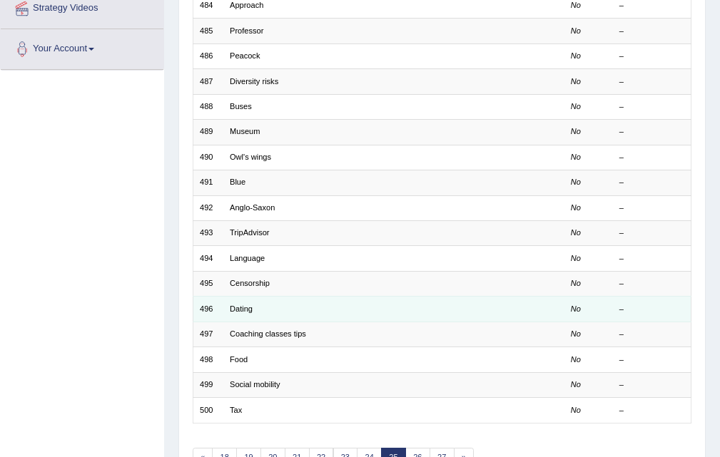
scroll to position [367, 0]
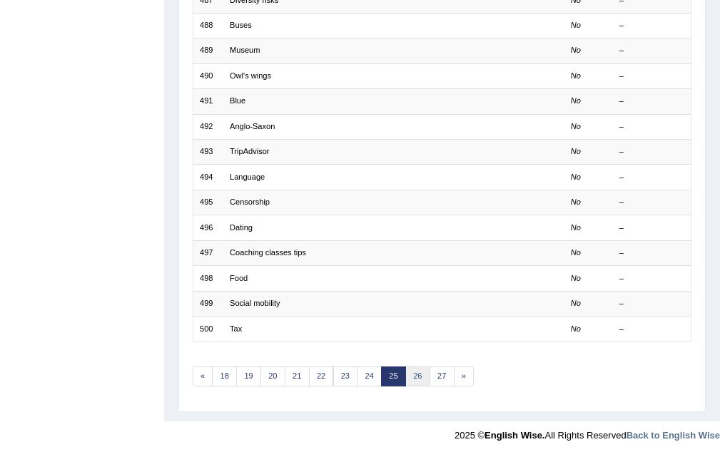
click at [417, 372] on link "26" at bounding box center [417, 377] width 25 height 20
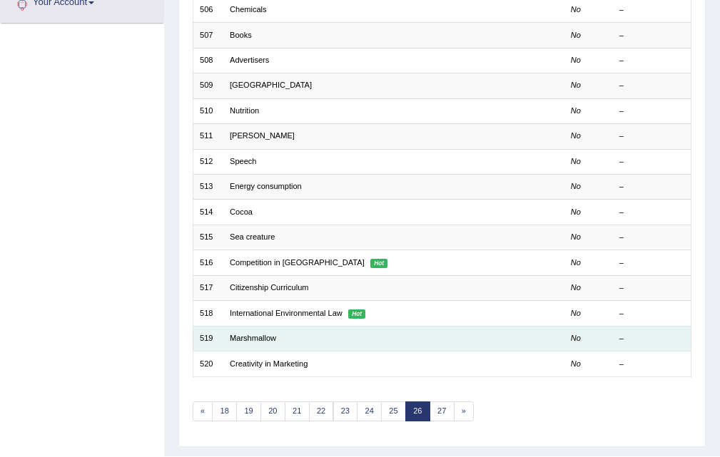
scroll to position [357, 0]
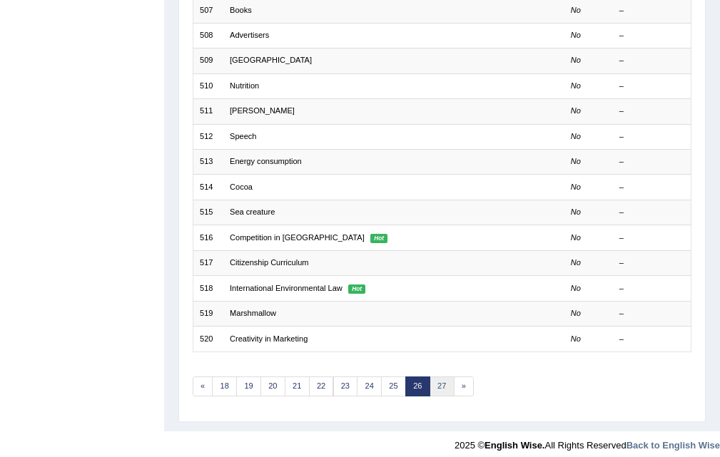
click at [437, 380] on link "27" at bounding box center [442, 387] width 25 height 20
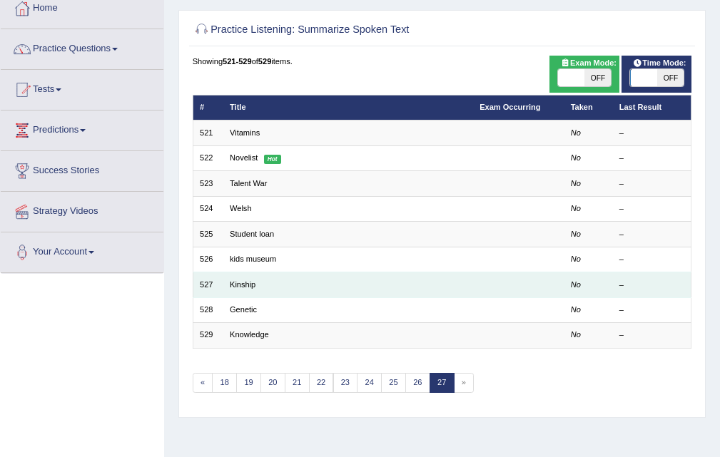
scroll to position [214, 0]
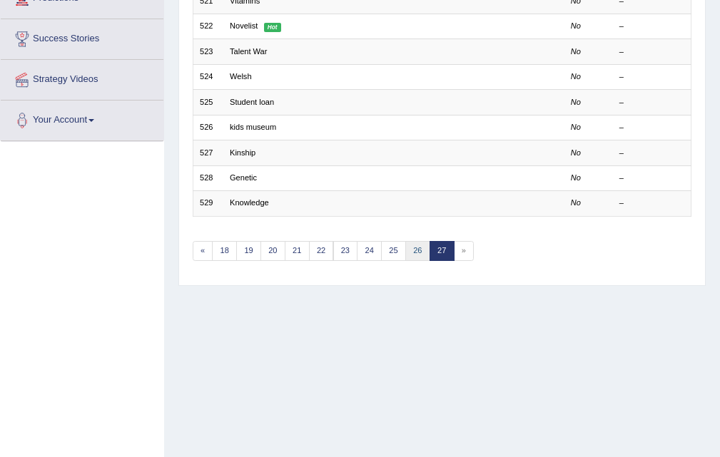
click at [412, 254] on link "26" at bounding box center [417, 251] width 25 height 20
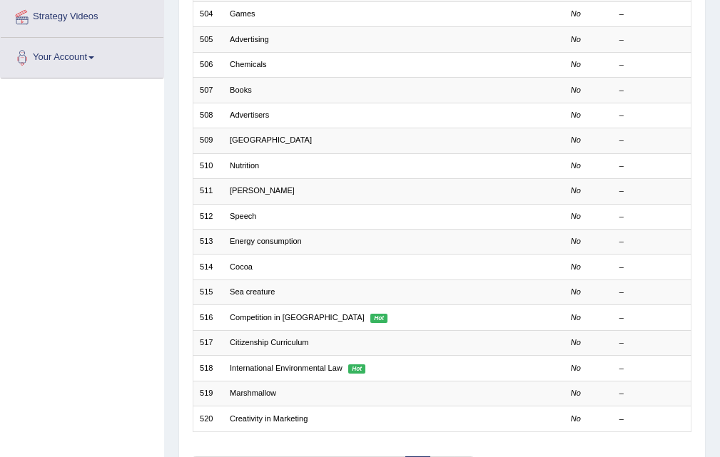
scroll to position [367, 0]
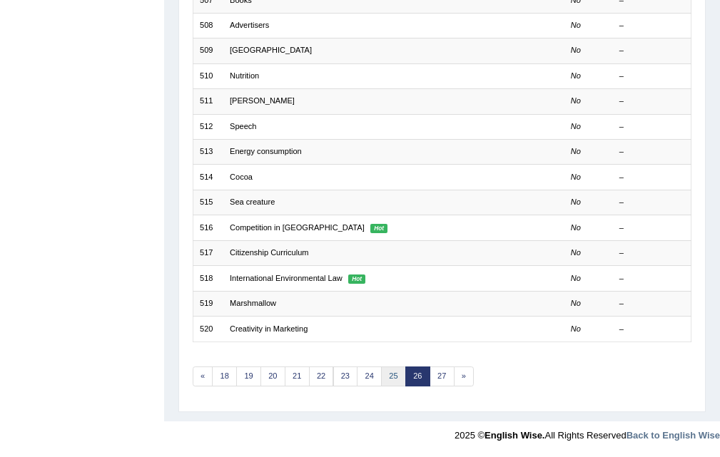
click at [394, 375] on link "25" at bounding box center [393, 377] width 25 height 20
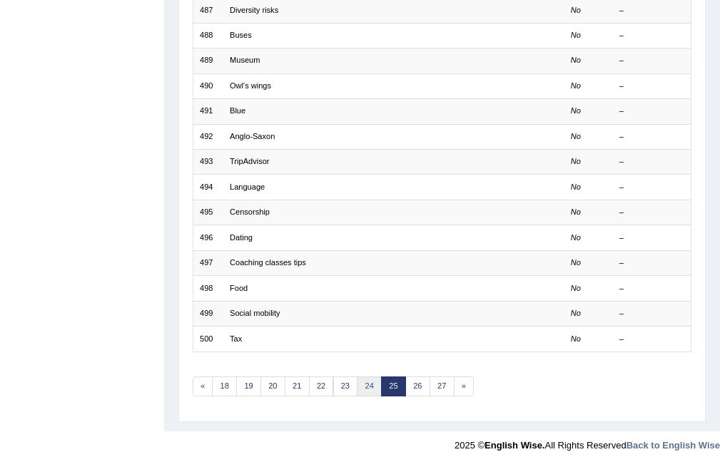
click at [377, 385] on link "24" at bounding box center [369, 387] width 25 height 20
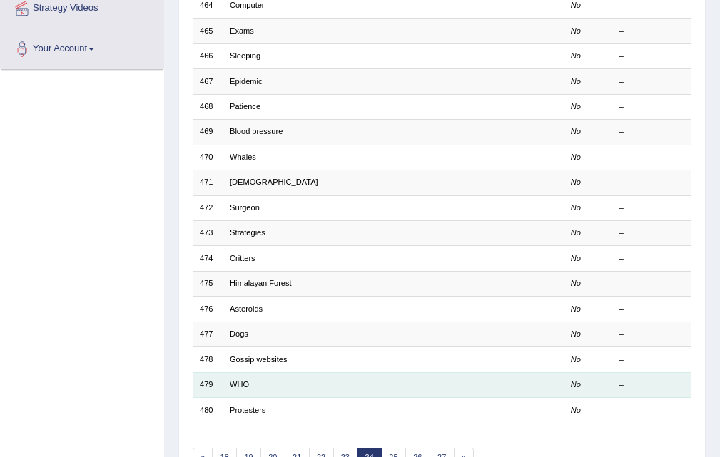
scroll to position [357, 0]
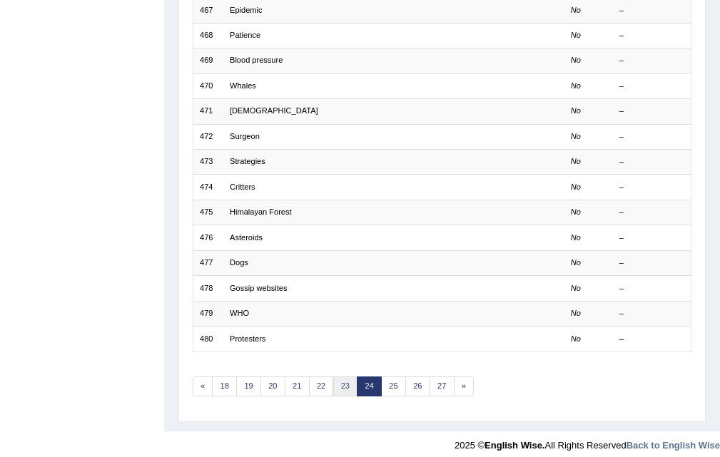
click at [347, 382] on link "23" at bounding box center [345, 387] width 25 height 20
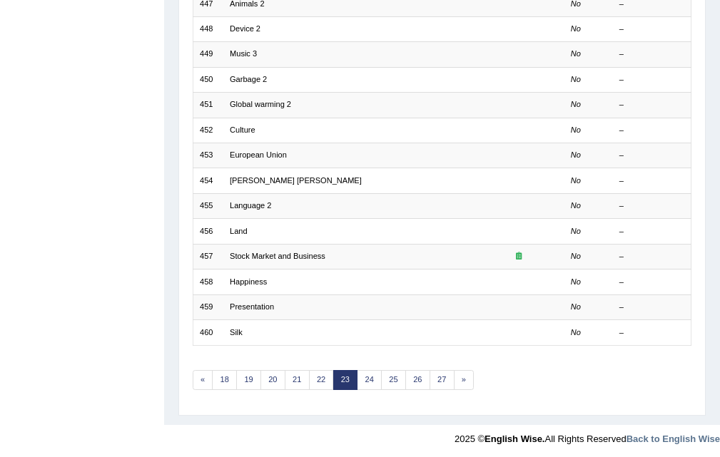
scroll to position [367, 0]
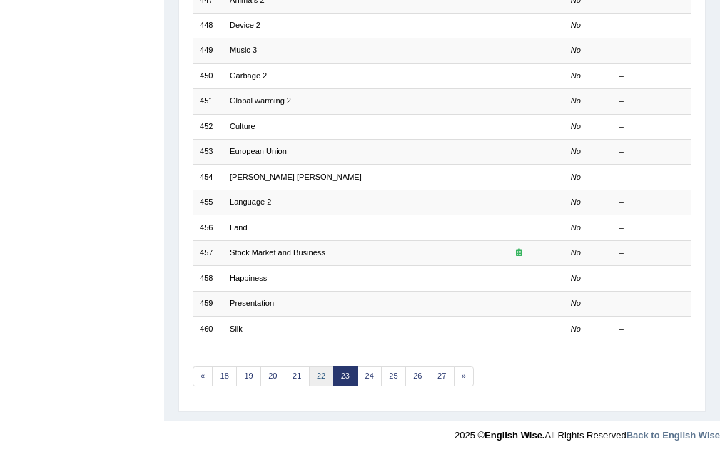
click at [328, 375] on link "22" at bounding box center [321, 377] width 25 height 20
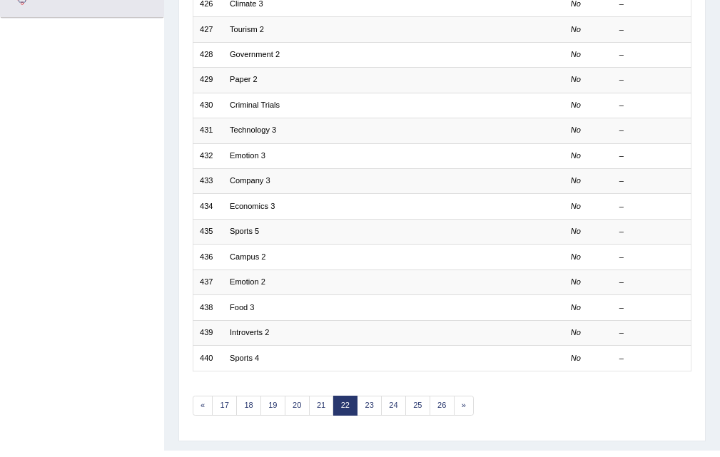
scroll to position [367, 0]
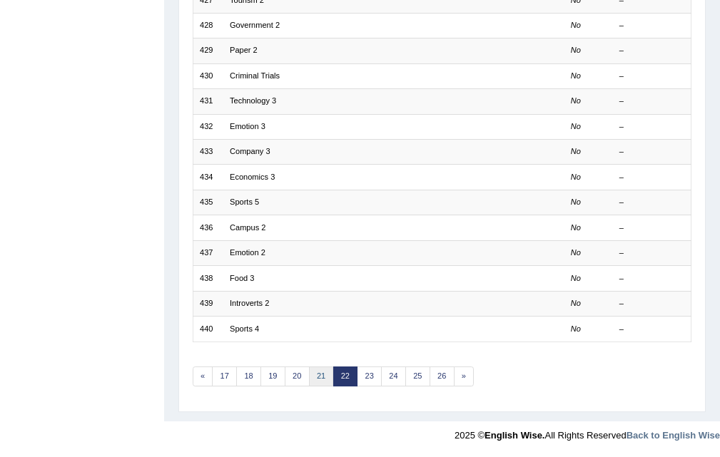
click at [318, 372] on link "21" at bounding box center [321, 377] width 25 height 20
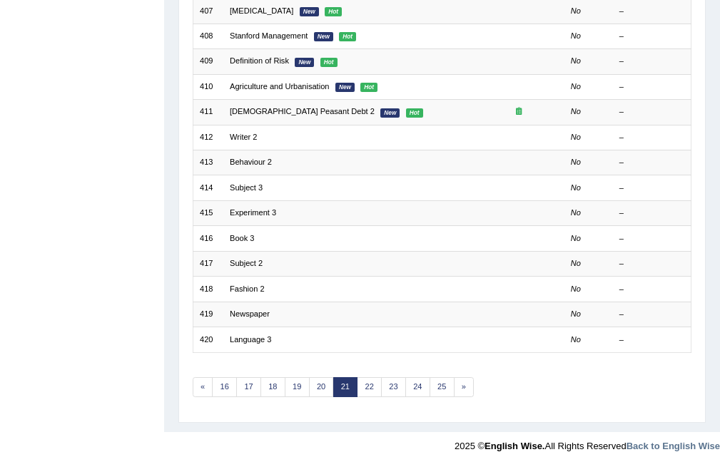
scroll to position [357, 0]
click at [314, 377] on link "20" at bounding box center [321, 387] width 25 height 20
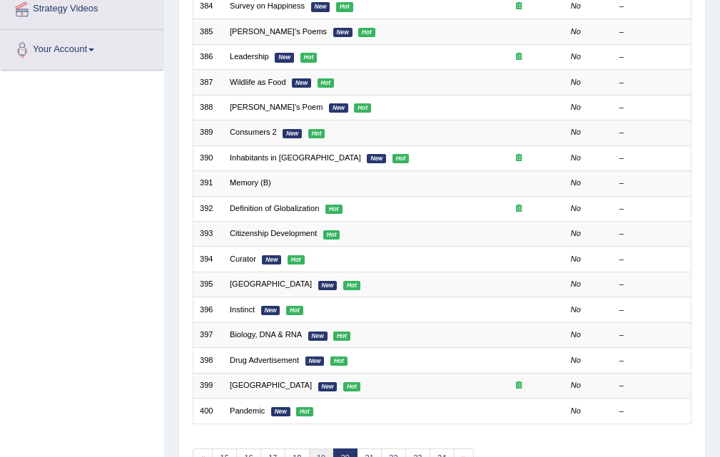
scroll to position [367, 0]
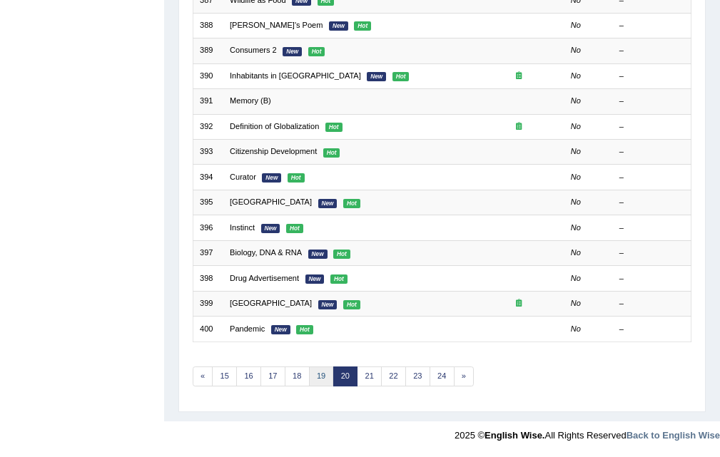
click at [320, 372] on link "19" at bounding box center [321, 377] width 25 height 20
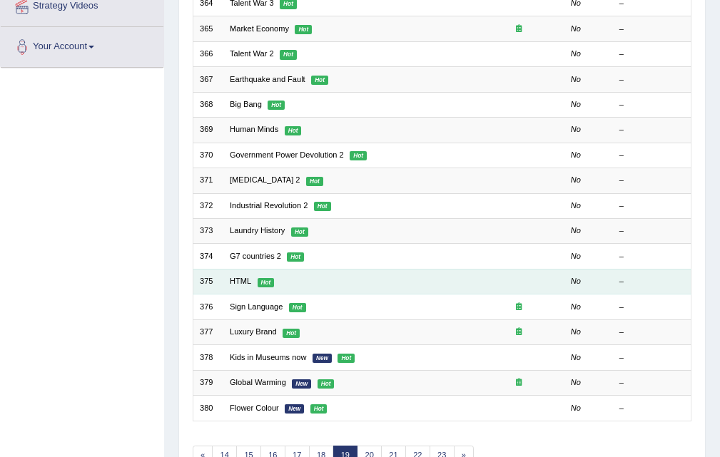
scroll to position [357, 0]
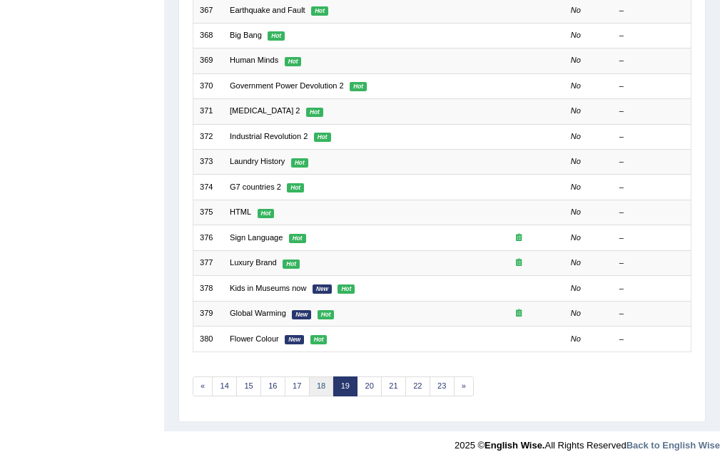
click at [323, 382] on link "18" at bounding box center [321, 387] width 25 height 20
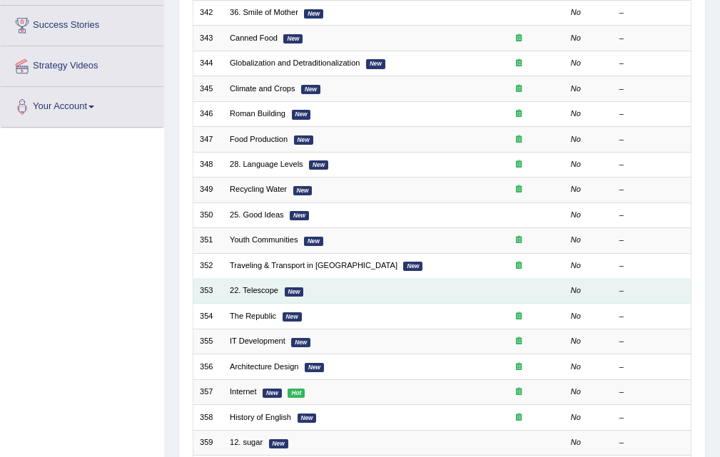
scroll to position [357, 0]
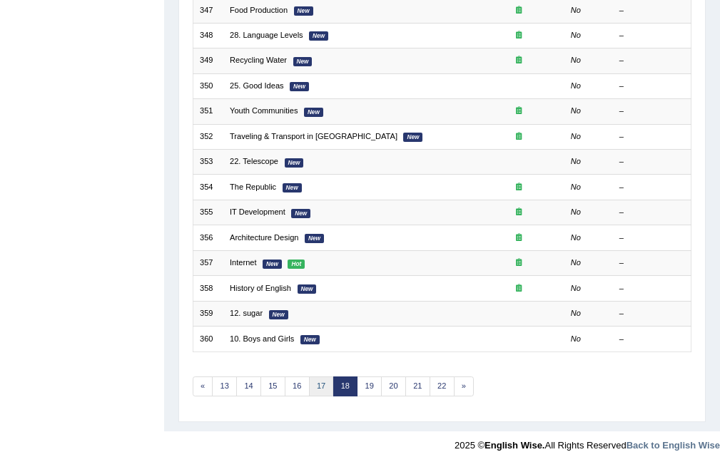
click at [323, 385] on link "17" at bounding box center [321, 387] width 25 height 20
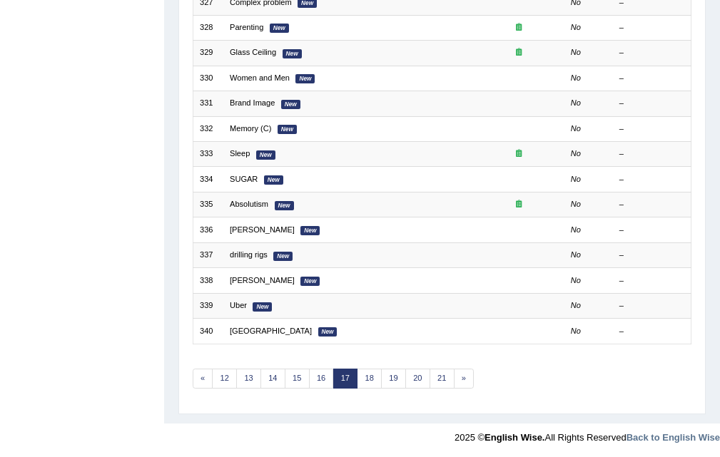
scroll to position [367, 0]
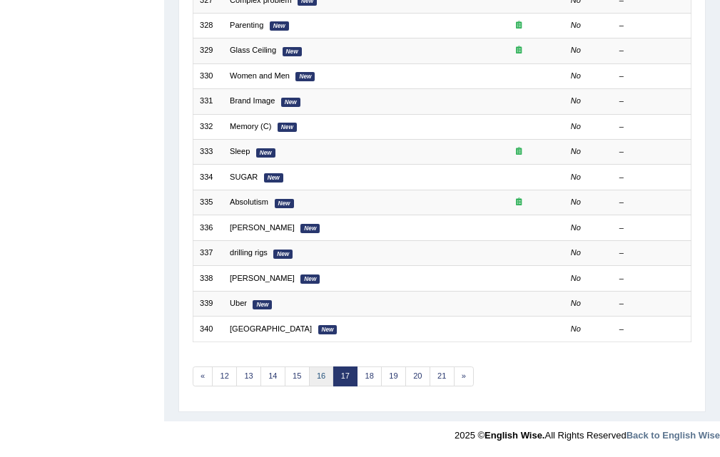
click at [324, 377] on link "16" at bounding box center [321, 377] width 25 height 20
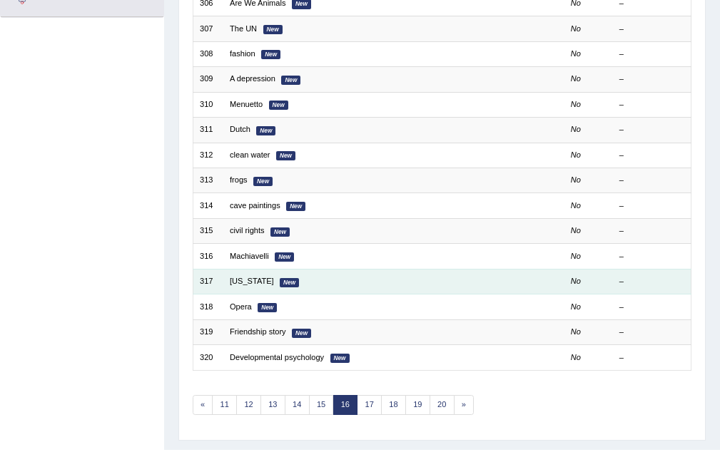
scroll to position [357, 0]
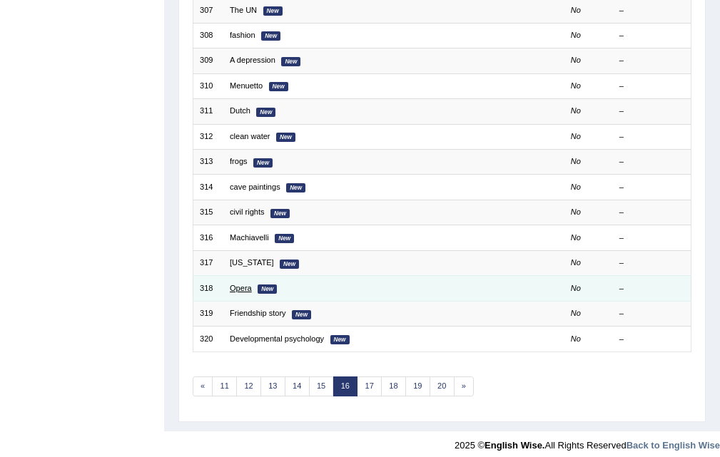
click at [240, 287] on link "Opera" at bounding box center [241, 288] width 22 height 9
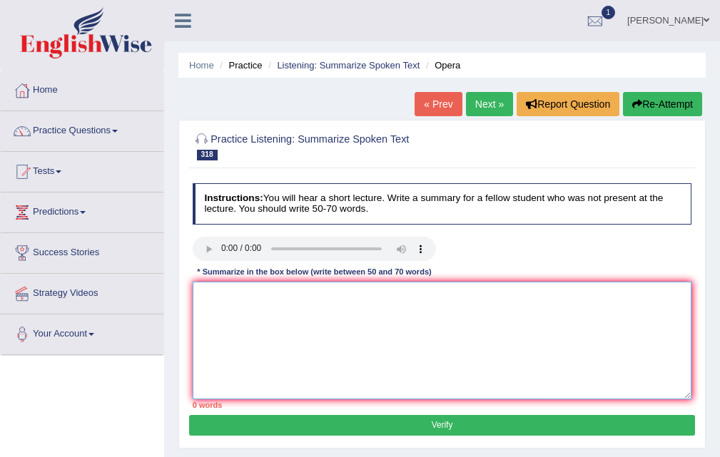
click at [228, 306] on textarea at bounding box center [442, 341] width 499 height 118
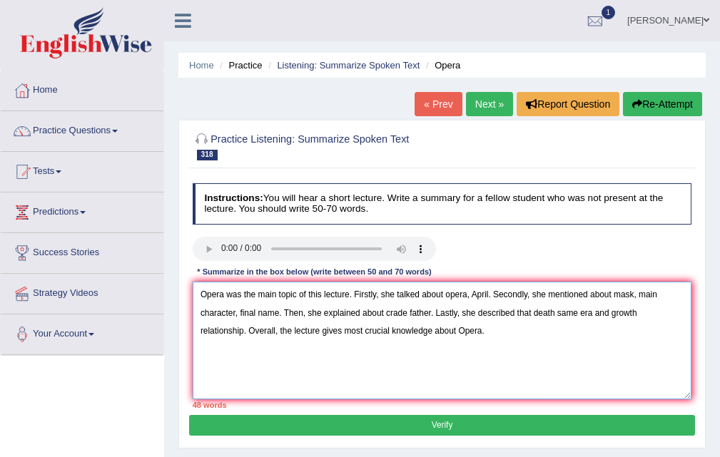
drag, startPoint x: 430, startPoint y: 312, endPoint x: 447, endPoint y: 309, distance: 16.7
click at [431, 312] on textarea "Opera was the main topic of this lecture. Firstly, she talked about opera, Apri…" at bounding box center [442, 341] width 499 height 118
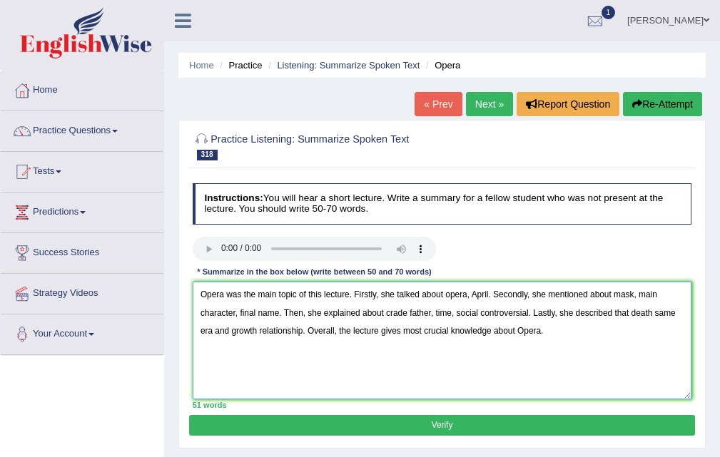
type textarea "Opera was the main topic of this lecture. Firstly, she talked about opera, Apri…"
click at [445, 427] on button "Verify" at bounding box center [441, 425] width 505 height 21
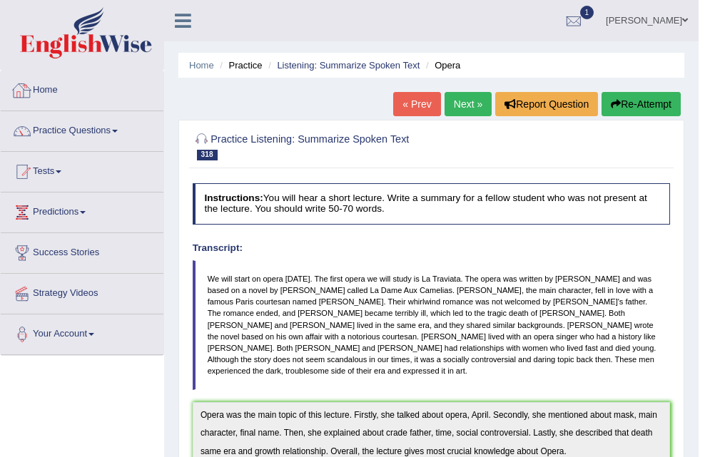
click at [49, 88] on link "Home" at bounding box center [82, 89] width 163 height 36
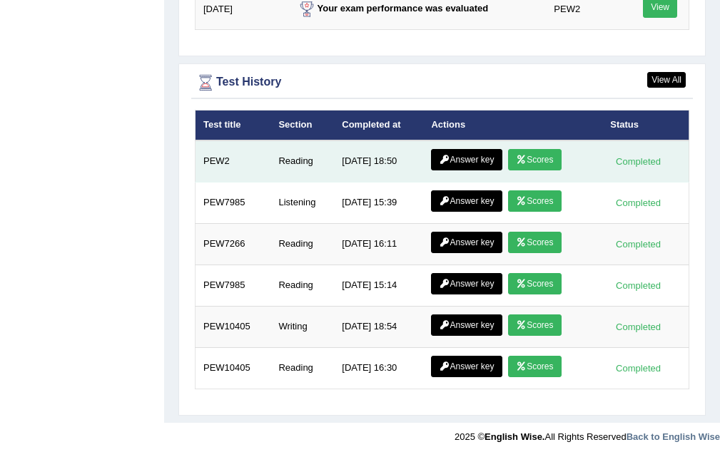
scroll to position [1890, 0]
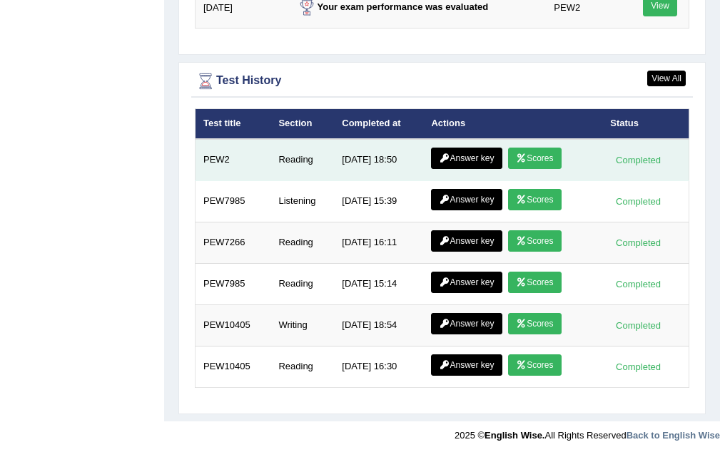
click at [510, 156] on link "Scores" at bounding box center [534, 158] width 53 height 21
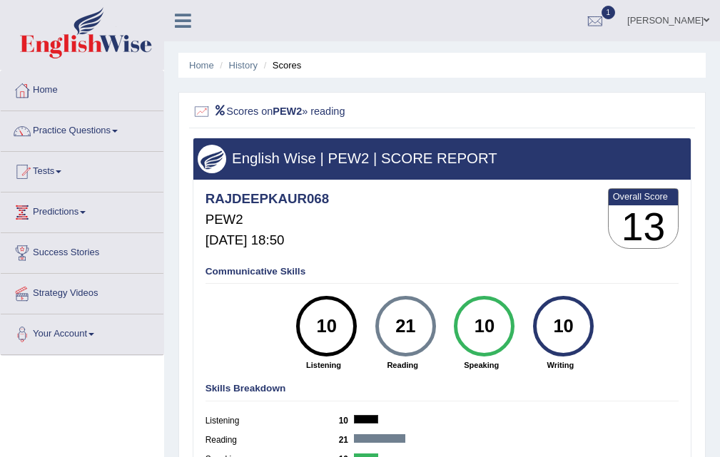
click at [240, 71] on li "History" at bounding box center [236, 66] width 41 height 14
click at [241, 63] on link "History" at bounding box center [243, 65] width 29 height 11
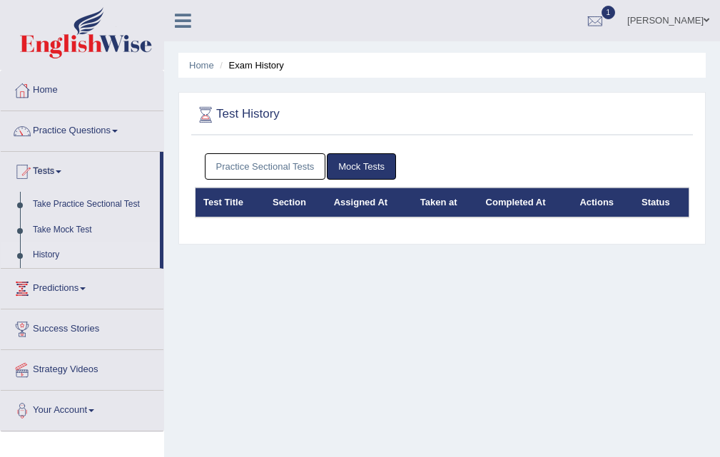
click at [302, 172] on link "Practice Sectional Tests" at bounding box center [265, 166] width 121 height 26
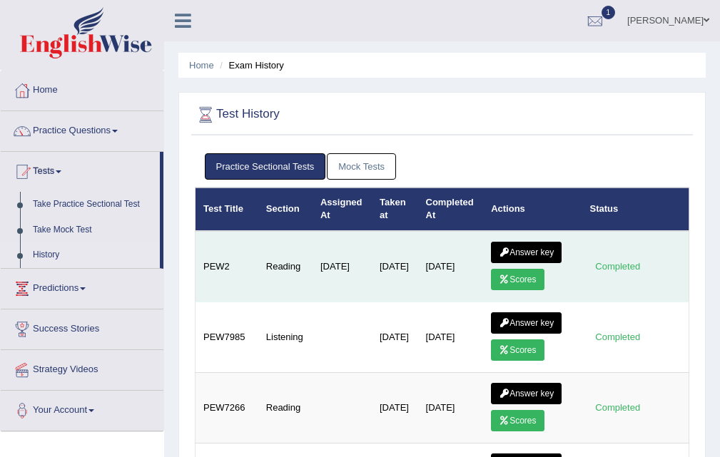
click at [517, 251] on link "Answer key" at bounding box center [526, 252] width 71 height 21
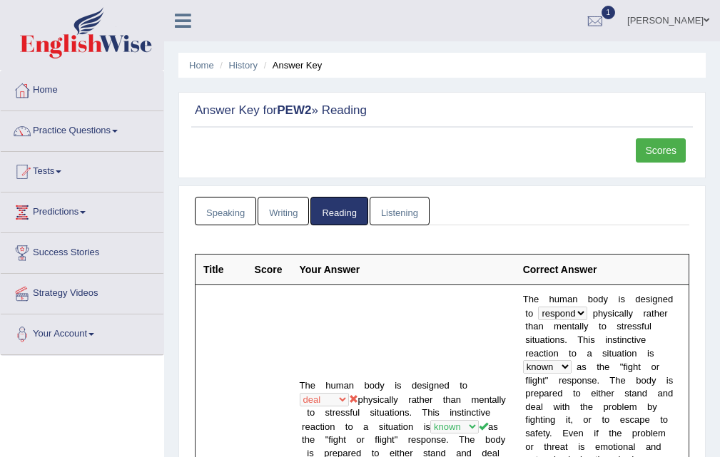
click at [649, 151] on link "Scores" at bounding box center [661, 150] width 50 height 24
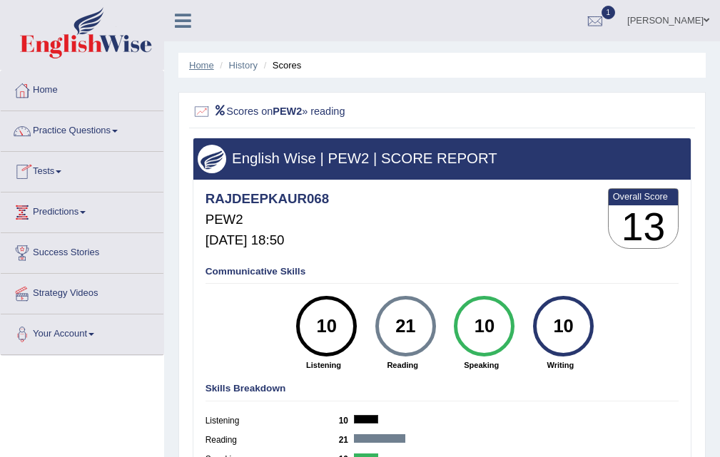
click at [189, 65] on link "Home" at bounding box center [201, 65] width 25 height 11
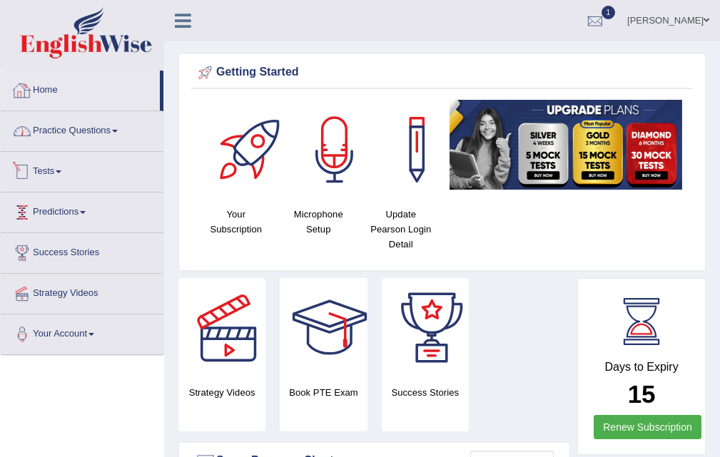
click at [67, 131] on link "Practice Questions" at bounding box center [82, 129] width 163 height 36
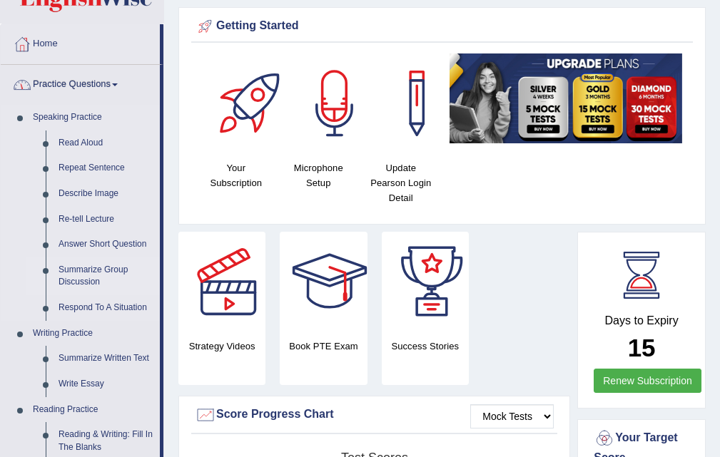
scroll to position [71, 0]
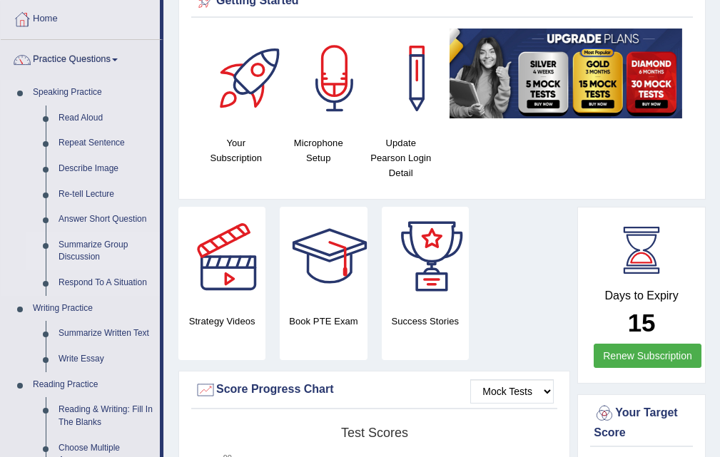
click at [103, 246] on link "Summarize Group Discussion" at bounding box center [106, 252] width 108 height 38
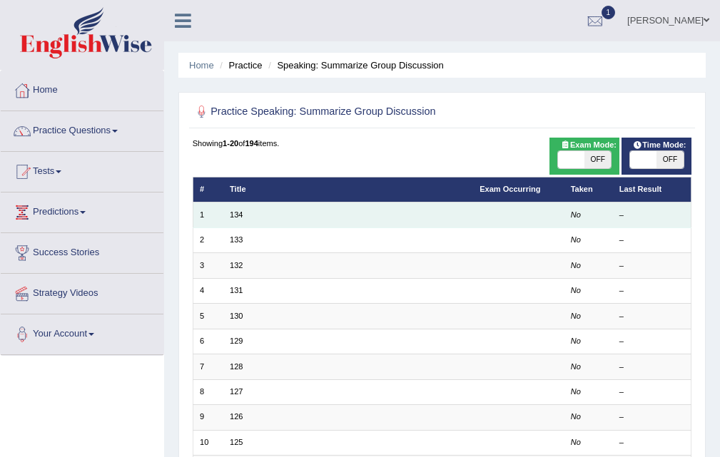
click at [243, 219] on td "134" at bounding box center [348, 215] width 250 height 25
click at [240, 207] on td "134" at bounding box center [348, 215] width 250 height 25
click at [240, 215] on link "134" at bounding box center [236, 214] width 13 height 9
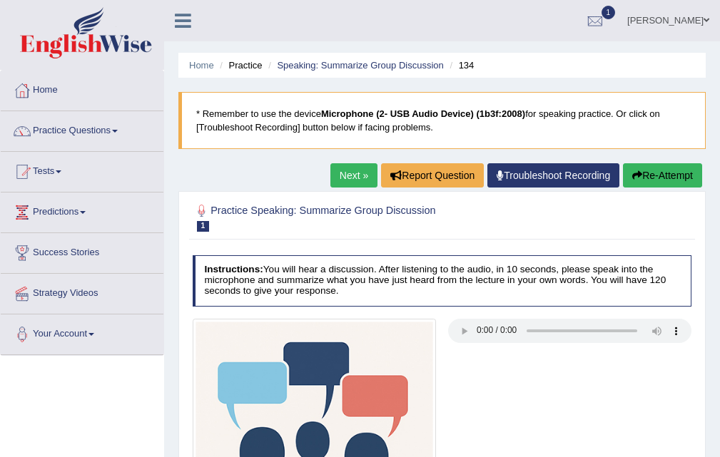
click at [366, 55] on ul "Home Practice Speaking: Summarize Group Discussion 134" at bounding box center [441, 65] width 527 height 25
click at [363, 64] on link "Speaking: Summarize Group Discussion" at bounding box center [360, 65] width 166 height 11
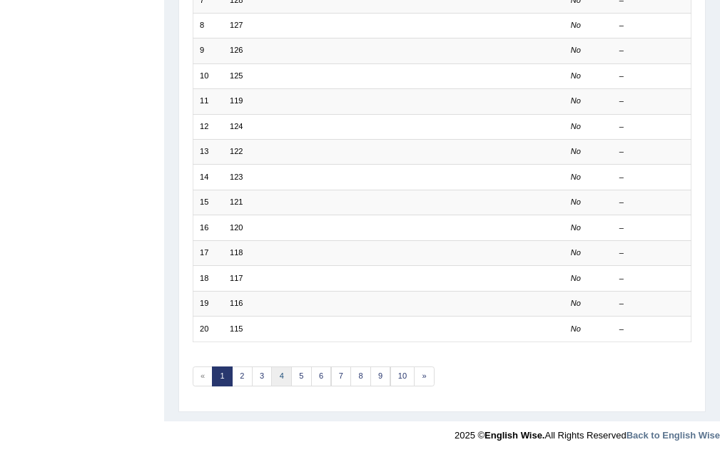
scroll to position [367, 0]
click at [320, 381] on link "6" at bounding box center [321, 377] width 21 height 20
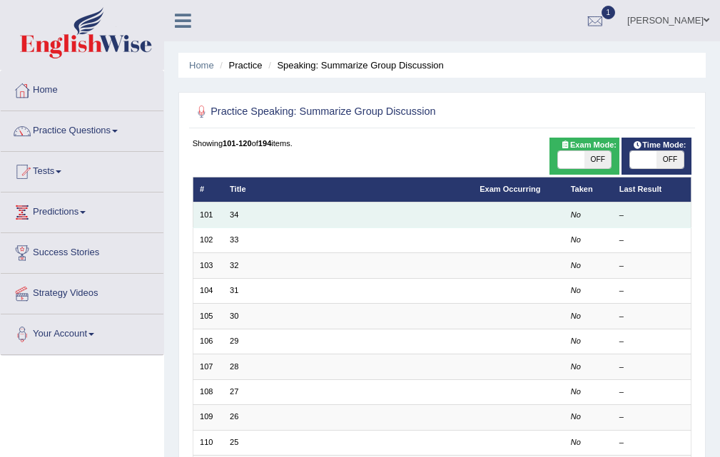
click at [225, 212] on td "34" at bounding box center [348, 215] width 250 height 25
click at [237, 219] on td "34" at bounding box center [348, 215] width 250 height 25
click at [238, 216] on link "34" at bounding box center [234, 214] width 9 height 9
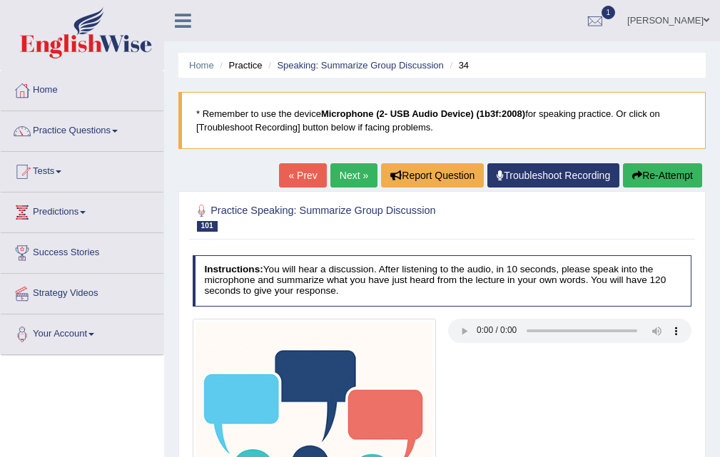
click at [356, 174] on link "Next »" at bounding box center [353, 175] width 47 height 24
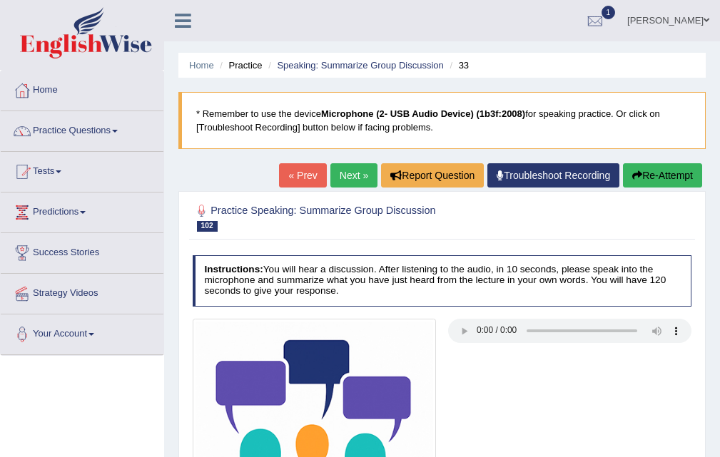
click at [351, 169] on link "Next »" at bounding box center [353, 175] width 47 height 24
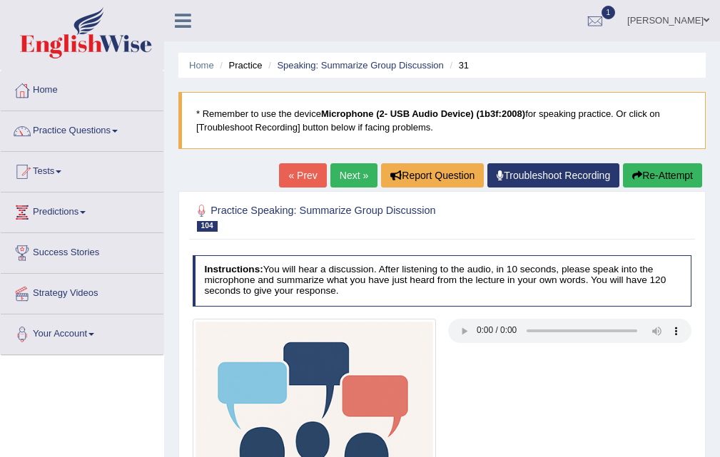
drag, startPoint x: 303, startPoint y: 76, endPoint x: 303, endPoint y: 60, distance: 15.7
click at [303, 74] on ul "Home Practice Speaking: Summarize Group Discussion 31" at bounding box center [441, 65] width 527 height 25
click at [303, 60] on link "Speaking: Summarize Group Discussion" at bounding box center [360, 65] width 166 height 11
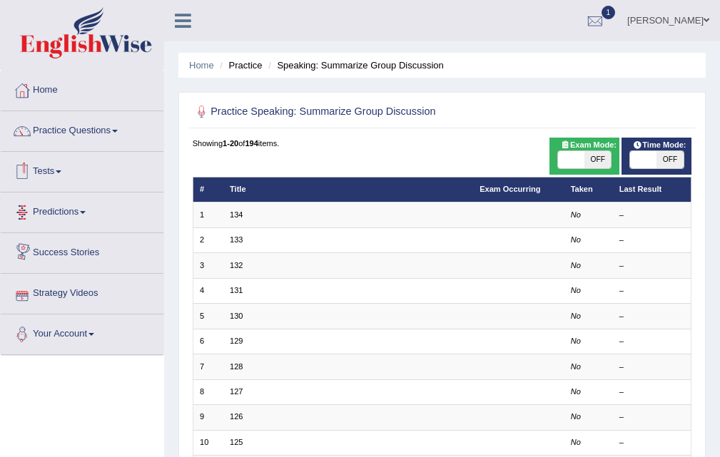
click at [303, 64] on li "Speaking: Summarize Group Discussion" at bounding box center [354, 66] width 179 height 14
click at [313, 69] on li "Speaking: Summarize Group Discussion" at bounding box center [354, 66] width 179 height 14
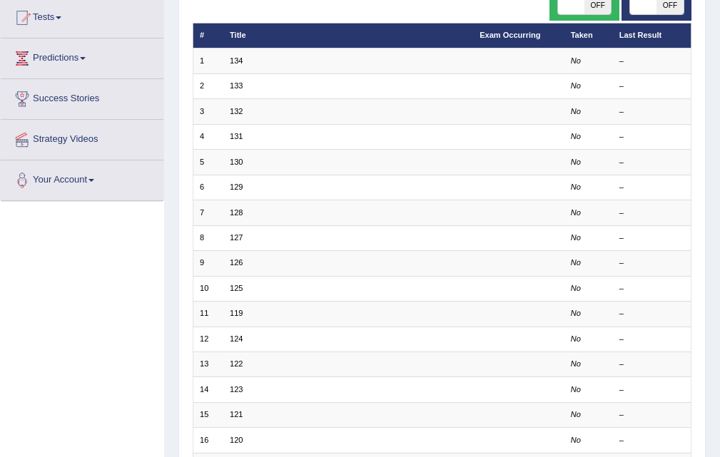
scroll to position [357, 0]
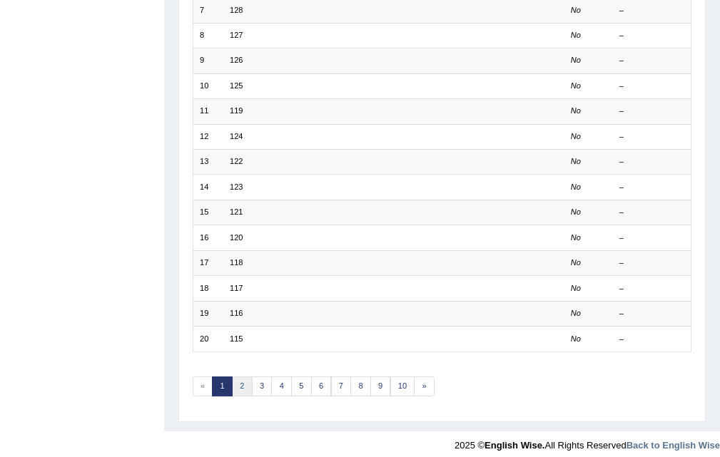
click at [250, 380] on link "2" at bounding box center [242, 387] width 21 height 20
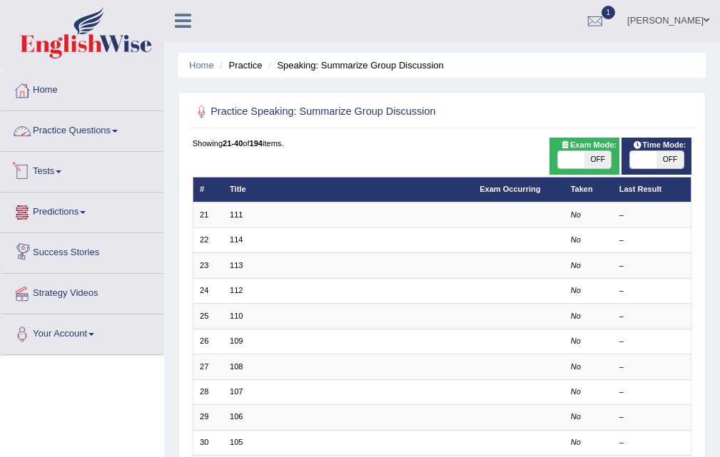
click at [59, 135] on link "Practice Questions" at bounding box center [82, 129] width 163 height 36
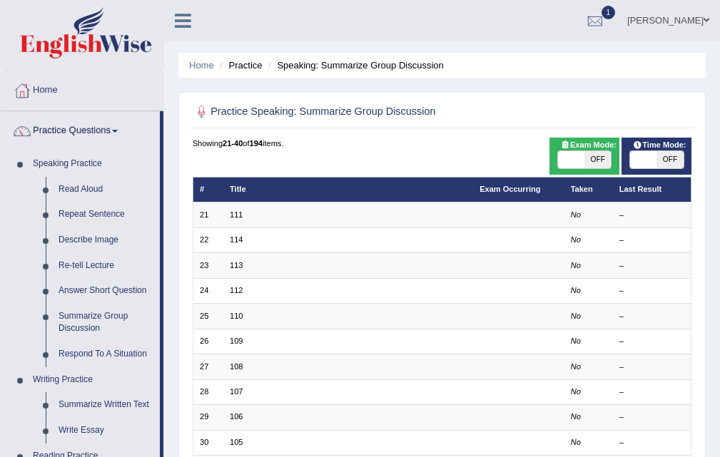
click at [194, 58] on ul "Home Practice Speaking: Summarize Group Discussion" at bounding box center [441, 65] width 527 height 25
click at [198, 60] on link "Home" at bounding box center [201, 65] width 25 height 11
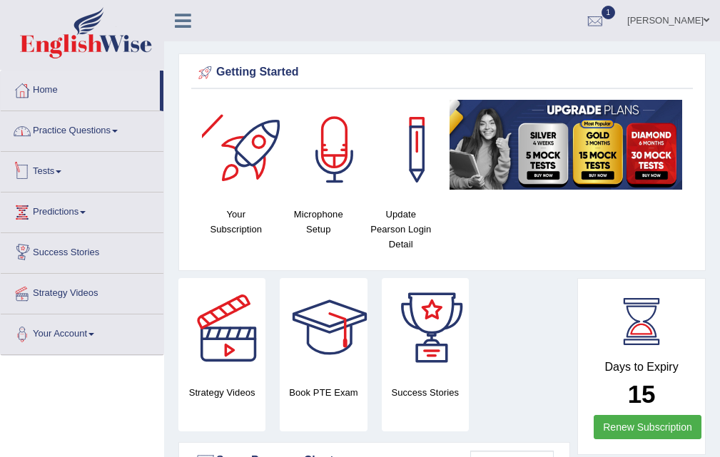
click at [84, 119] on link "Practice Questions" at bounding box center [82, 129] width 163 height 36
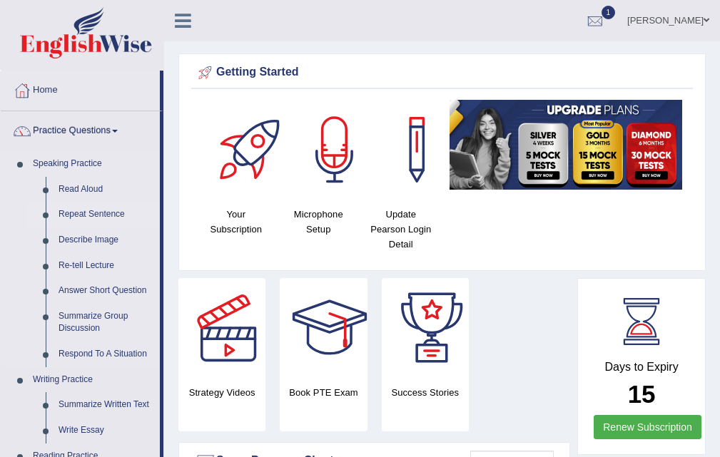
click at [88, 208] on link "Repeat Sentence" at bounding box center [106, 215] width 108 height 26
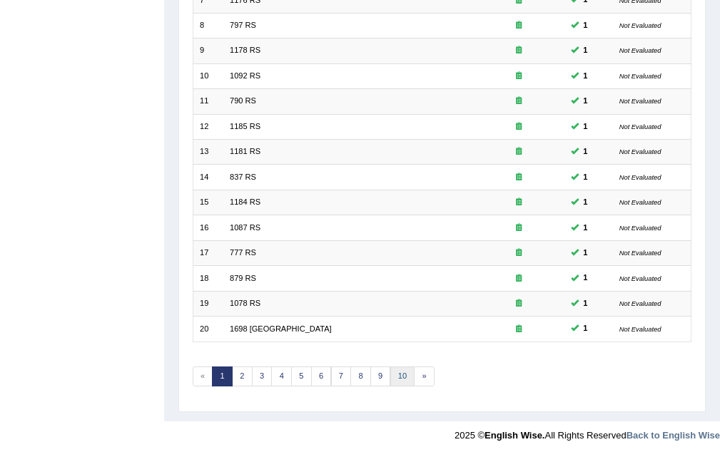
click at [401, 378] on link "10" at bounding box center [402, 377] width 25 height 20
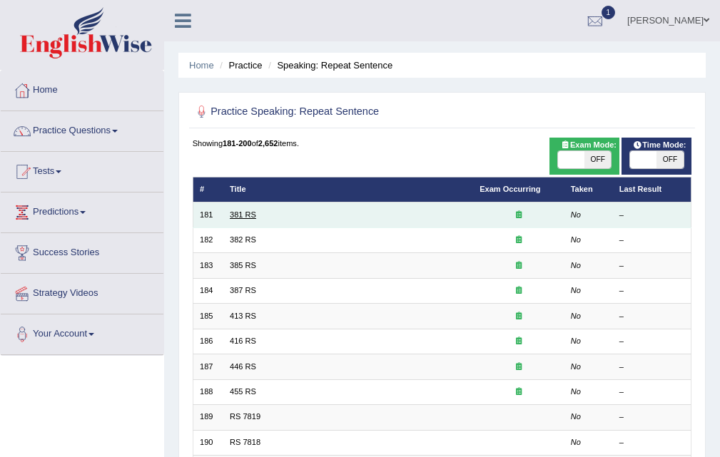
click at [249, 217] on link "381 RS" at bounding box center [243, 214] width 26 height 9
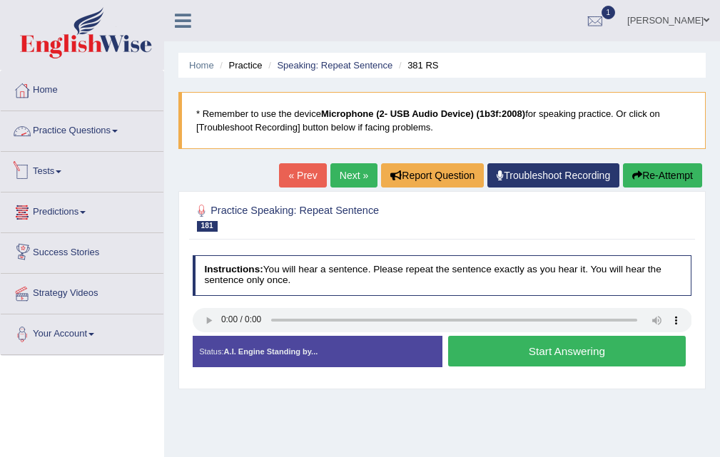
click at [73, 140] on link "Practice Questions" at bounding box center [82, 129] width 163 height 36
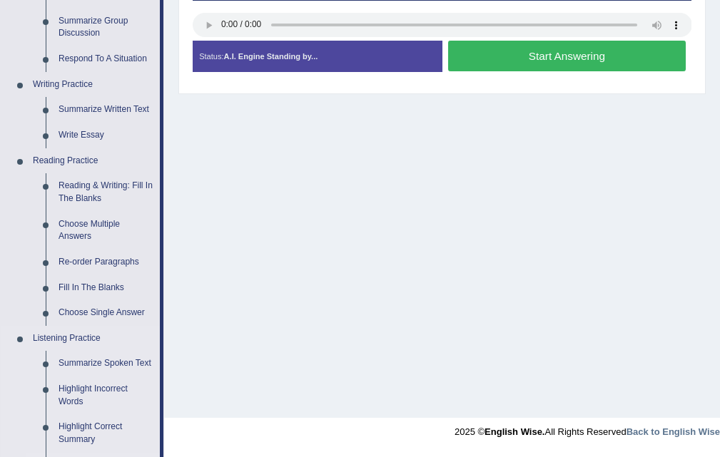
scroll to position [357, 0]
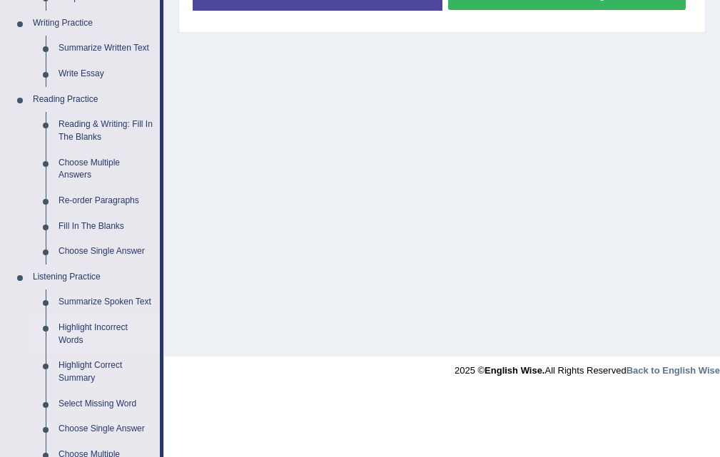
drag, startPoint x: 105, startPoint y: 323, endPoint x: 106, endPoint y: 307, distance: 15.8
click at [106, 320] on link "Highlight Incorrect Words" at bounding box center [106, 334] width 108 height 38
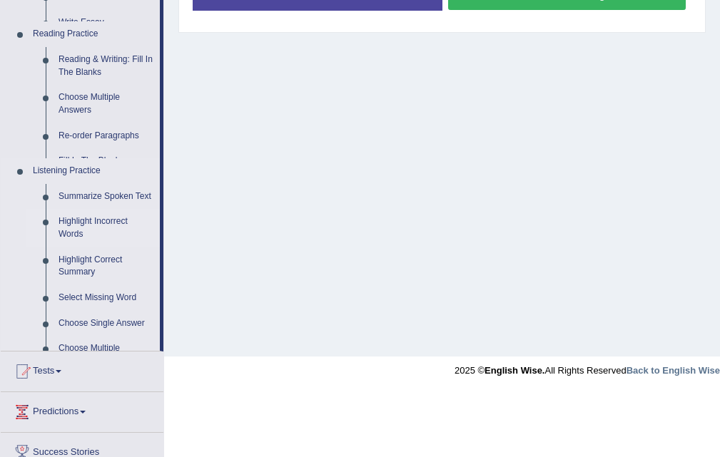
scroll to position [260, 0]
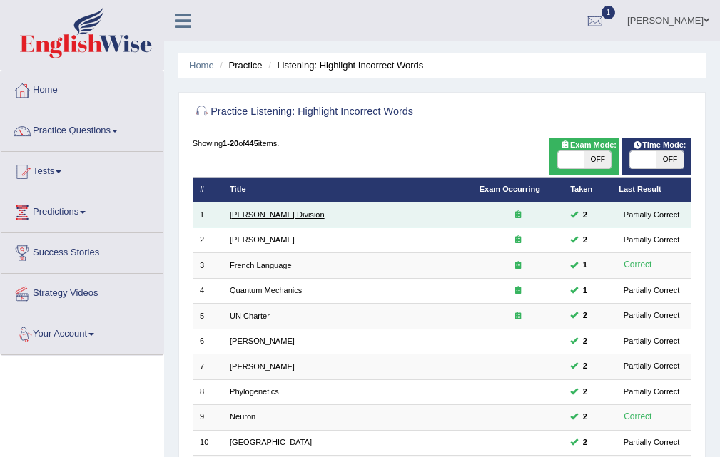
click at [278, 213] on link "[PERSON_NAME] Division" at bounding box center [277, 214] width 95 height 9
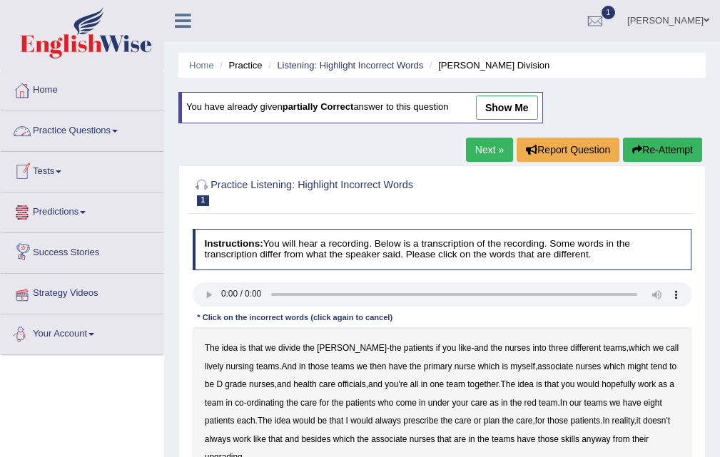
click at [48, 101] on link "Home" at bounding box center [82, 89] width 163 height 36
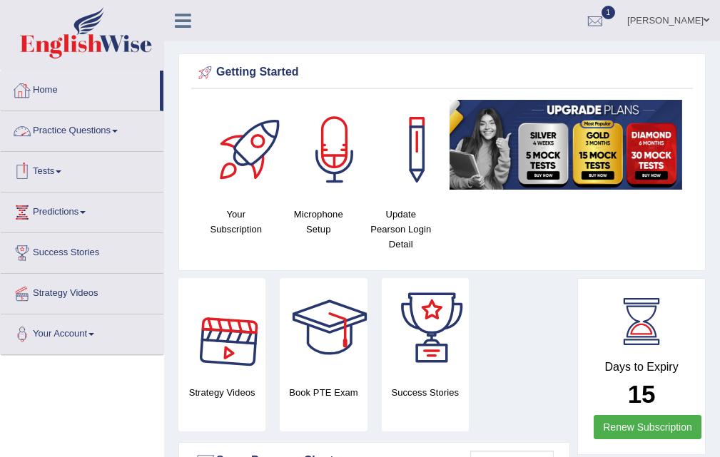
click at [97, 135] on link "Practice Questions" at bounding box center [82, 129] width 163 height 36
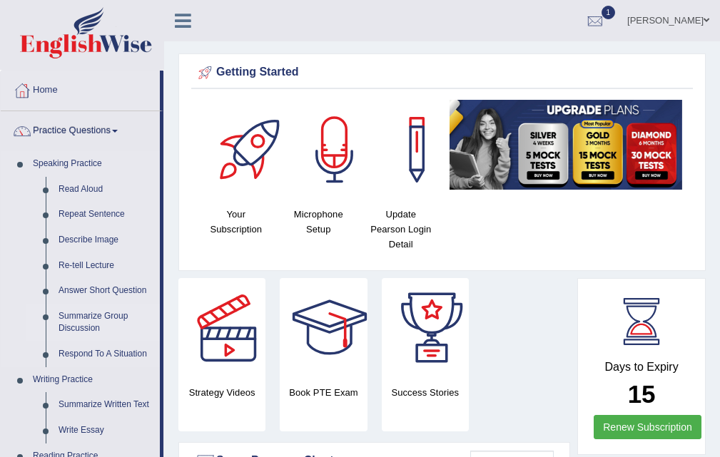
click at [106, 320] on link "Summarize Group Discussion" at bounding box center [106, 323] width 108 height 38
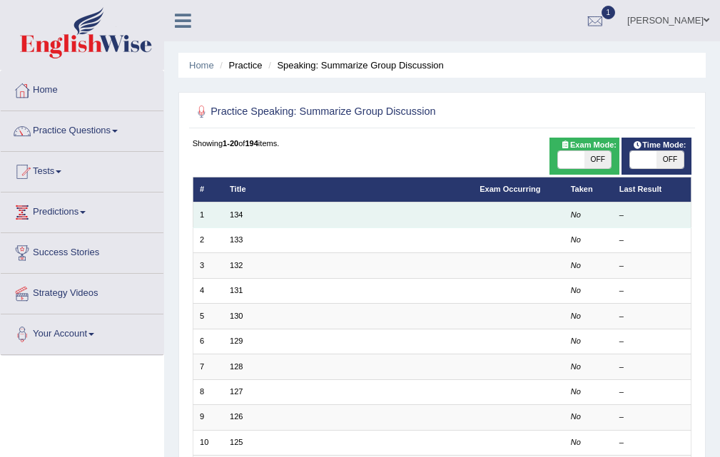
click at [241, 219] on td "134" at bounding box center [348, 215] width 250 height 25
click at [241, 218] on link "134" at bounding box center [236, 214] width 13 height 9
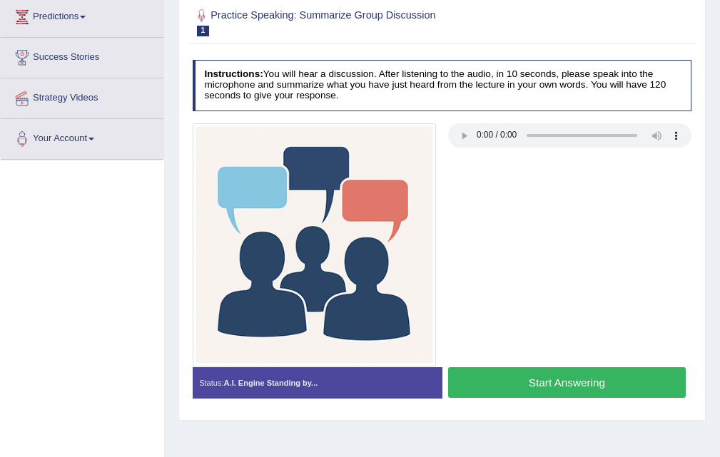
scroll to position [292, 0]
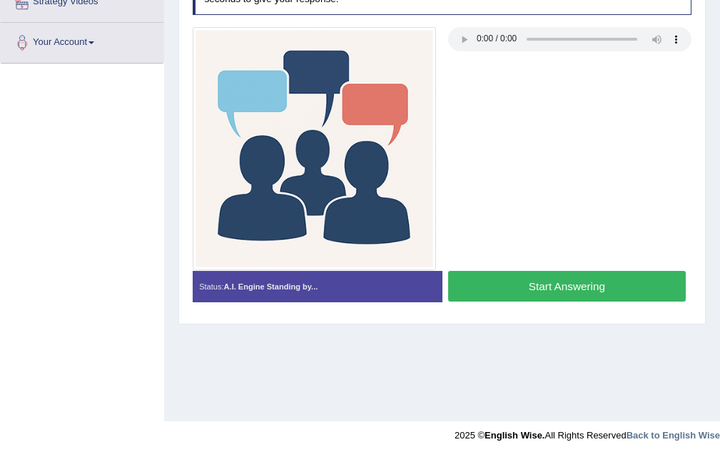
click at [527, 302] on button "Start Answering" at bounding box center [567, 286] width 238 height 31
click at [543, 288] on button "Start Answering" at bounding box center [567, 286] width 238 height 31
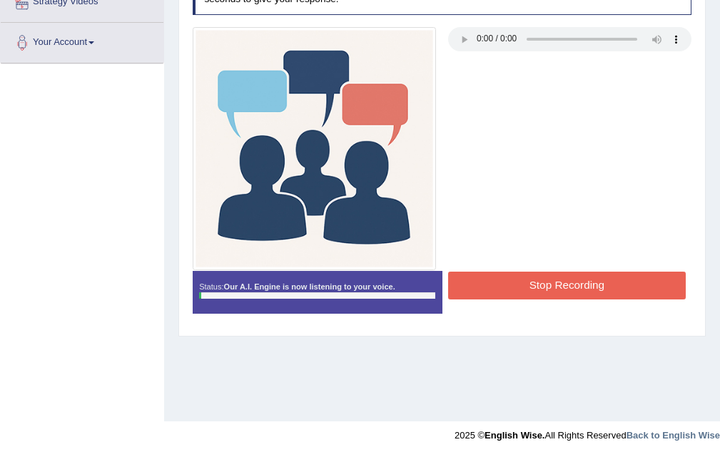
scroll to position [78, 0]
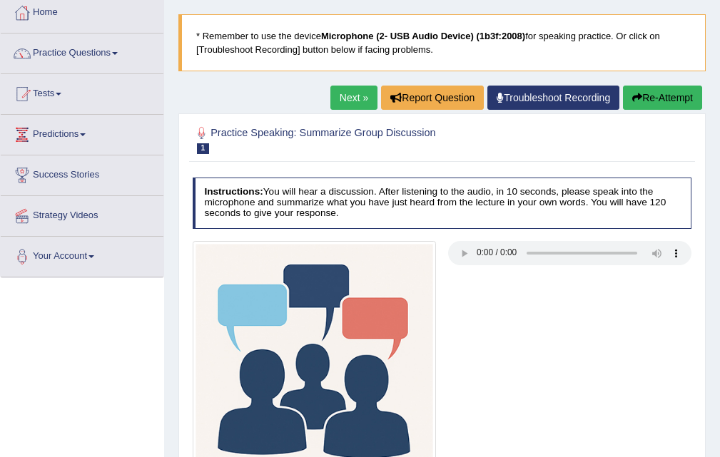
click at [350, 95] on link "Next »" at bounding box center [353, 98] width 47 height 24
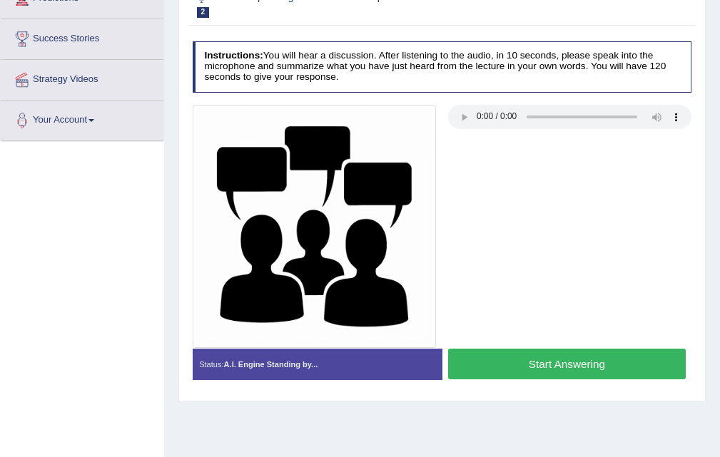
click at [543, 370] on button "Start Answering" at bounding box center [567, 364] width 238 height 31
click at [544, 370] on div "Status: A.I. Engine Standing by... Start Answering Stop Recording" at bounding box center [442, 371] width 499 height 44
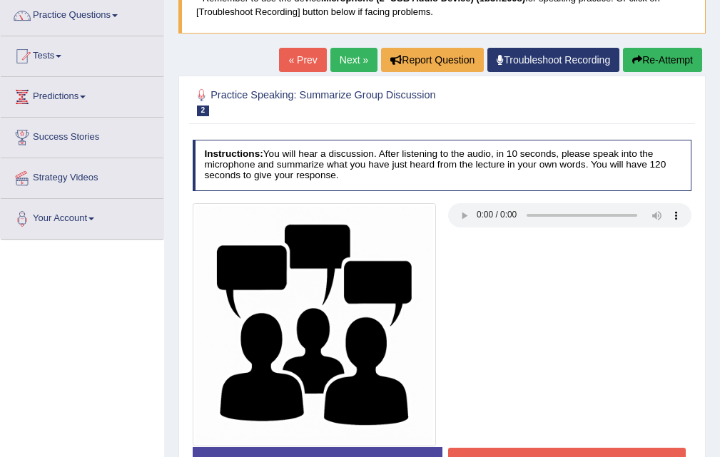
scroll to position [292, 0]
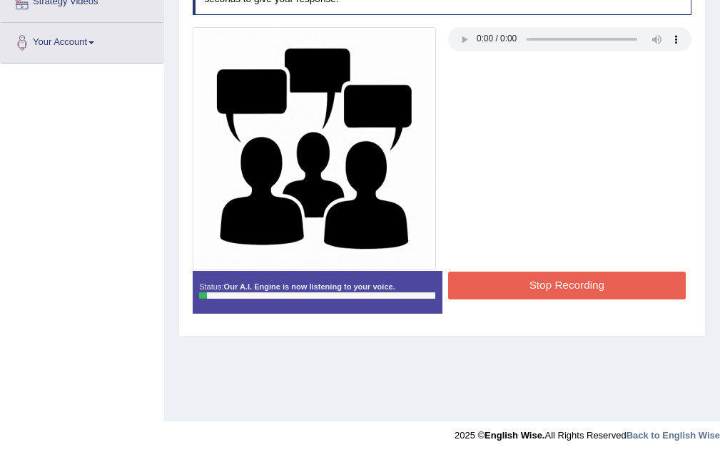
click at [573, 290] on button "Stop Recording" at bounding box center [567, 286] width 238 height 28
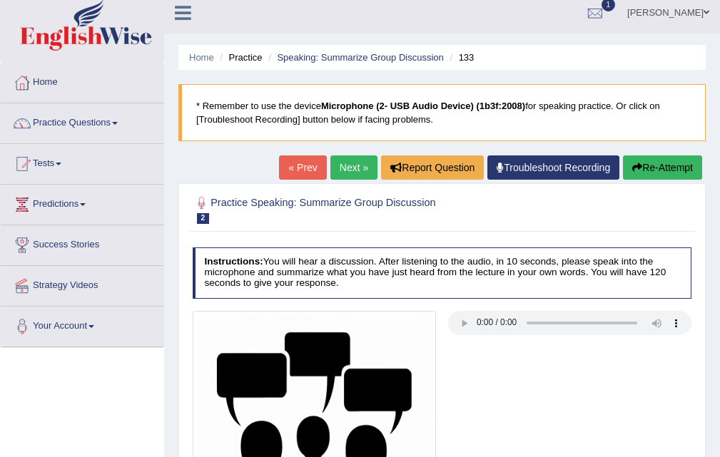
scroll to position [0, 0]
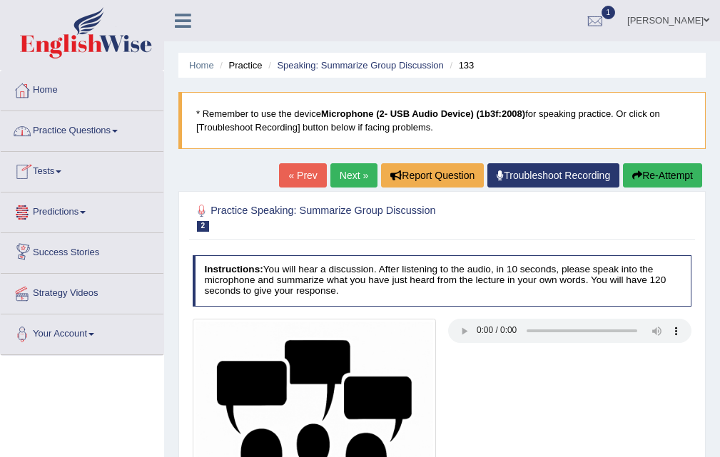
click at [54, 129] on link "Practice Questions" at bounding box center [82, 129] width 163 height 36
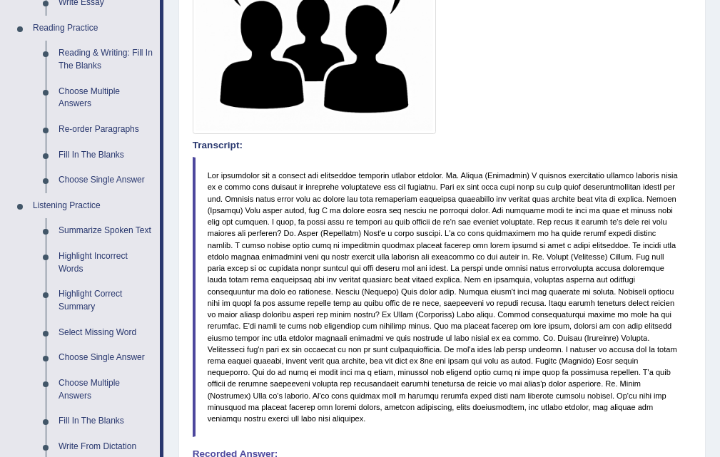
scroll to position [642, 0]
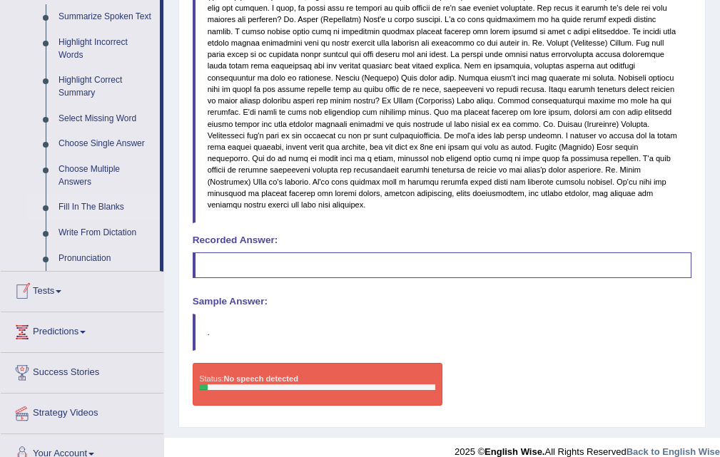
click at [79, 197] on link "Fill In The Blanks" at bounding box center [106, 208] width 108 height 26
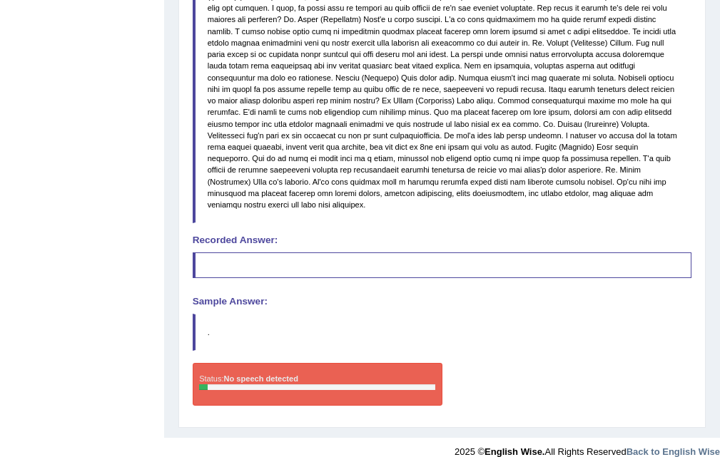
scroll to position [373, 0]
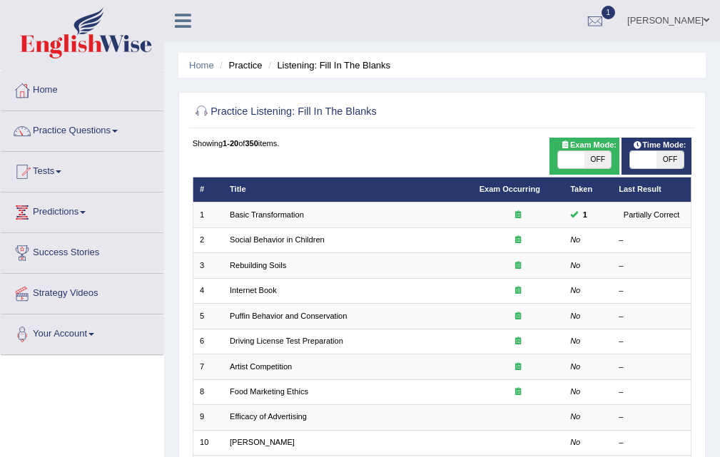
click at [601, 161] on span "OFF" at bounding box center [597, 159] width 26 height 17
checkbox input "true"
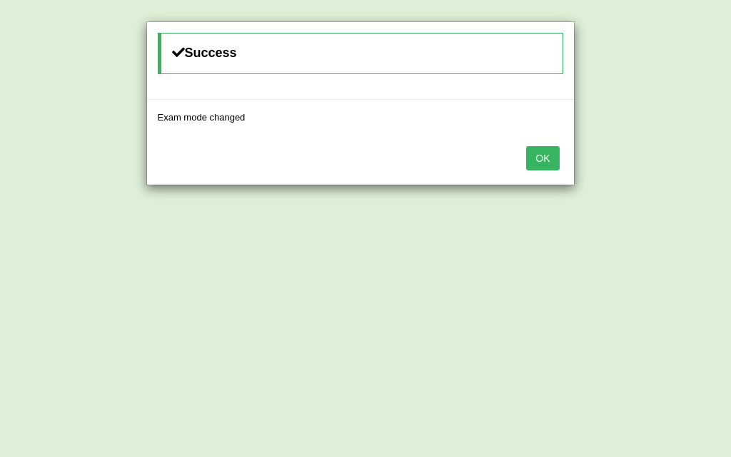
click at [577, 157] on div "Success Exam mode changed OK" at bounding box center [365, 228] width 731 height 457
click at [545, 161] on button "OK" at bounding box center [542, 158] width 33 height 24
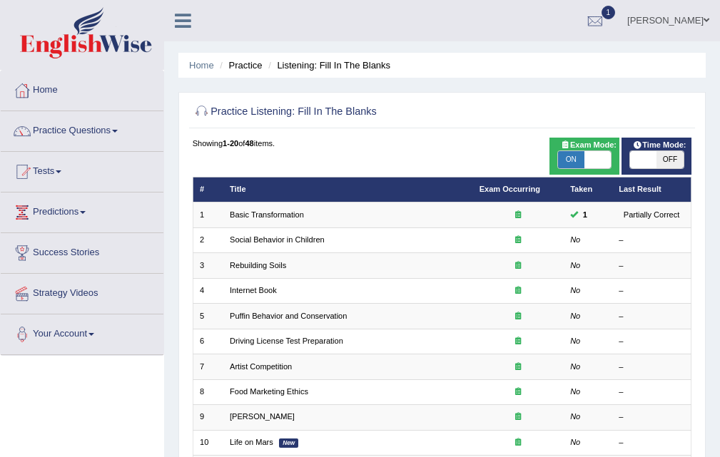
click at [666, 158] on span "OFF" at bounding box center [669, 159] width 26 height 17
checkbox input "true"
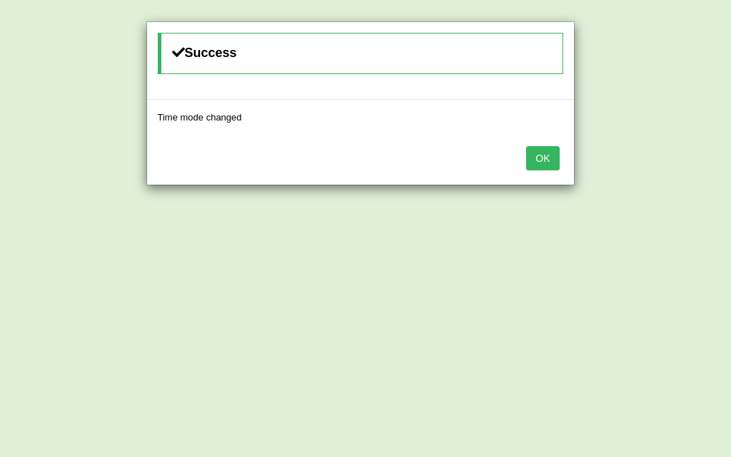
click at [539, 159] on button "OK" at bounding box center [542, 158] width 33 height 24
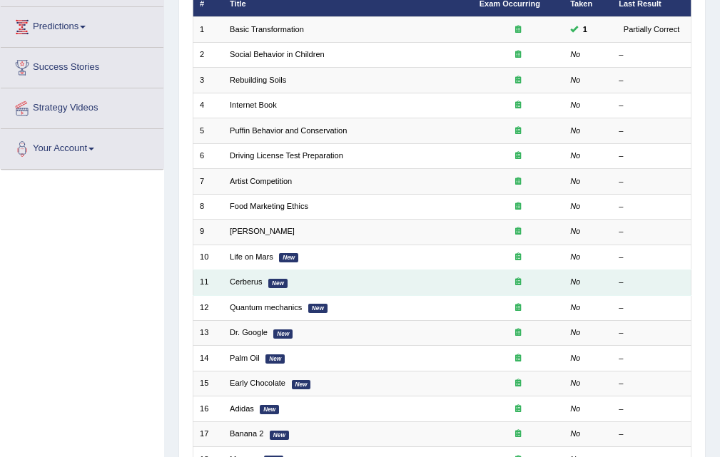
scroll to position [10, 0]
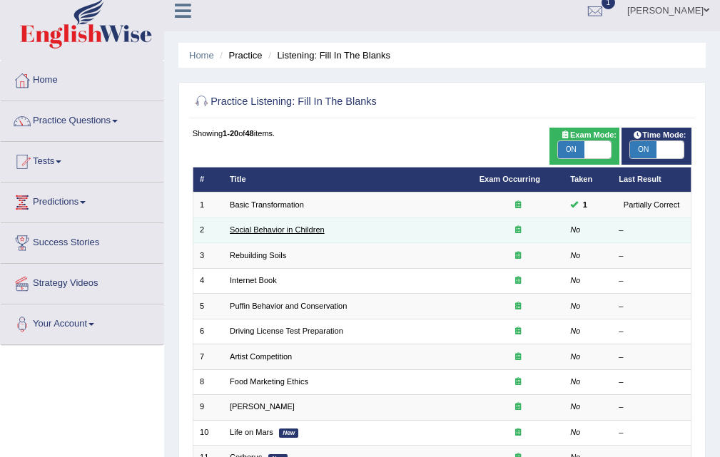
click at [287, 231] on link "Social Behavior in Children" at bounding box center [277, 229] width 95 height 9
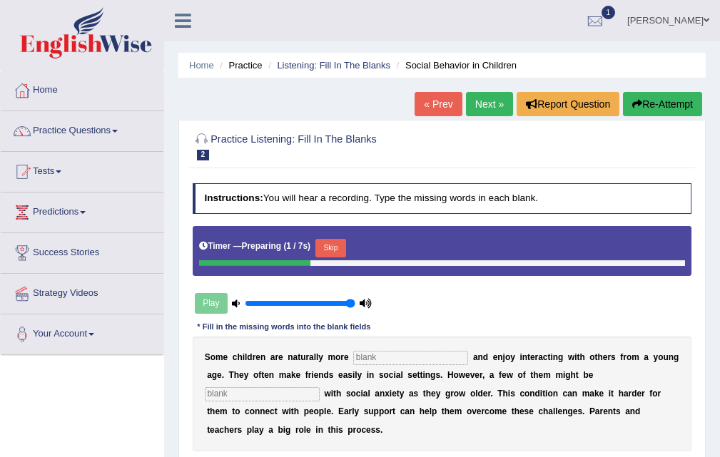
click at [333, 242] on button "Skip" at bounding box center [330, 248] width 31 height 19
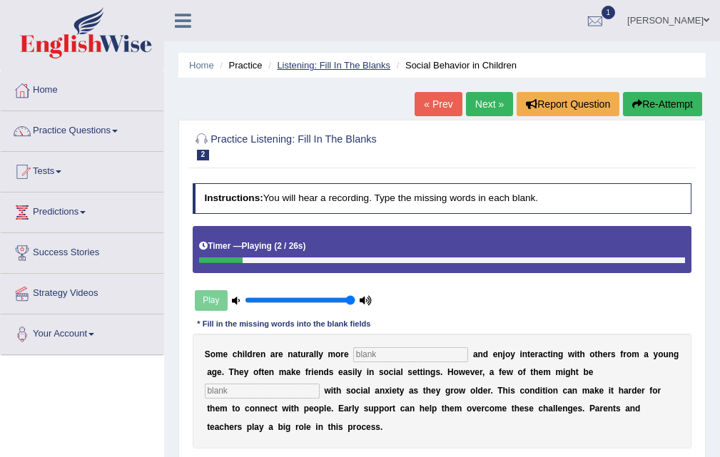
click at [333, 65] on link "Listening: Fill In The Blanks" at bounding box center [333, 65] width 113 height 11
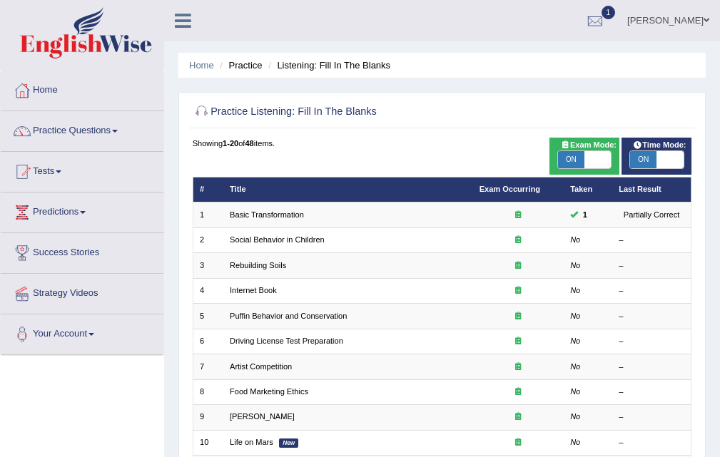
click at [567, 157] on span "ON" at bounding box center [571, 159] width 26 height 17
checkbox input "false"
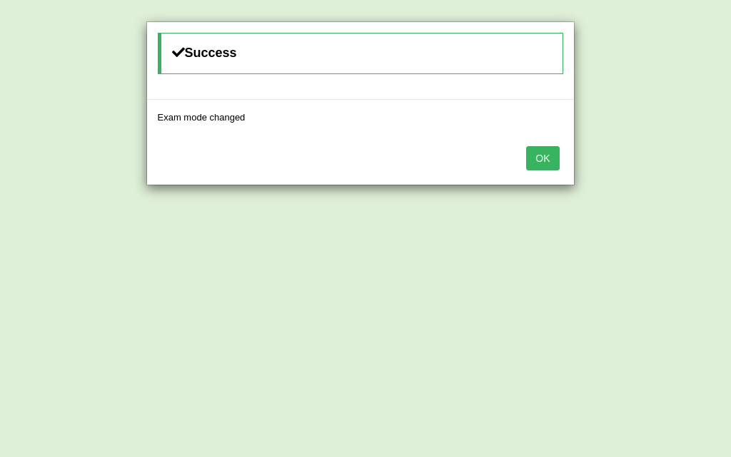
click at [554, 157] on button "OK" at bounding box center [542, 158] width 33 height 24
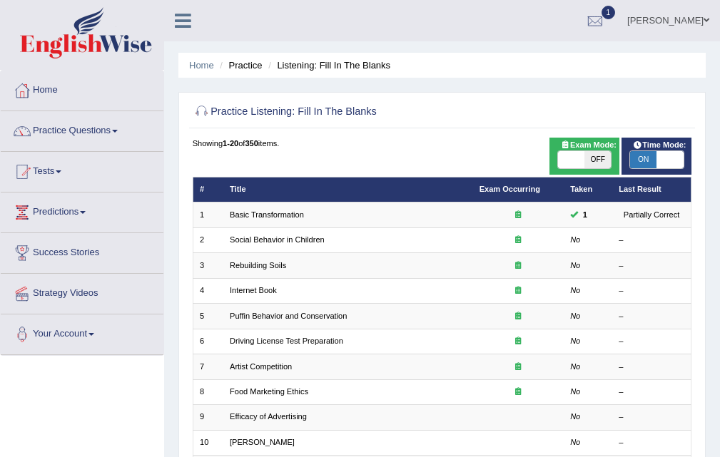
click at [646, 158] on span "ON" at bounding box center [643, 159] width 26 height 17
checkbox input "false"
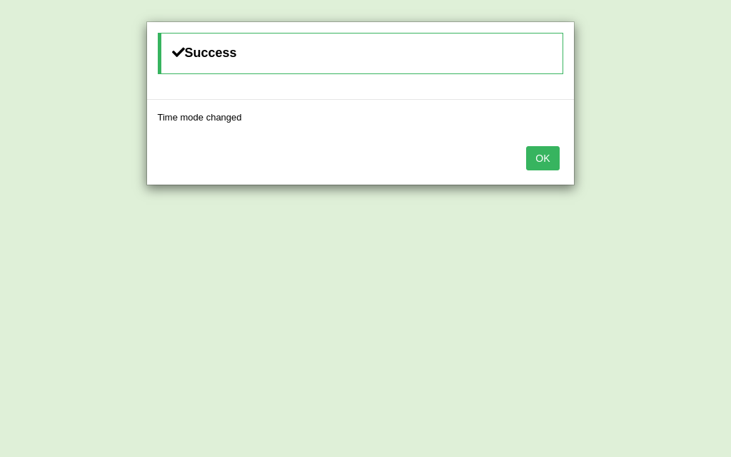
click at [550, 161] on button "OK" at bounding box center [542, 158] width 33 height 24
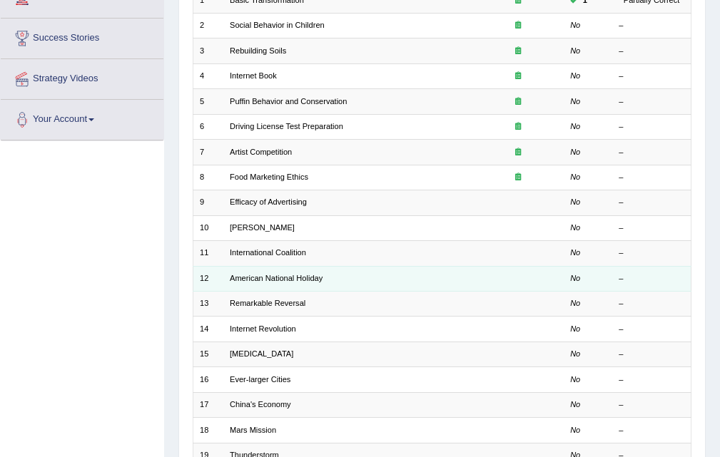
scroll to position [214, 0]
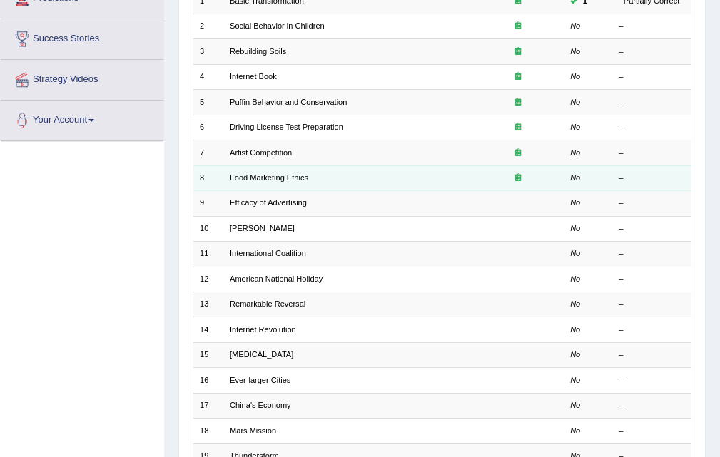
click at [261, 172] on td "Food Marketing Ethics" at bounding box center [348, 178] width 250 height 25
click at [262, 174] on link "Food Marketing Ethics" at bounding box center [269, 177] width 78 height 9
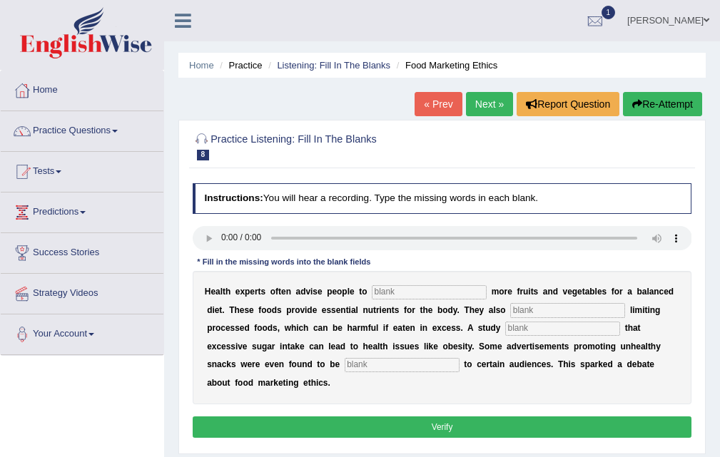
click at [454, 428] on button "Verify" at bounding box center [442, 427] width 499 height 21
click at [433, 427] on button "Verify" at bounding box center [442, 427] width 499 height 21
click at [473, 104] on link "Next »" at bounding box center [489, 104] width 47 height 24
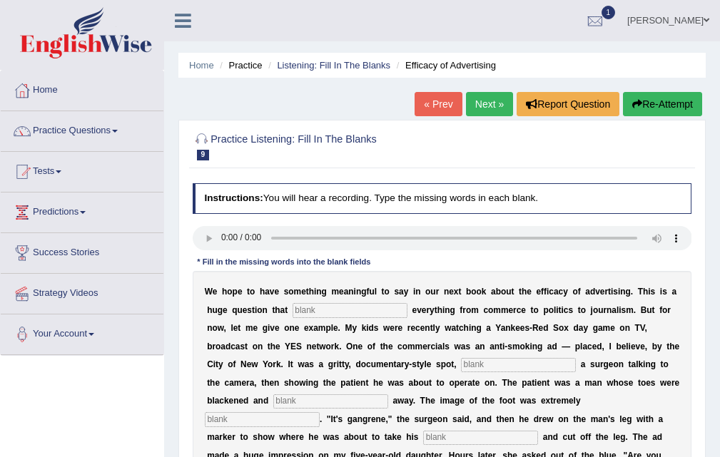
click at [476, 103] on link "Next »" at bounding box center [489, 104] width 47 height 24
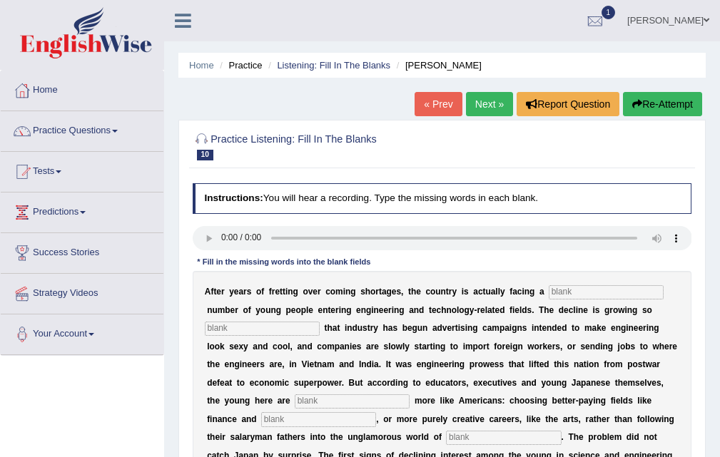
click at [481, 106] on link "Next »" at bounding box center [489, 104] width 47 height 24
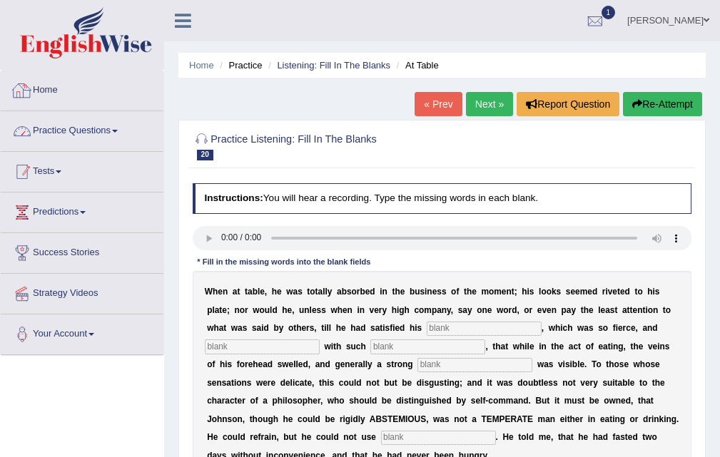
click at [58, 168] on link "Tests" at bounding box center [82, 170] width 163 height 36
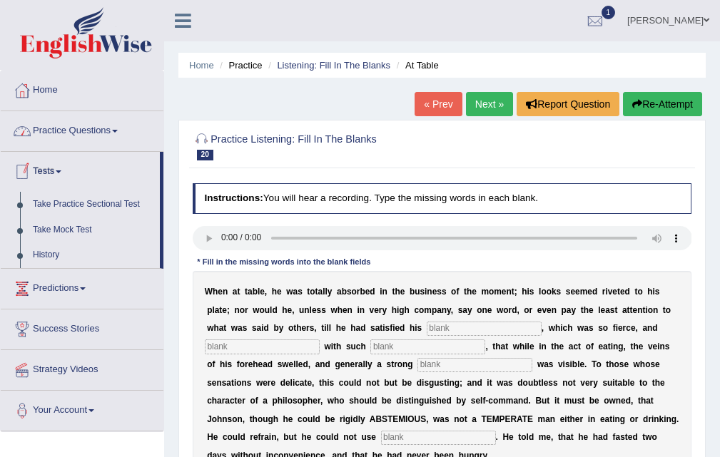
click at [82, 116] on link "Practice Questions" at bounding box center [82, 129] width 163 height 36
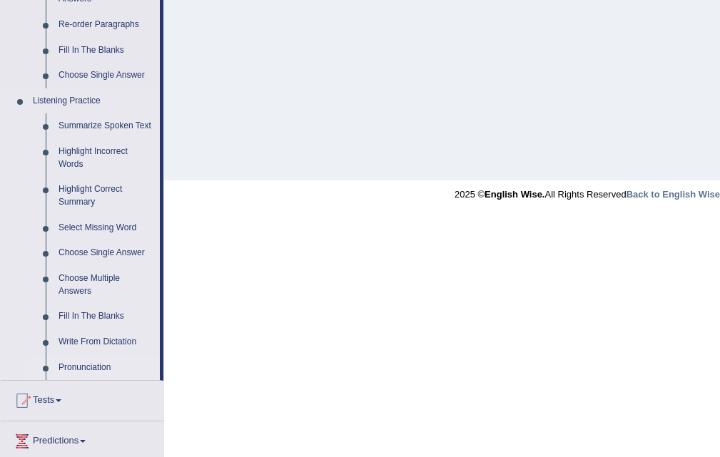
scroll to position [642, 0]
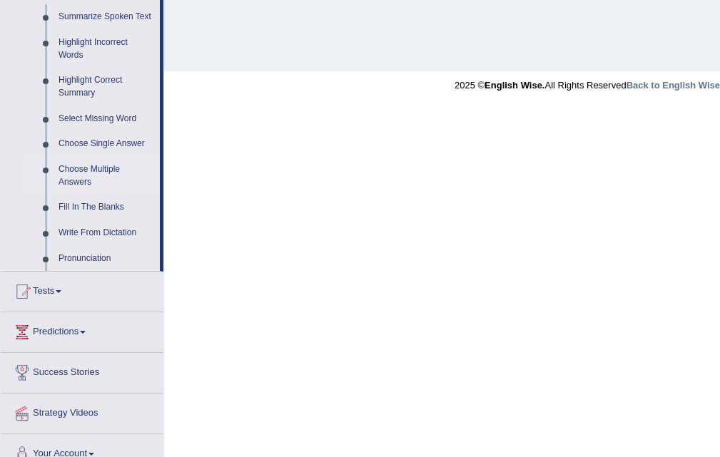
click at [93, 191] on link "Choose Multiple Answers" at bounding box center [106, 176] width 108 height 38
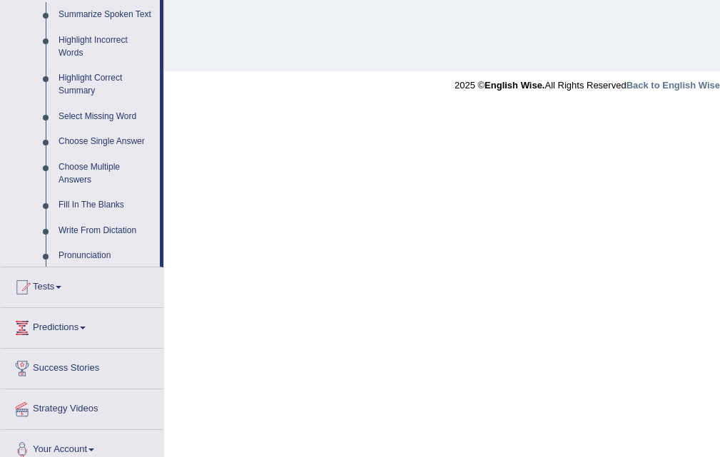
scroll to position [392, 0]
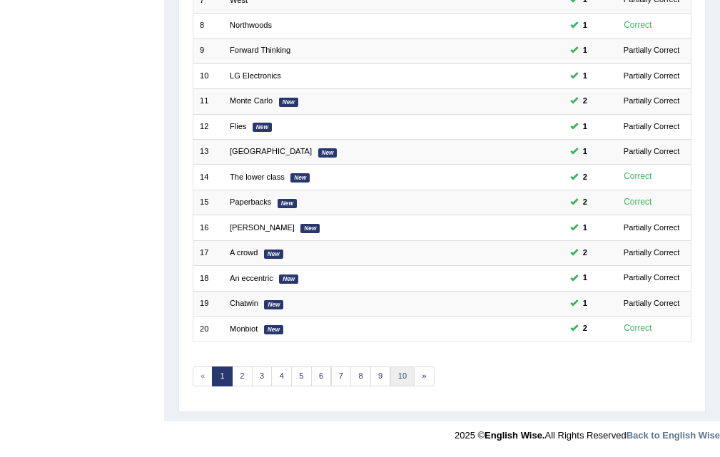
click at [400, 384] on link "10" at bounding box center [402, 377] width 25 height 20
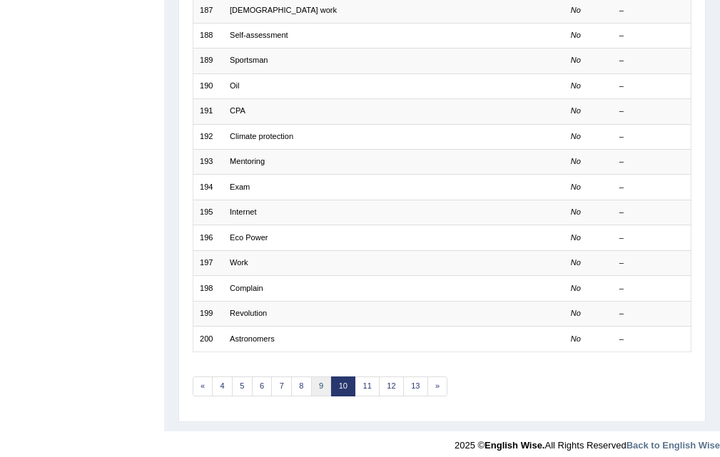
click at [321, 391] on link "9" at bounding box center [321, 387] width 21 height 20
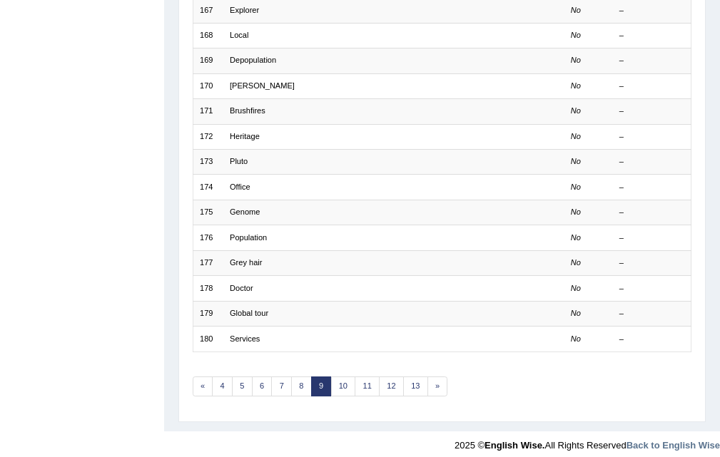
scroll to position [357, 0]
click at [300, 389] on link "8" at bounding box center [301, 387] width 21 height 20
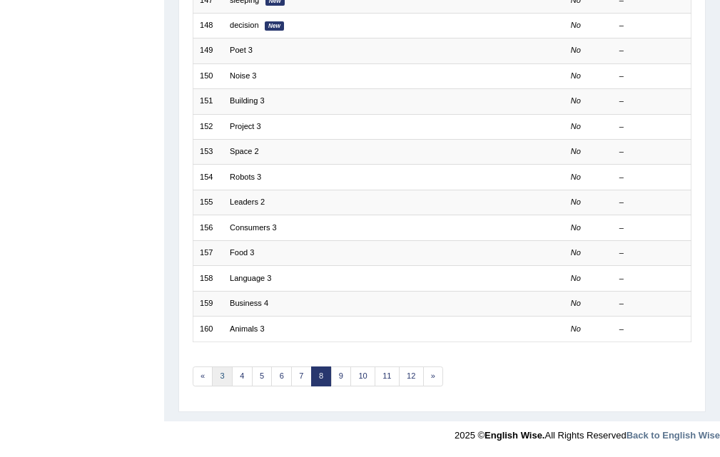
click at [228, 377] on link "3" at bounding box center [222, 377] width 21 height 20
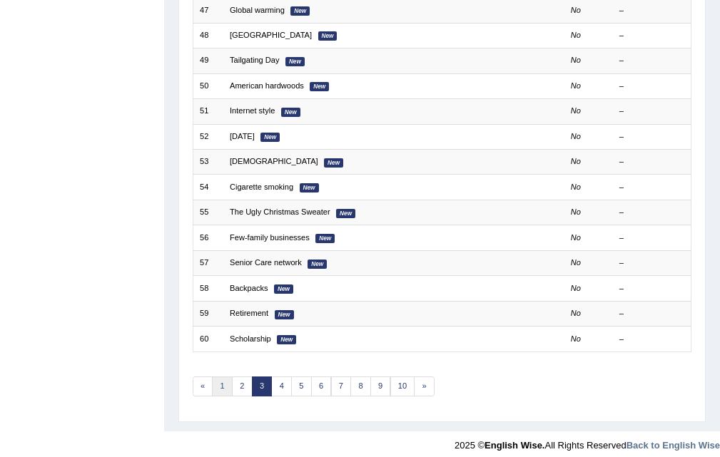
click at [223, 380] on link "1" at bounding box center [222, 387] width 21 height 20
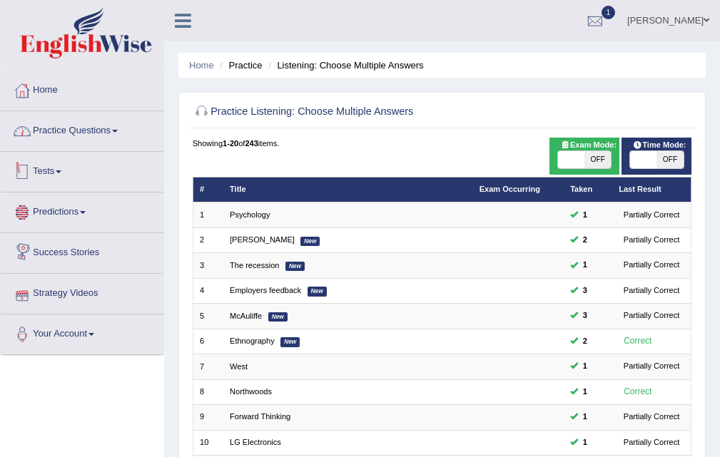
click at [84, 130] on link "Practice Questions" at bounding box center [82, 129] width 163 height 36
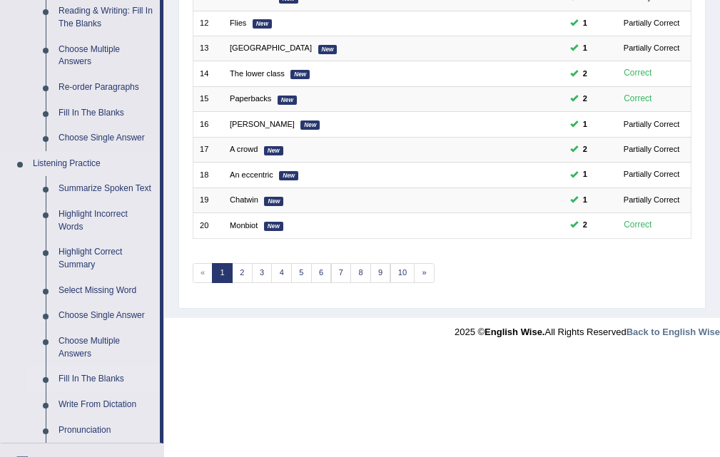
scroll to position [642, 0]
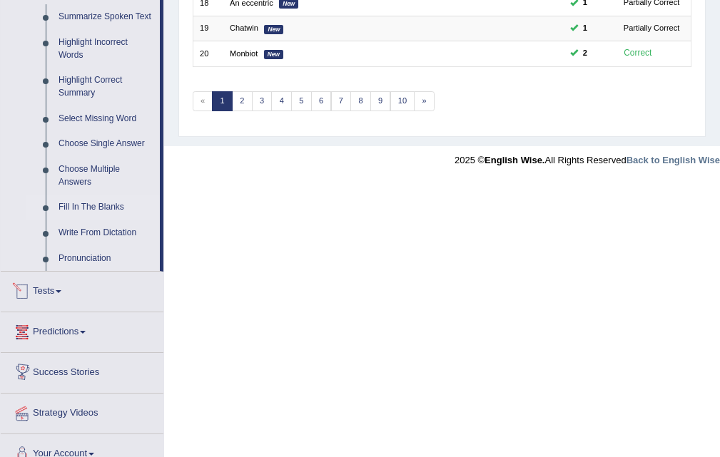
click at [98, 201] on link "Fill In The Blanks" at bounding box center [106, 208] width 108 height 26
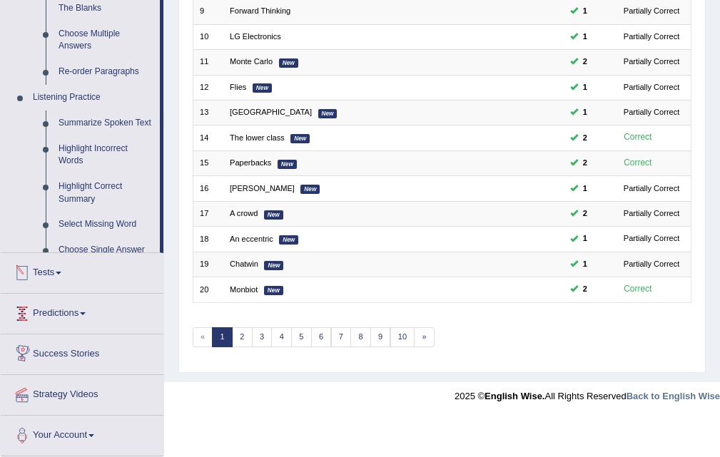
scroll to position [367, 0]
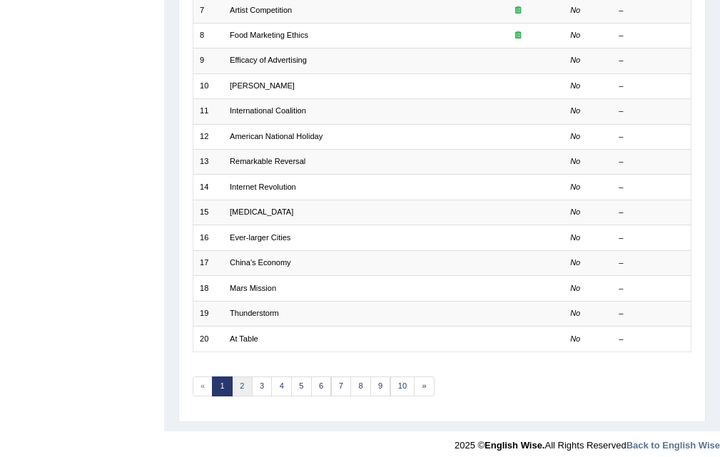
click at [244, 387] on link "2" at bounding box center [242, 387] width 21 height 20
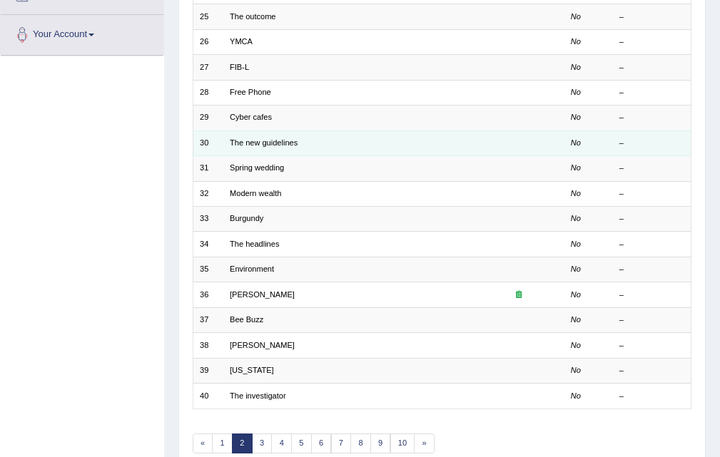
scroll to position [367, 0]
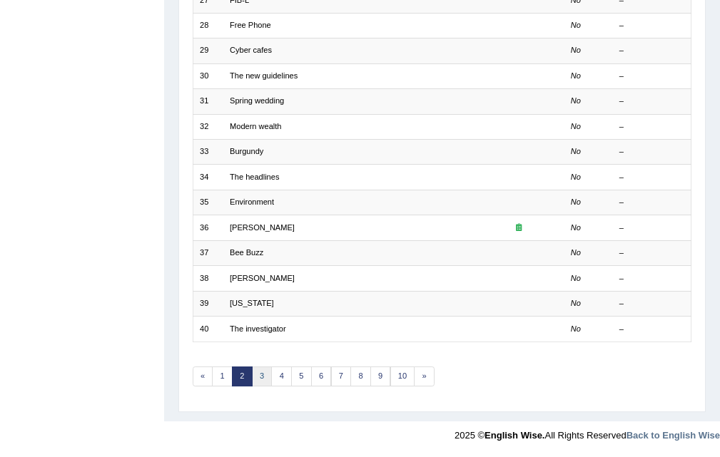
click at [263, 373] on link "3" at bounding box center [262, 377] width 21 height 20
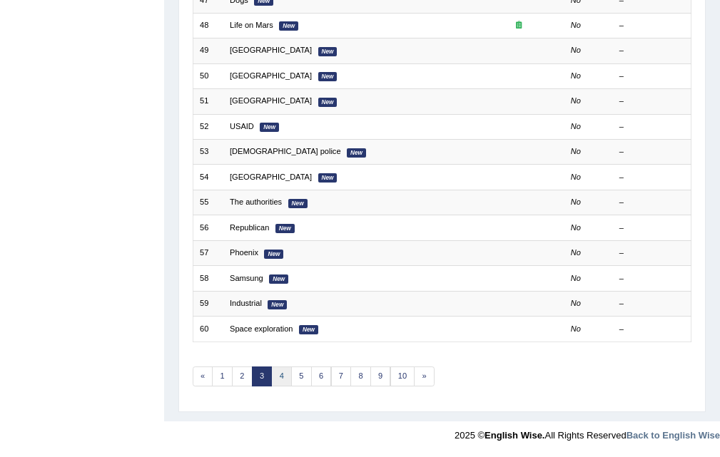
click at [285, 377] on link "4" at bounding box center [281, 377] width 21 height 20
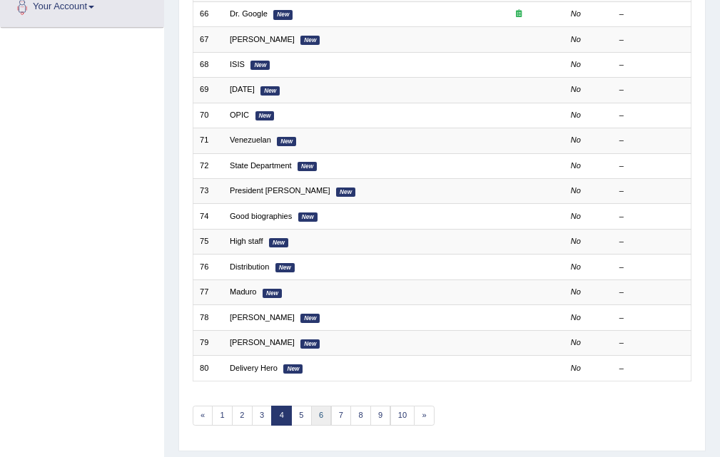
scroll to position [367, 0]
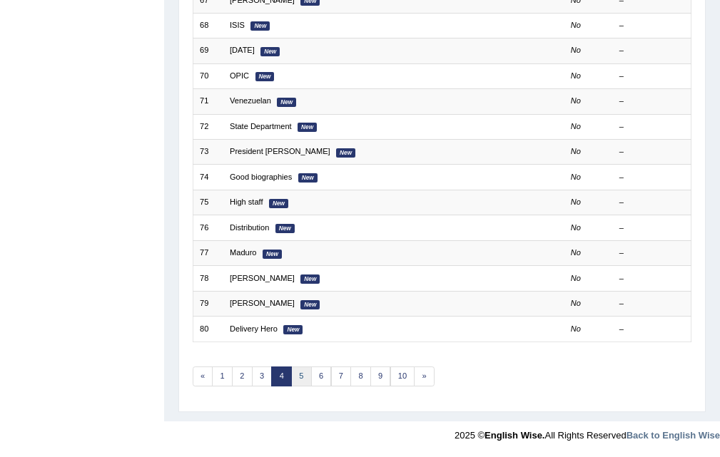
click at [298, 377] on link "5" at bounding box center [301, 377] width 21 height 20
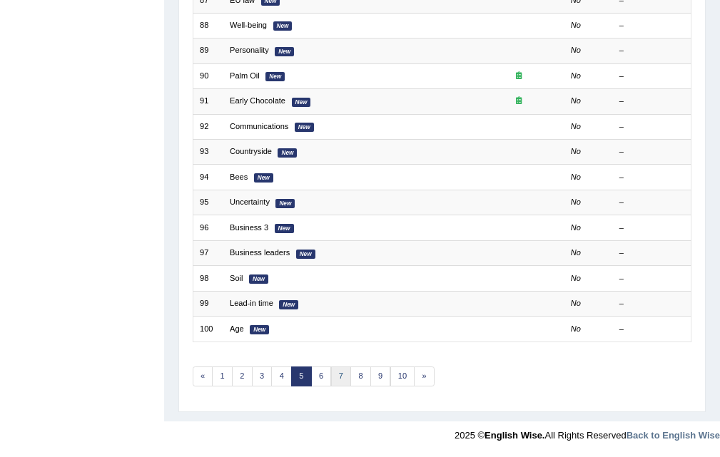
click at [331, 382] on link "7" at bounding box center [341, 377] width 21 height 20
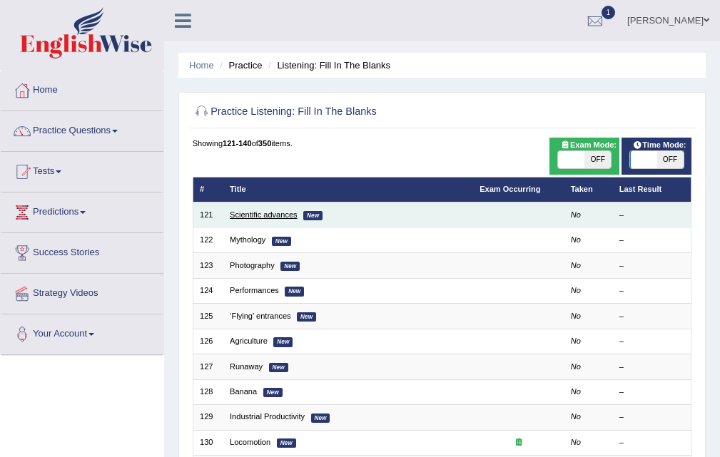
click at [251, 213] on link "Scientific advances" at bounding box center [264, 214] width 68 height 9
